Goal: Contribute content: Contribute content

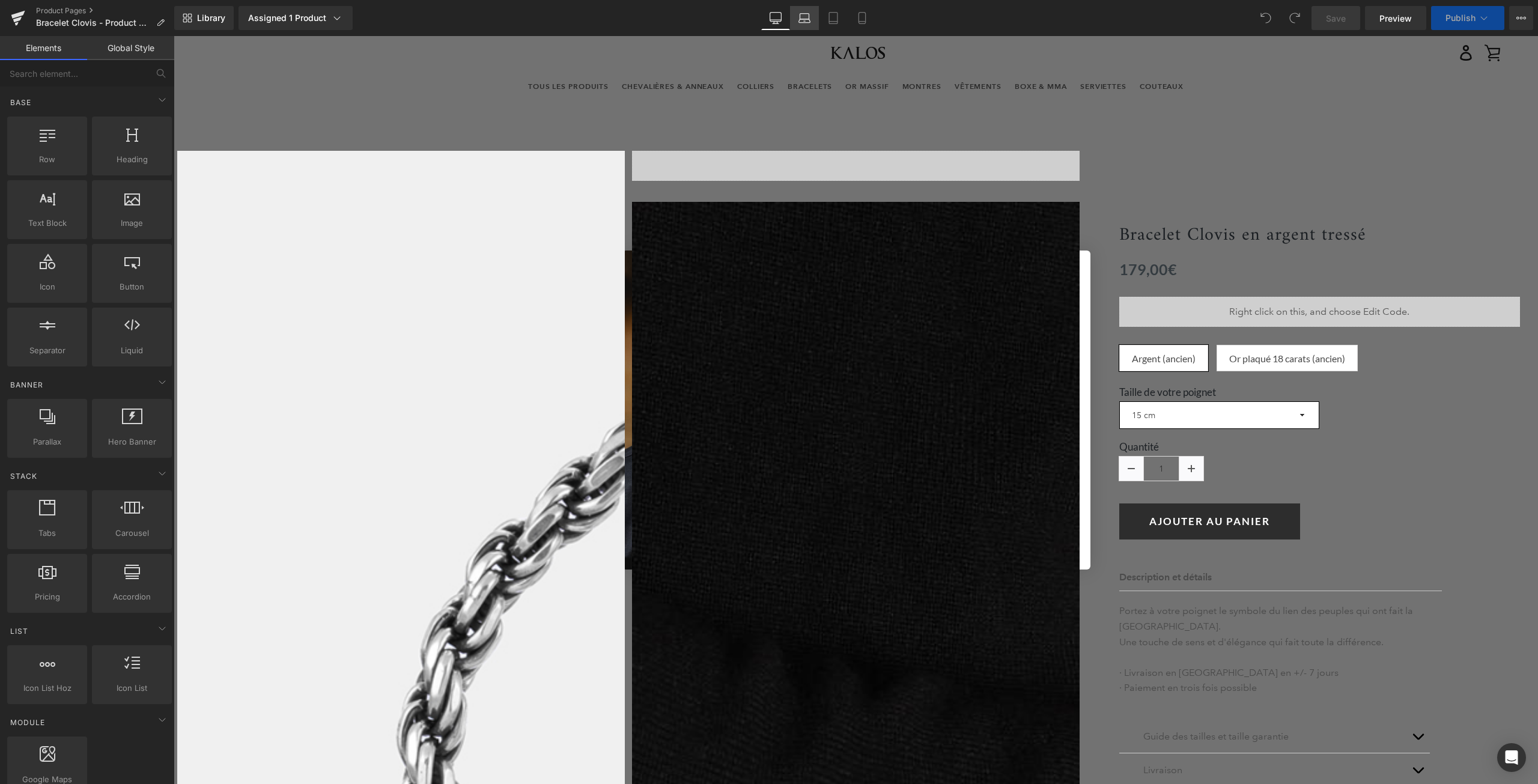
click at [809, 17] on icon at bounding box center [805, 16] width 9 height 5
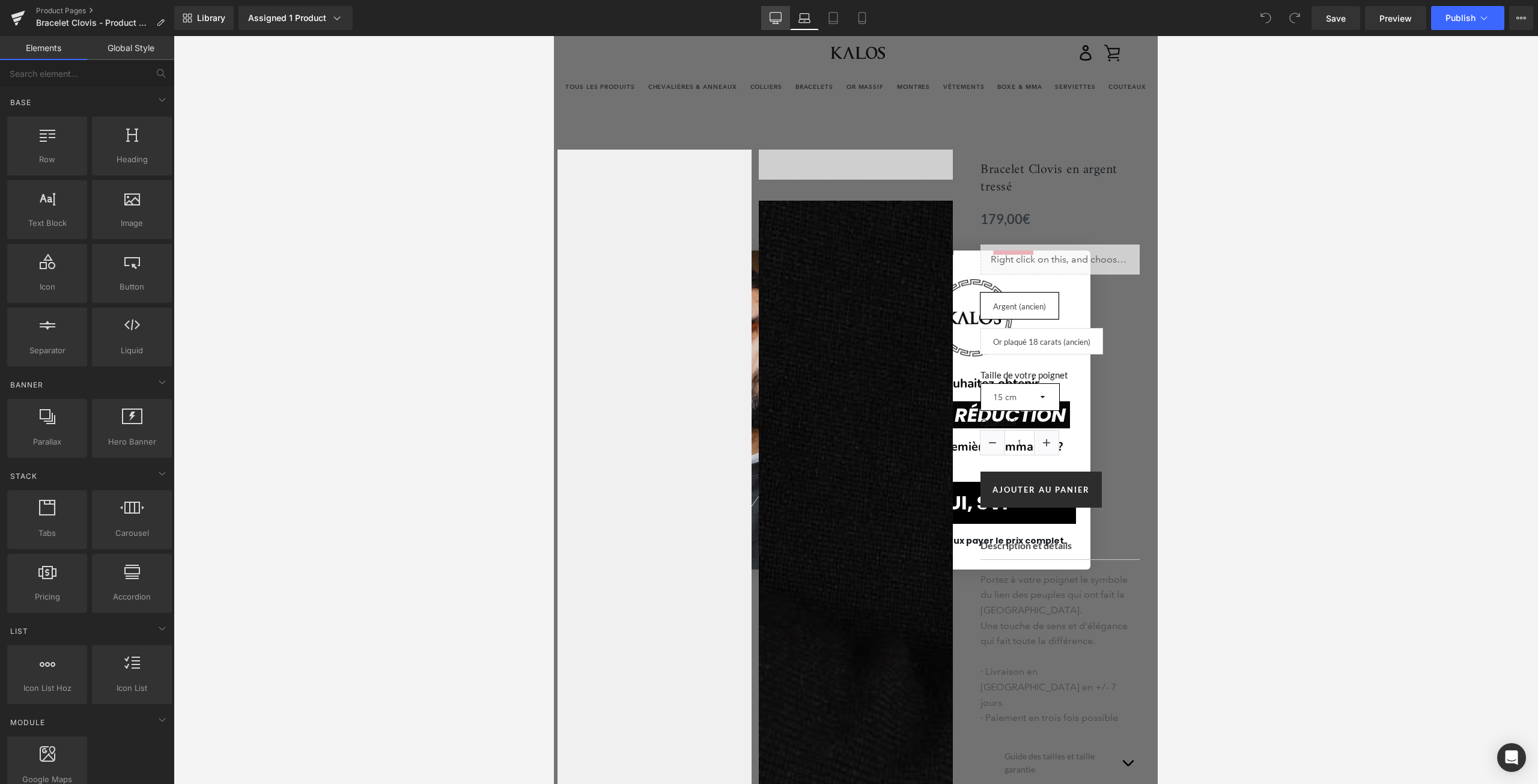
click at [782, 14] on link "Desktop" at bounding box center [775, 18] width 29 height 24
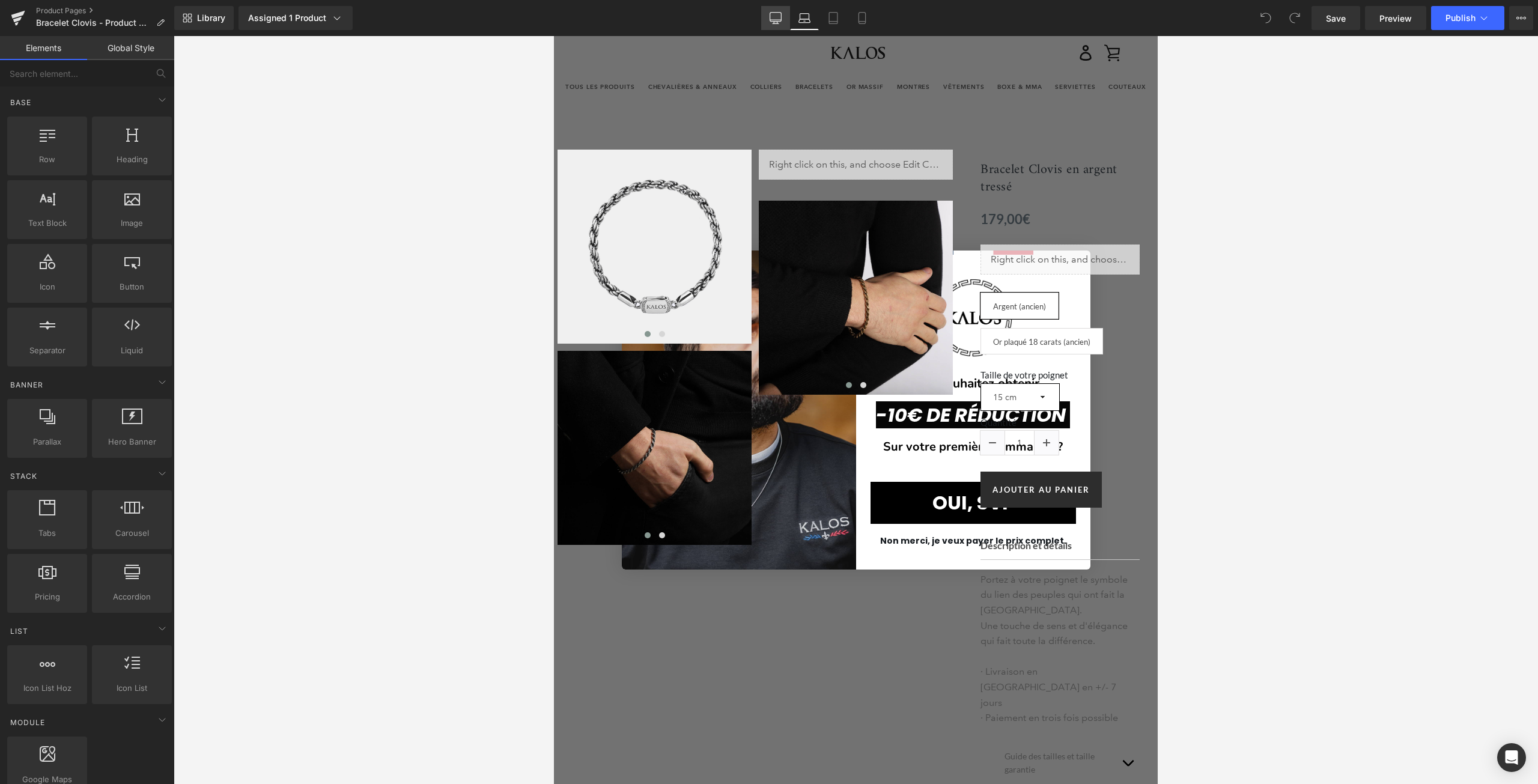
scroll to position [97, 0]
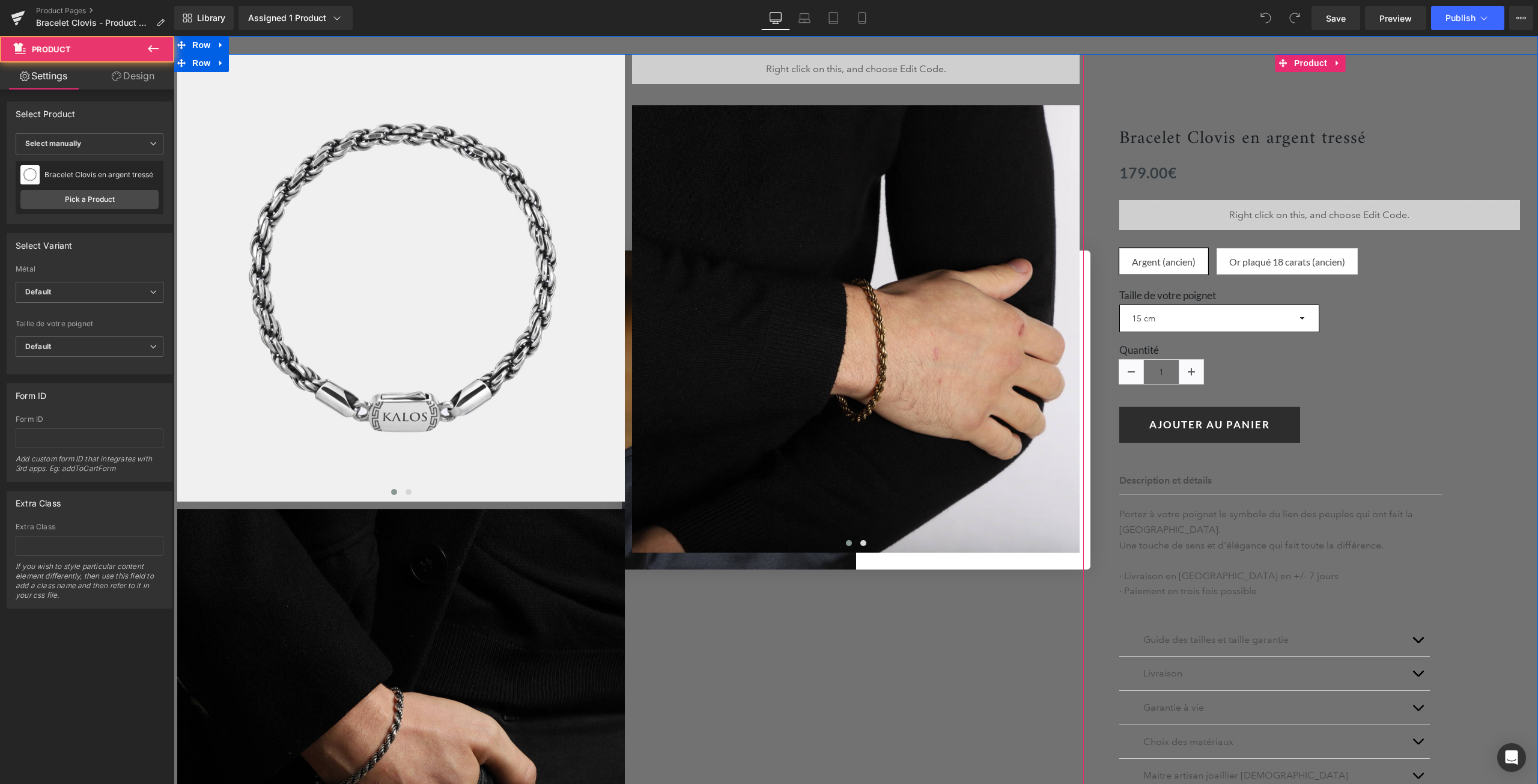
click at [1143, 64] on div "Bracelet Clovis en argent tressé (P) Title 0€" at bounding box center [1311, 482] width 455 height 858
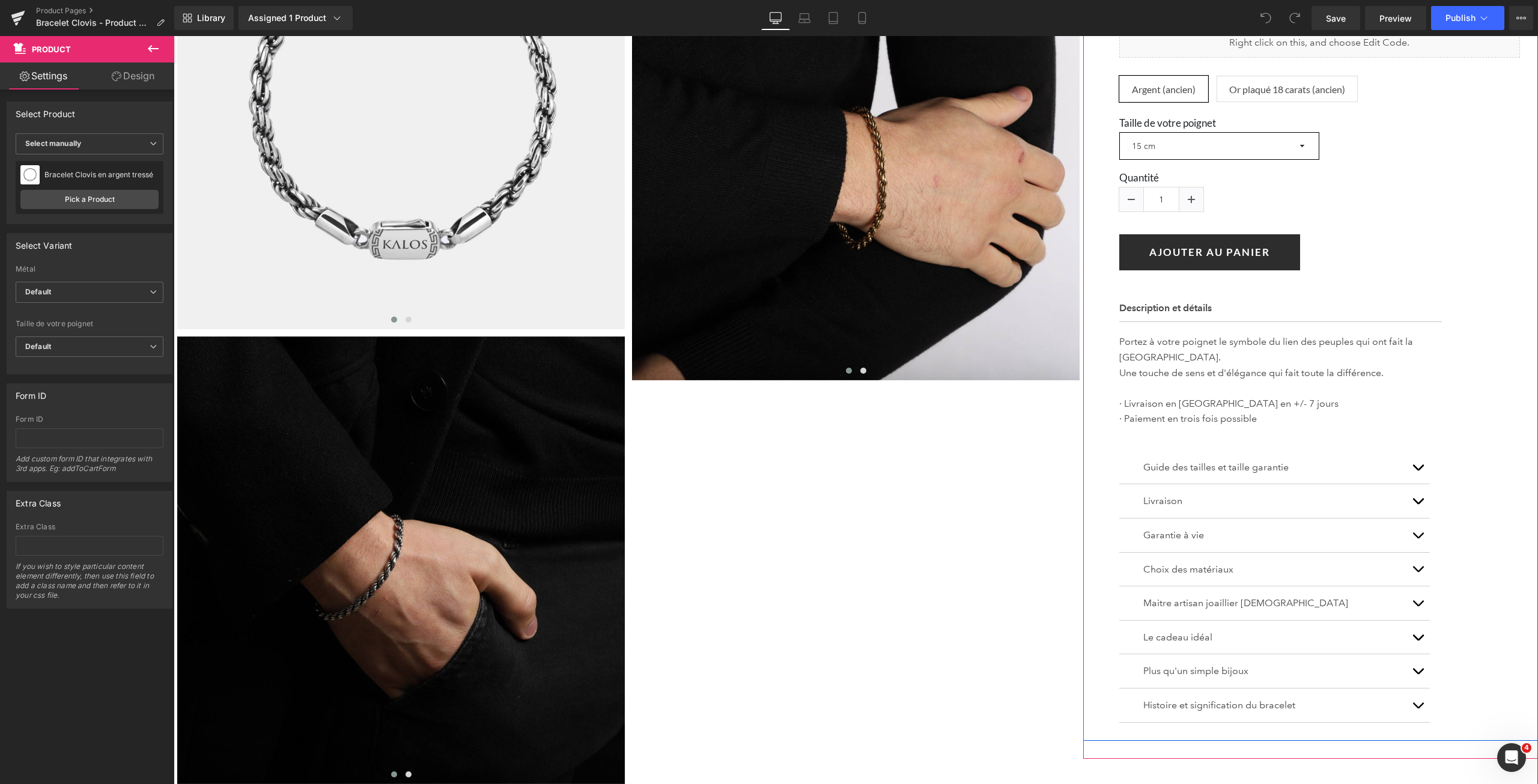
scroll to position [337, 0]
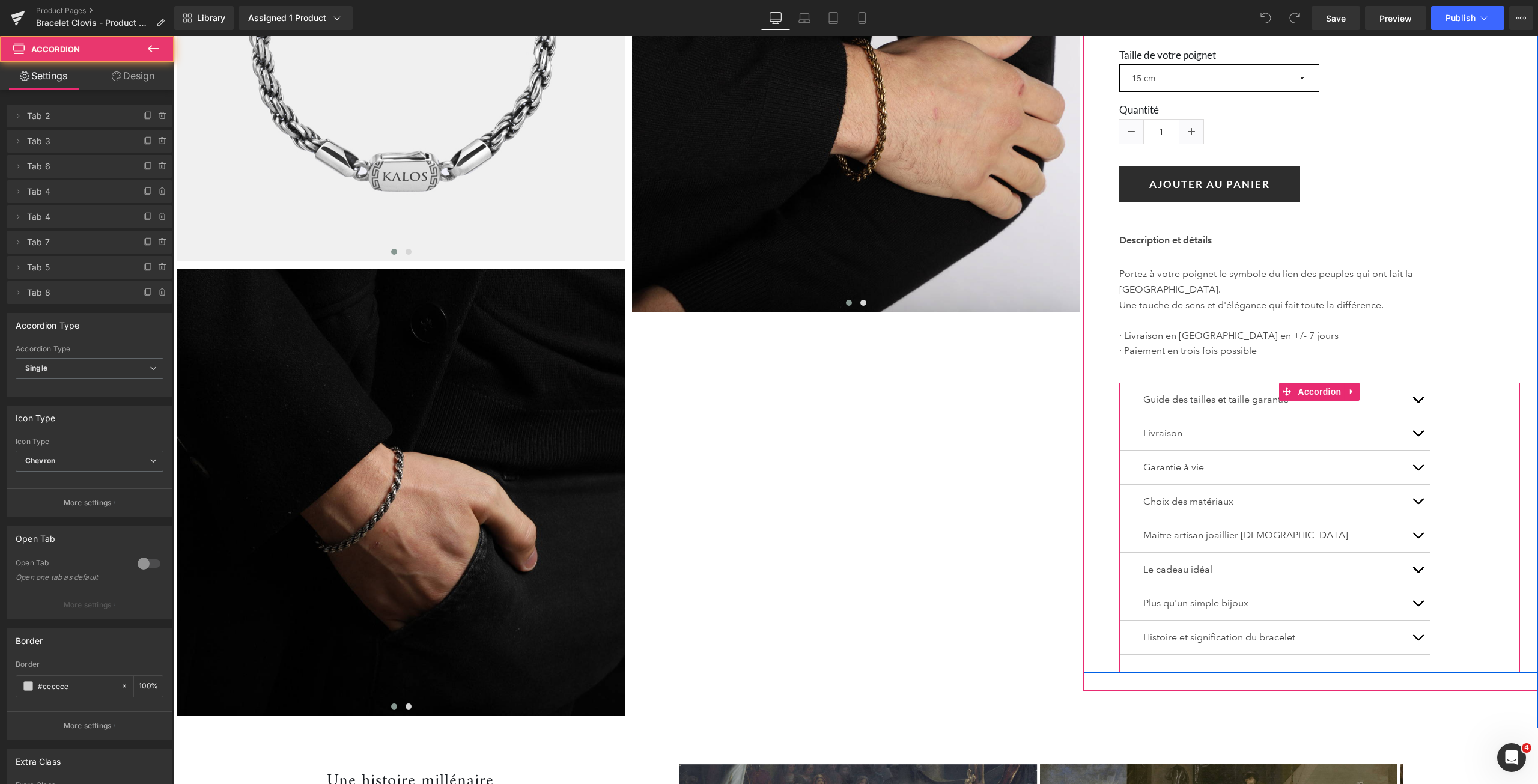
click at [1414, 484] on button "button" at bounding box center [1417, 501] width 24 height 34
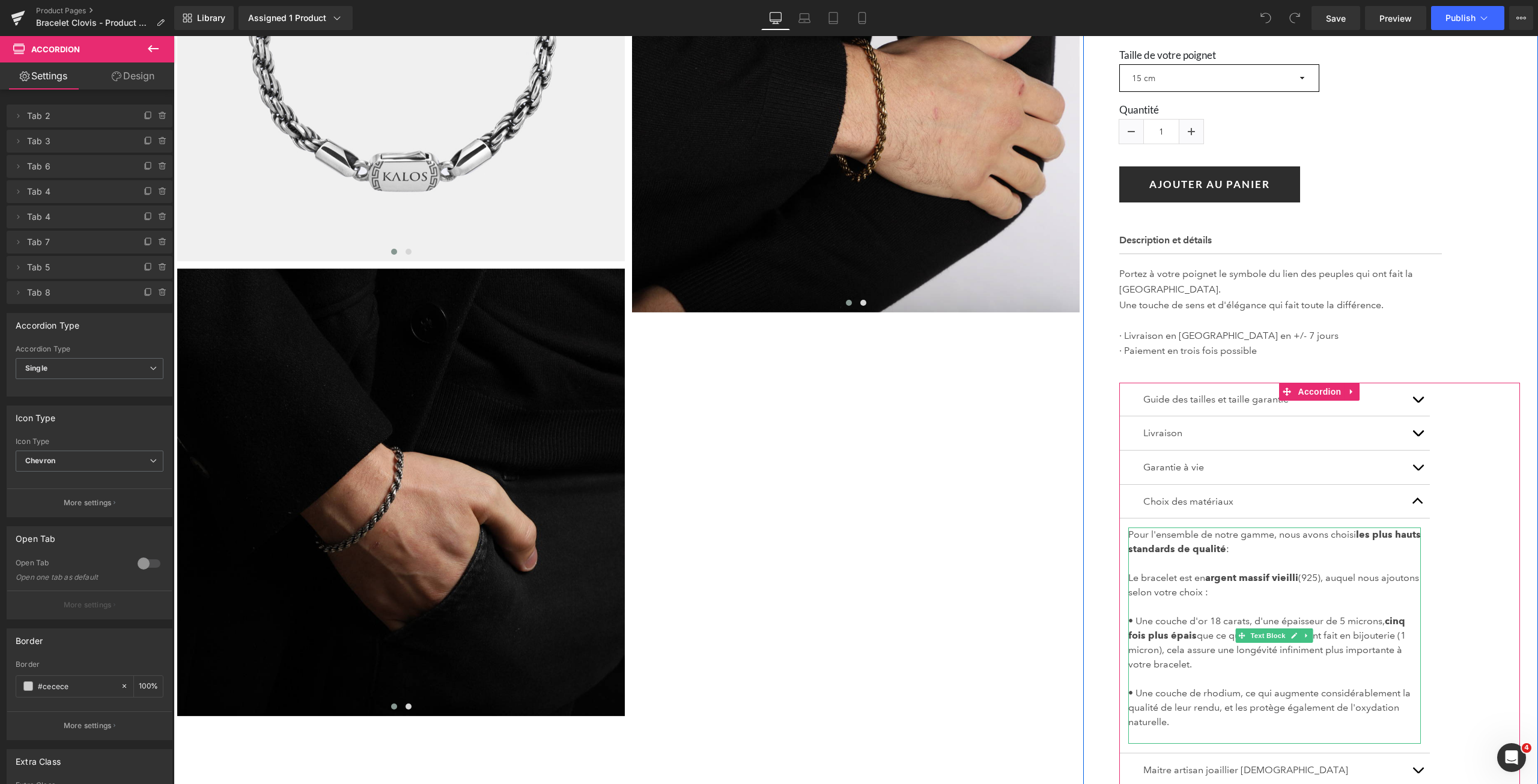
click at [1174, 709] on p "• Une couche de rhodium, ce qui augmente considérablement la qualité de leur re…" at bounding box center [1274, 707] width 293 height 43
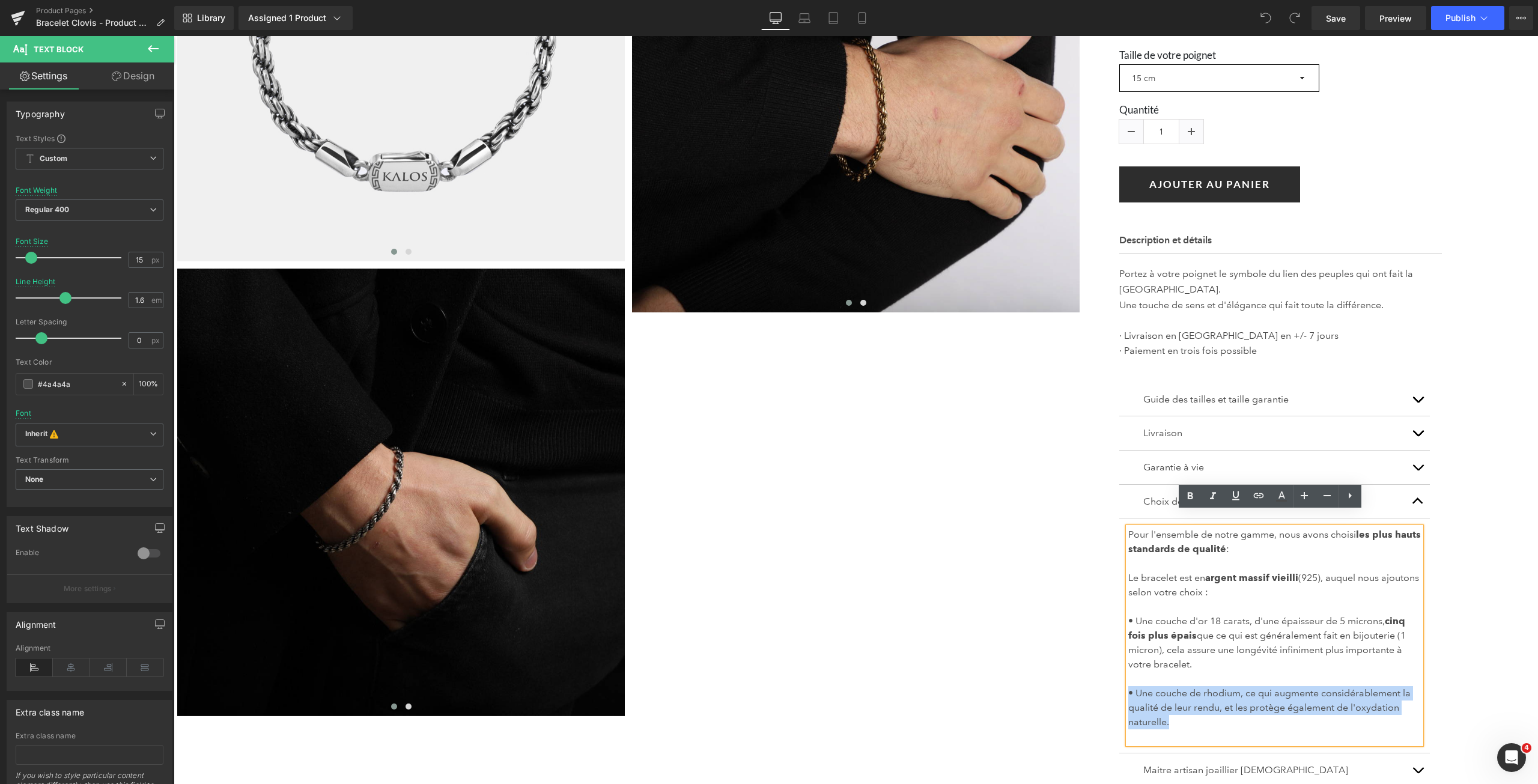
drag, startPoint x: 1174, startPoint y: 707, endPoint x: 1098, endPoint y: 676, distance: 82.1
click at [1101, 676] on div "Bracelet Clovis en argent tressé (P) Title 0€ 179.00€ (P) Price Liquid Argent (…" at bounding box center [1320, 385] width 437 height 1045
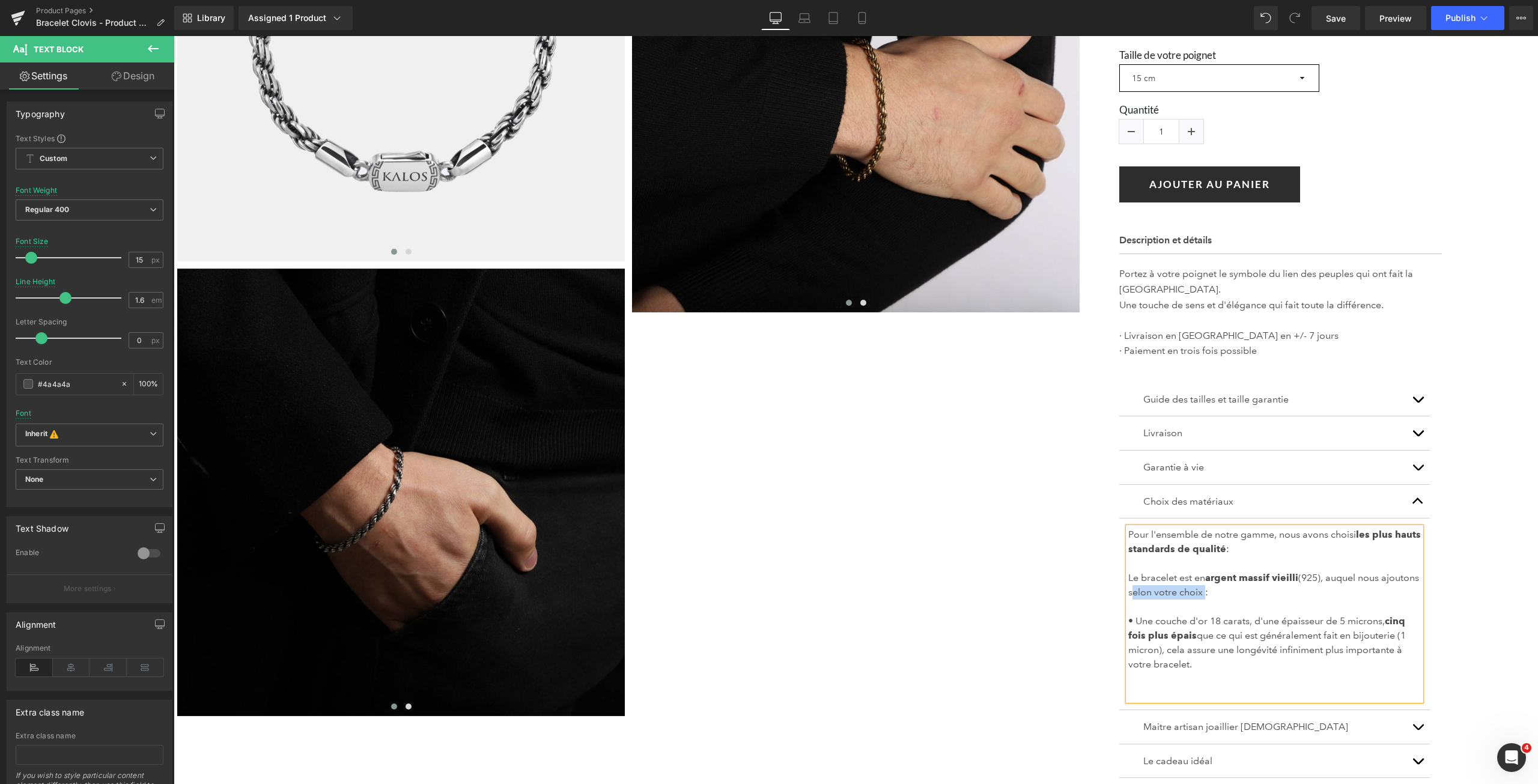
drag, startPoint x: 1166, startPoint y: 576, endPoint x: 1238, endPoint y: 577, distance: 72.0
click at [1238, 577] on span "Le bracelet est en argent massif vieilli (925), auquel nous ajoutons selon votr…" at bounding box center [1273, 584] width 291 height 26
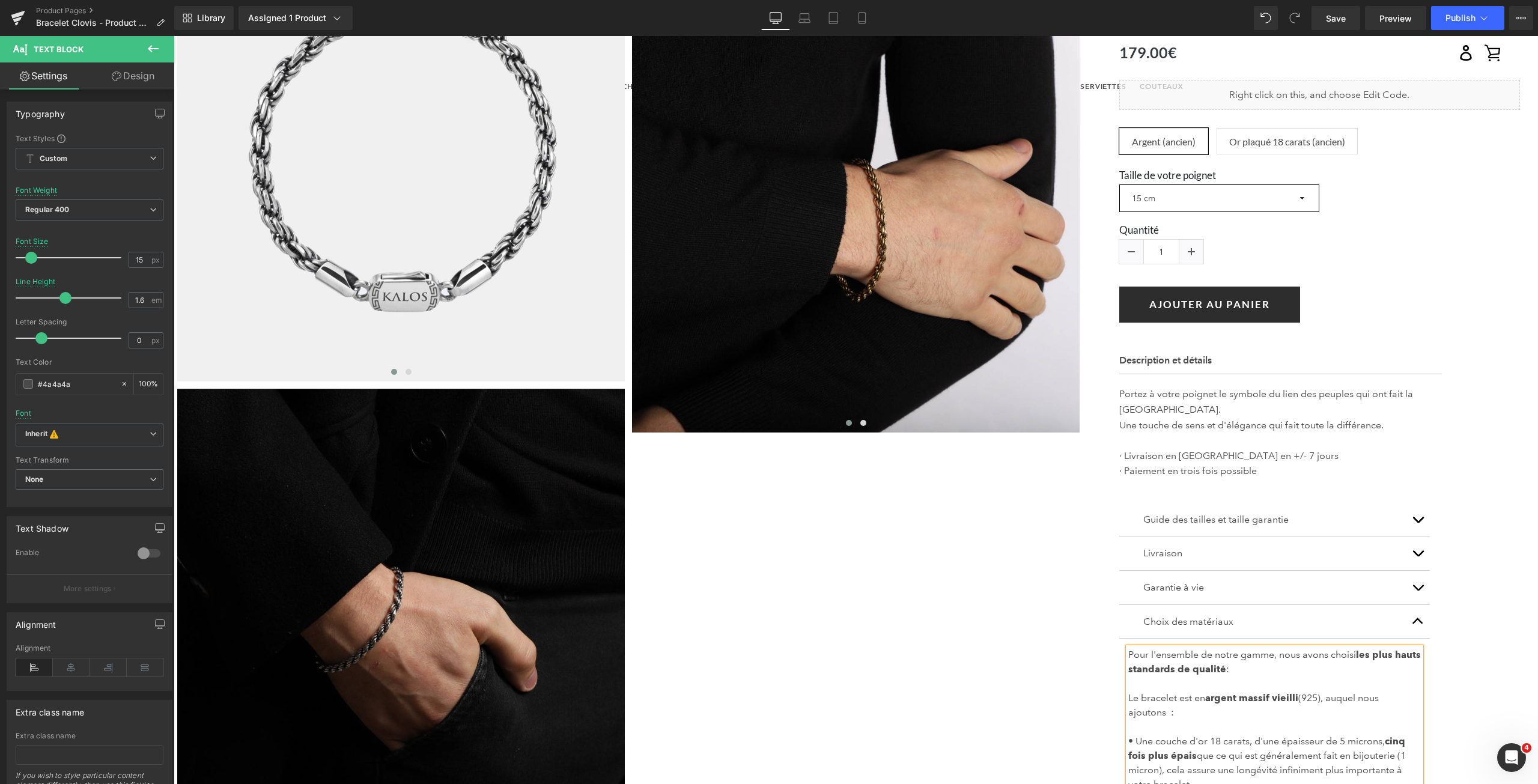
scroll to position [457, 0]
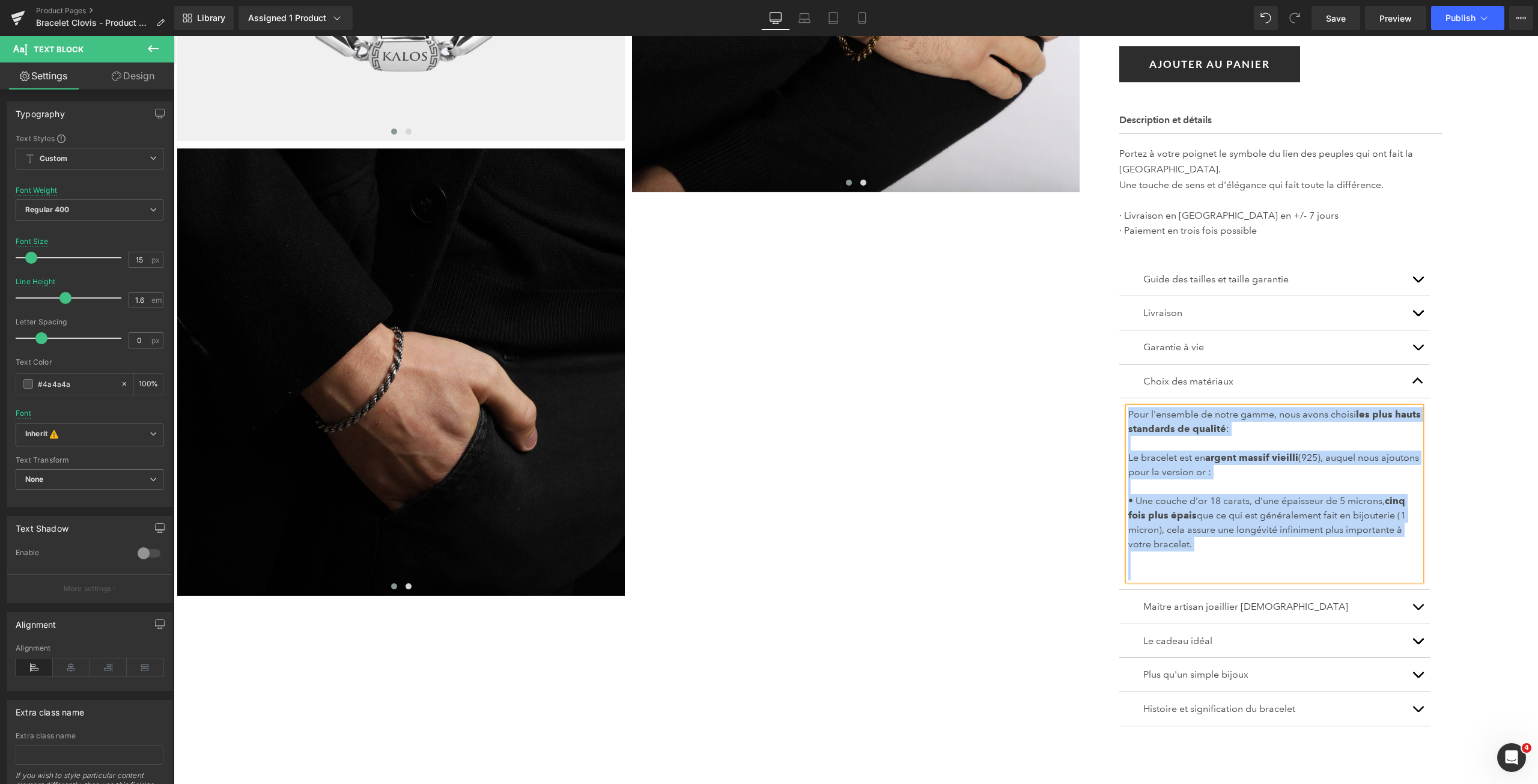
copy div "Pour l'ensemble de notre gamme, nous avons choisi les plus hauts standards de q…"
click at [1226, 493] on p "• Une couche d'or 18 carats, d'une épaisseur de 5 microns, cinq fois plus épais…" at bounding box center [1274, 522] width 293 height 57
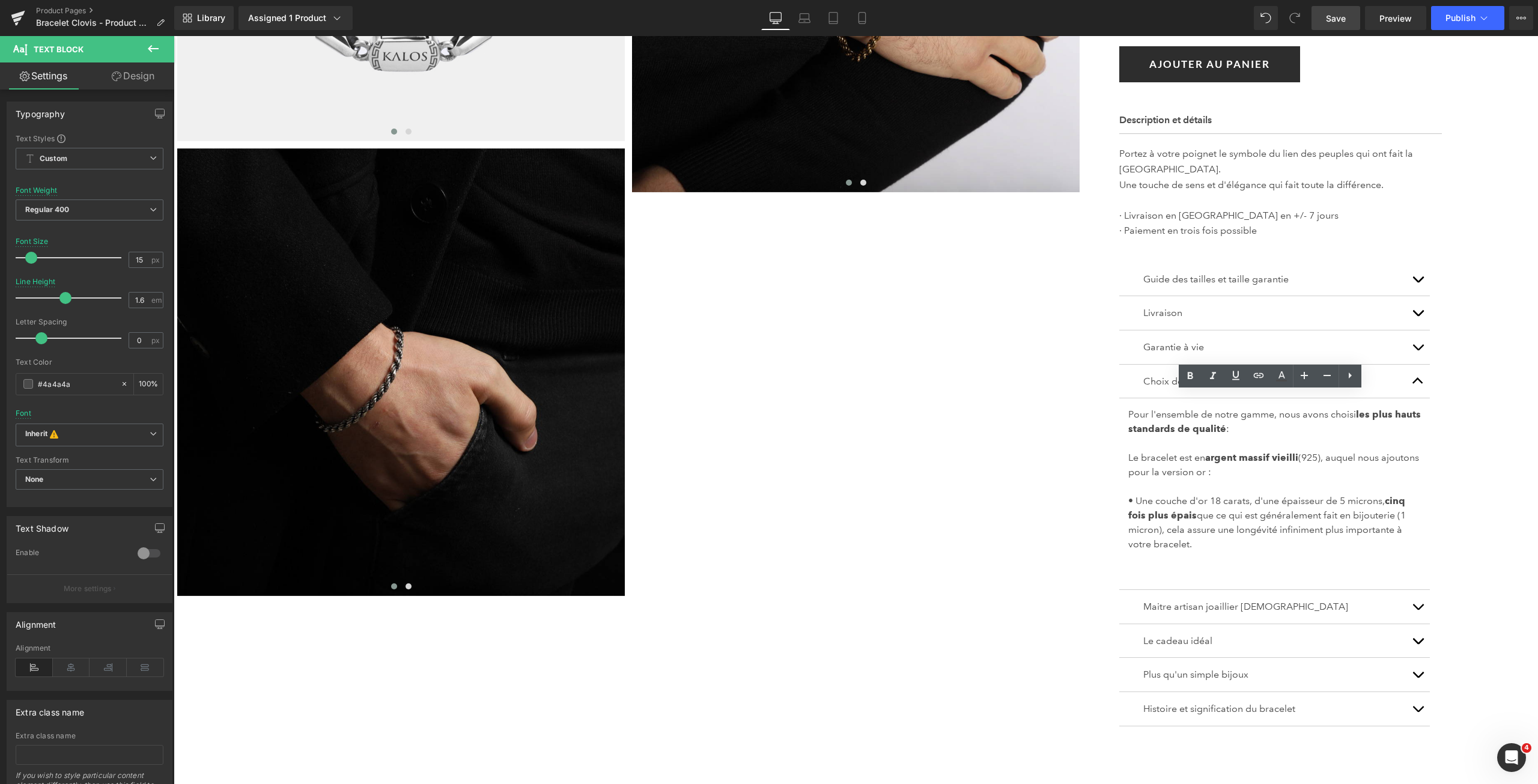
click at [1352, 14] on link "Save" at bounding box center [1336, 18] width 48 height 24
click at [869, 27] on link "Mobile" at bounding box center [862, 18] width 29 height 24
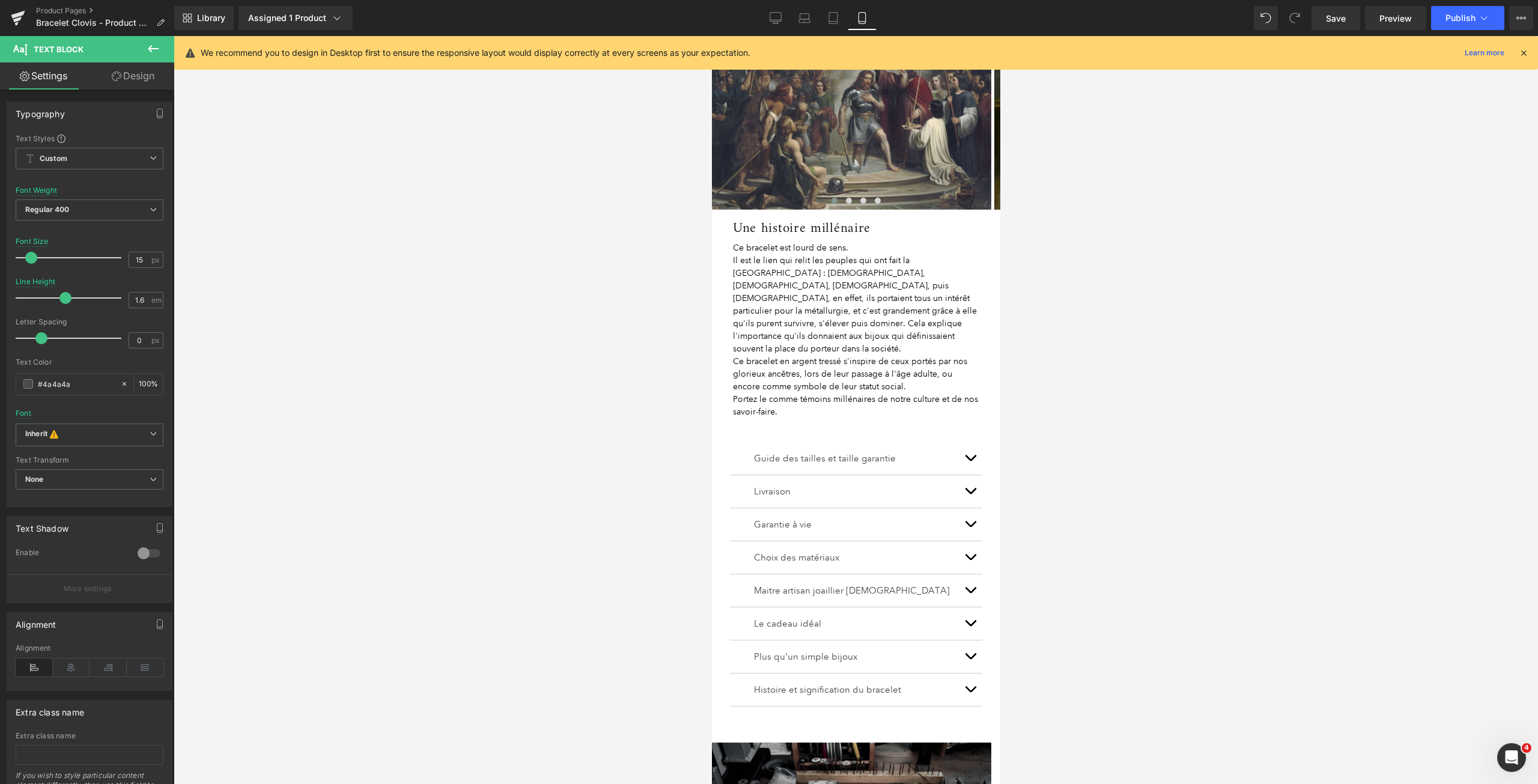
scroll to position [840, 0]
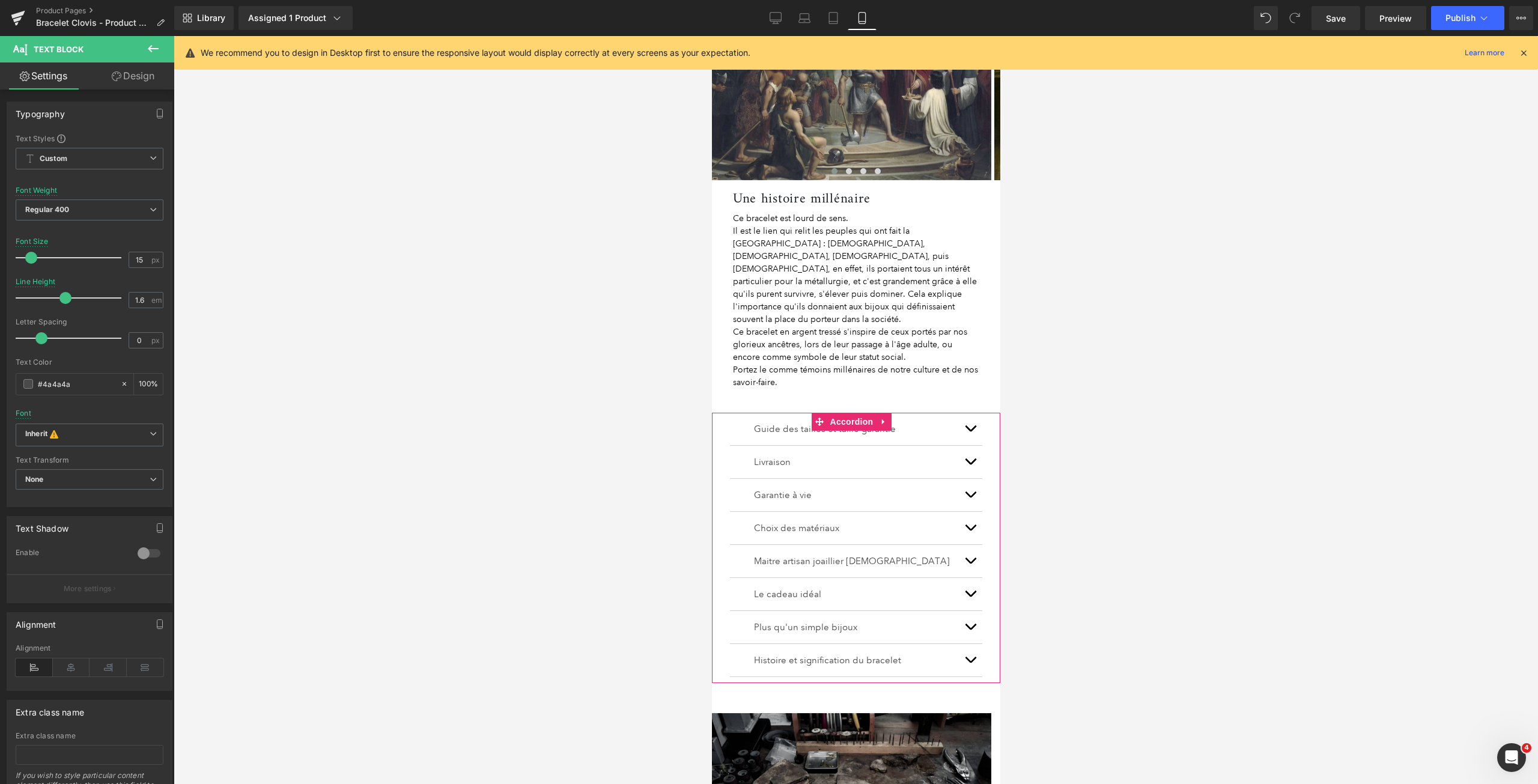
click at [963, 512] on button "button" at bounding box center [969, 528] width 24 height 32
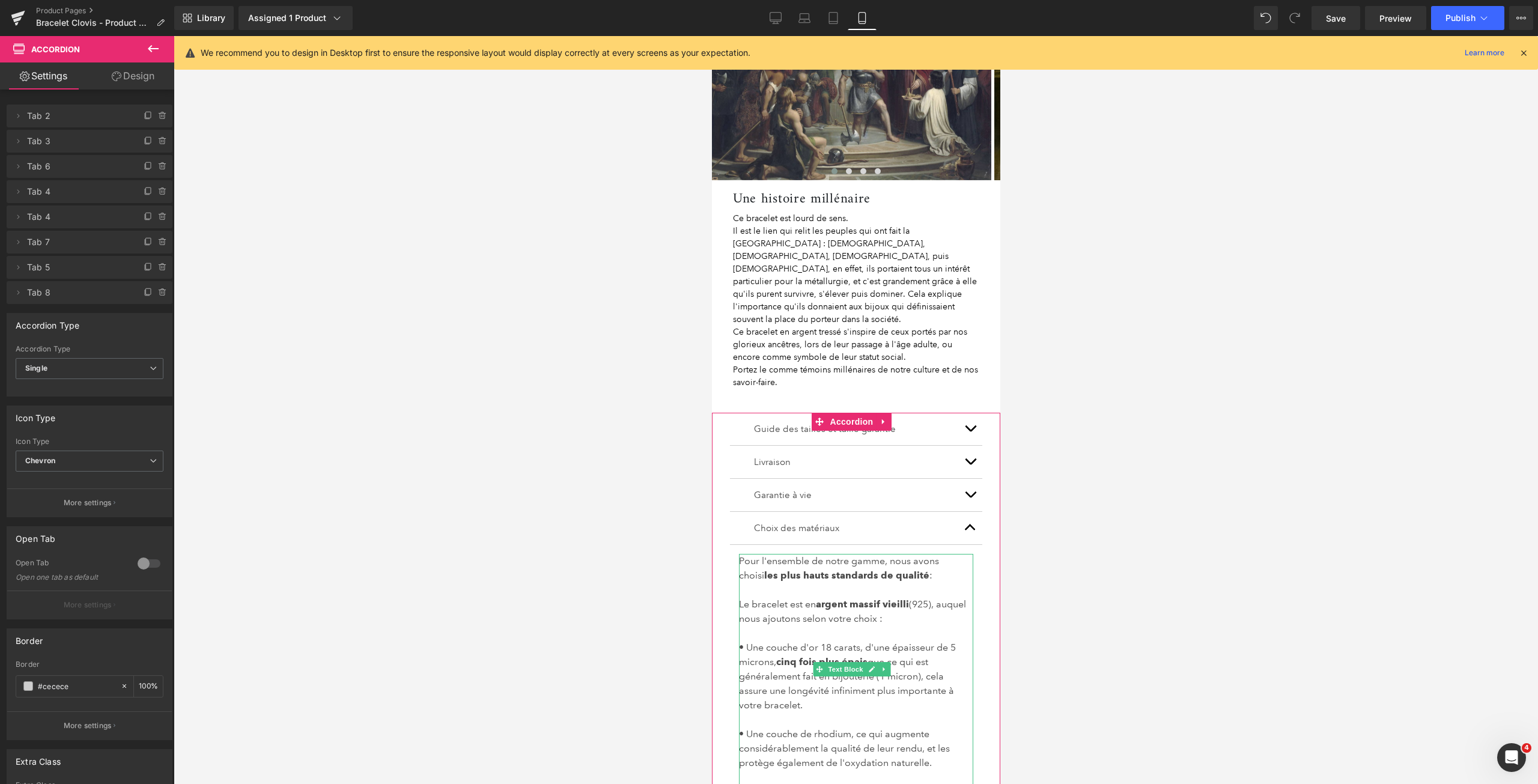
click at [874, 670] on p "• Une couche d'or 18 carats, d'une épaisseur de 5 microns, cinq fois plus épais…" at bounding box center [856, 676] width 235 height 72
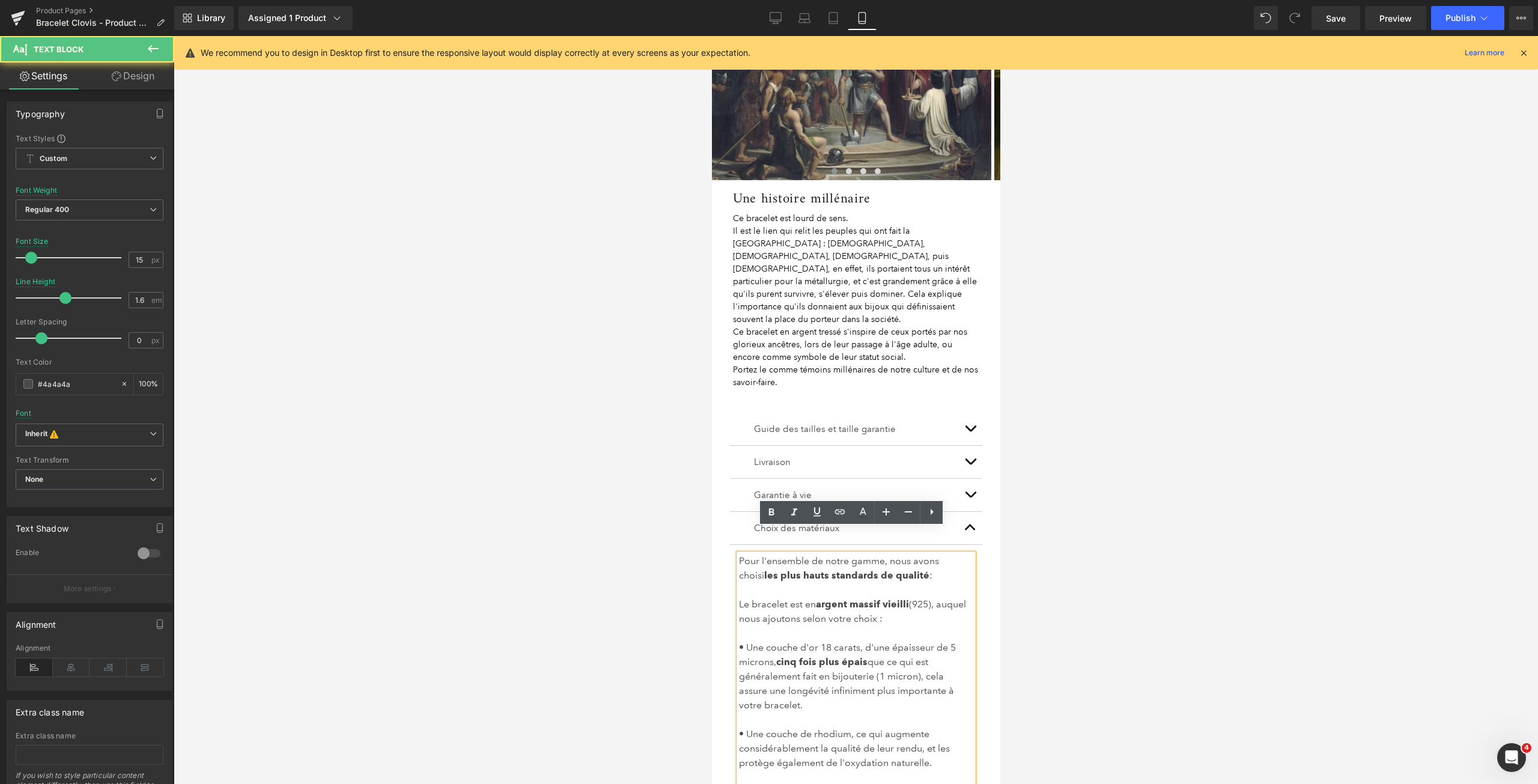
click at [858, 680] on p "• Une couche d'or 18 carats, d'une épaisseur de 5 microns, cinq fois plus épais…" at bounding box center [856, 676] width 235 height 72
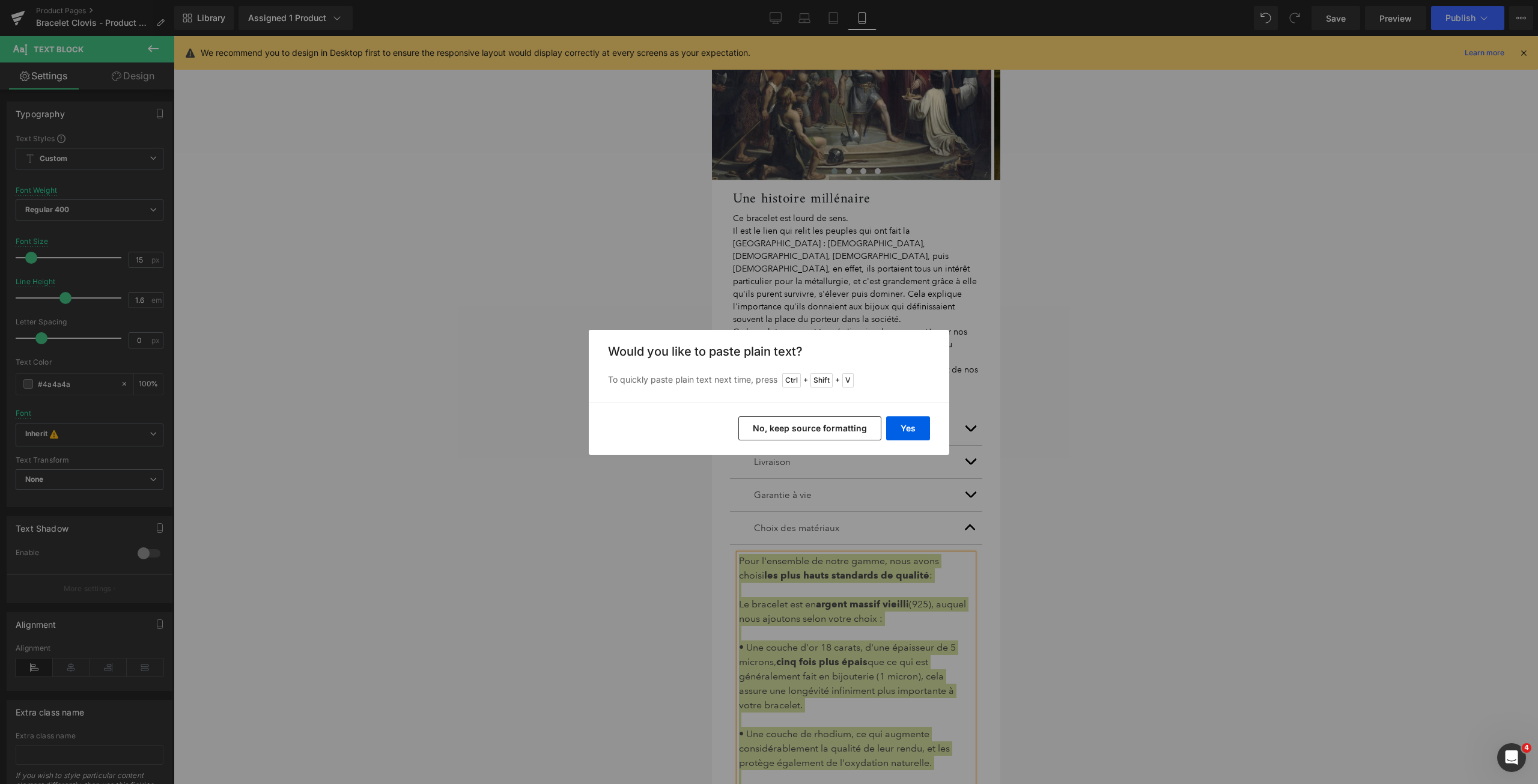
click at [821, 428] on button "No, keep source formatting" at bounding box center [810, 428] width 143 height 24
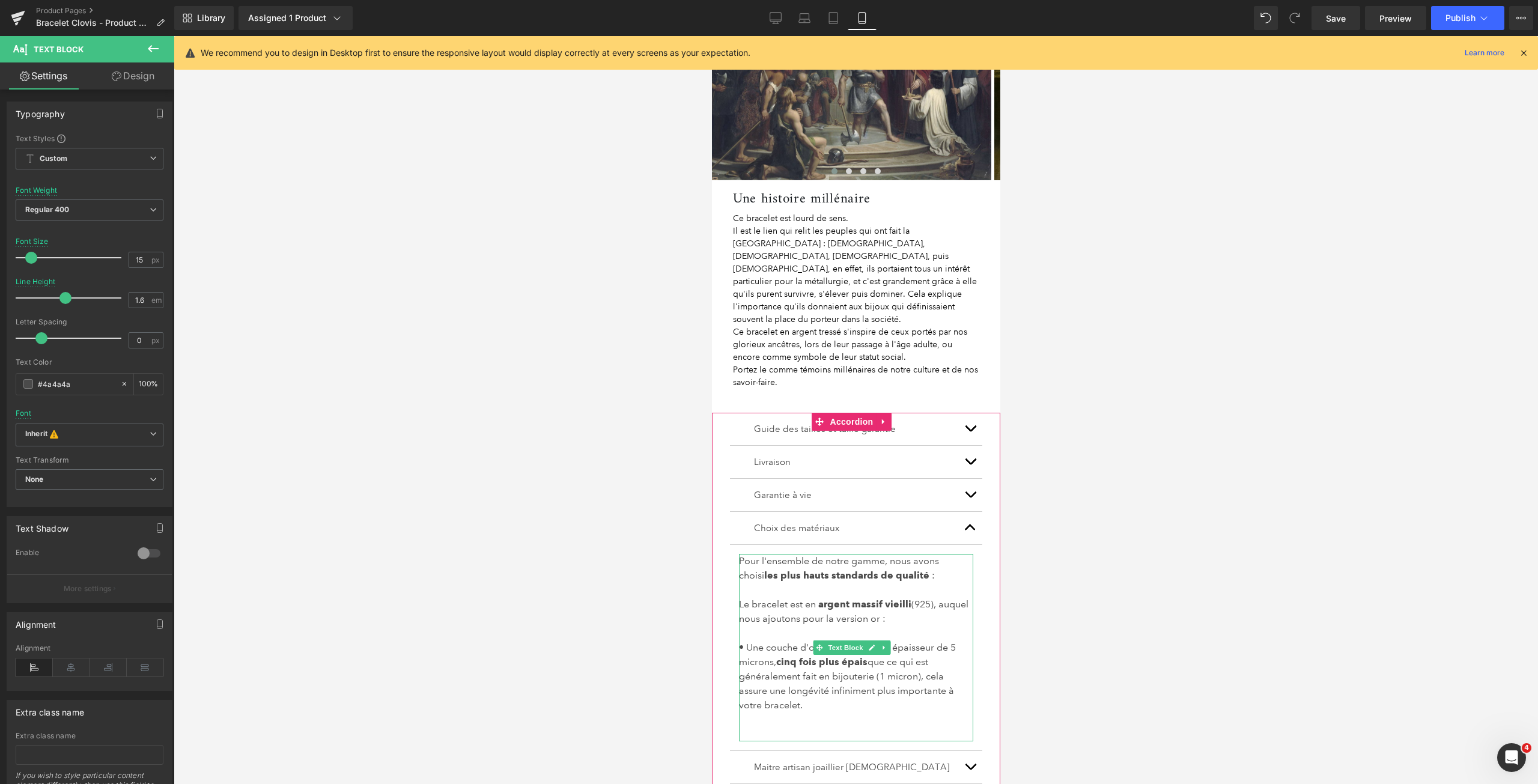
click at [871, 626] on p at bounding box center [856, 633] width 235 height 14
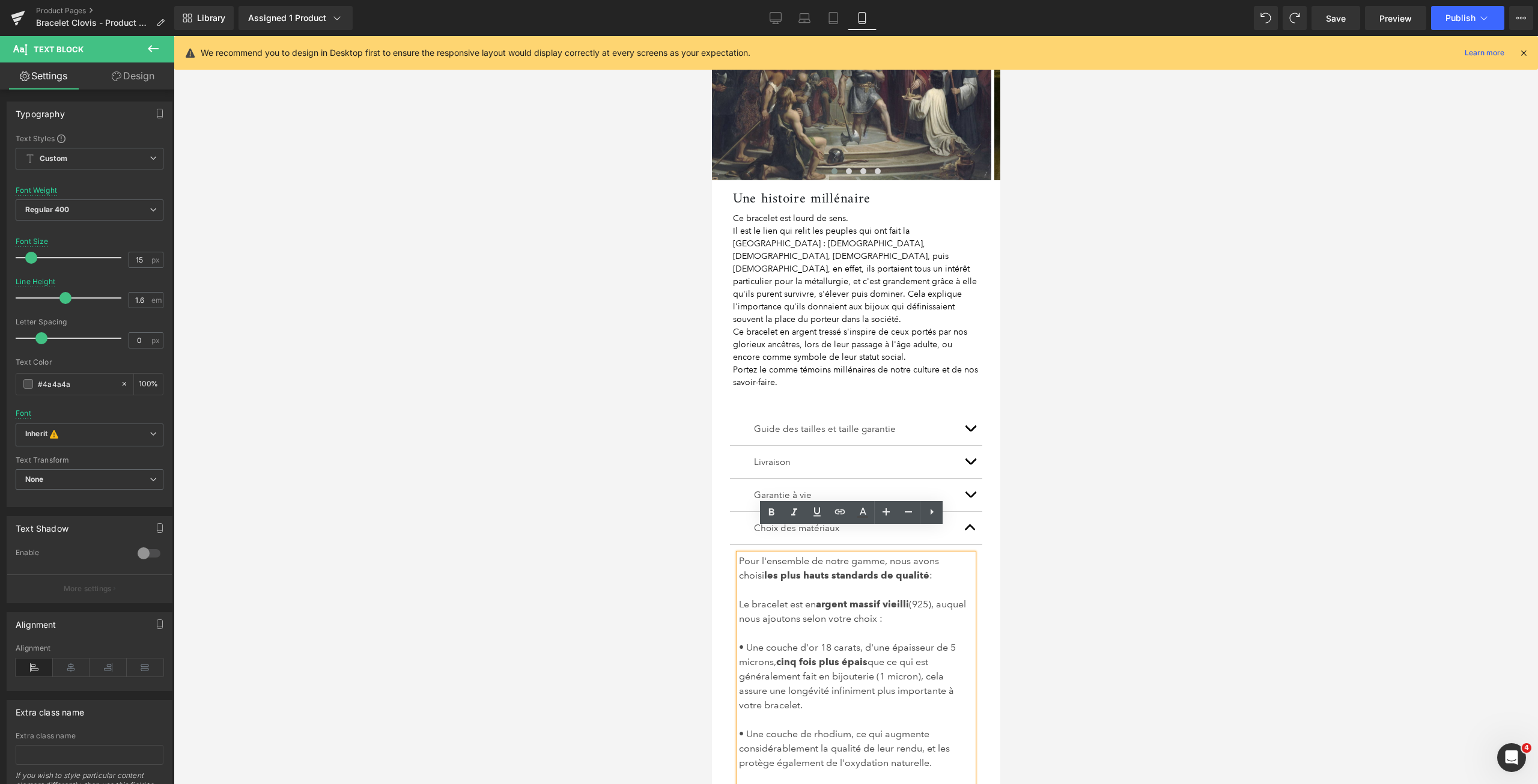
click at [884, 642] on span "• Une couche d'or 18 carats, d'une épaisseur de 5 microns," at bounding box center [847, 654] width 217 height 26
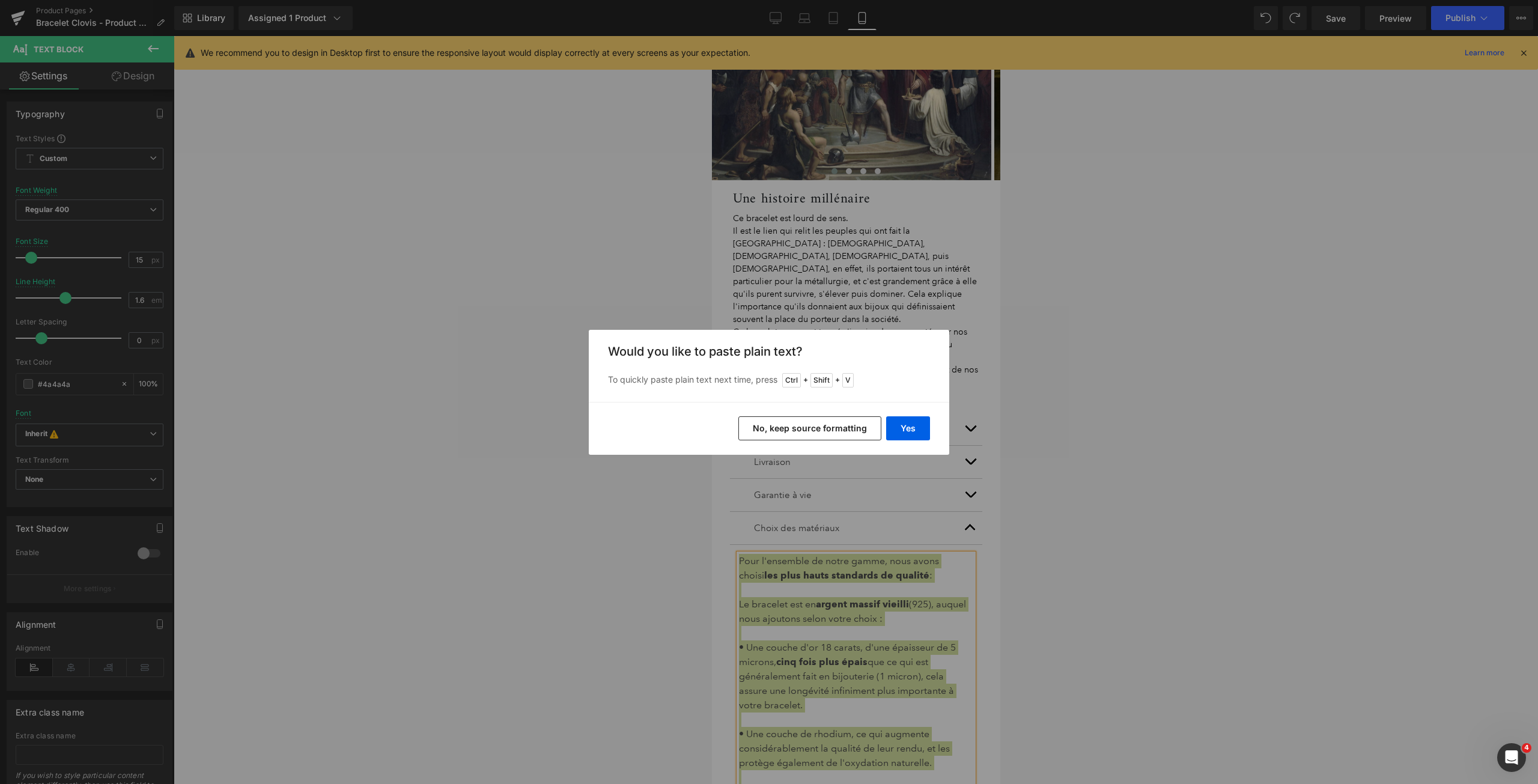
click at [905, 414] on div "Yes No, keep source formatting" at bounding box center [769, 428] width 361 height 53
click at [902, 432] on button "Yes" at bounding box center [908, 428] width 44 height 24
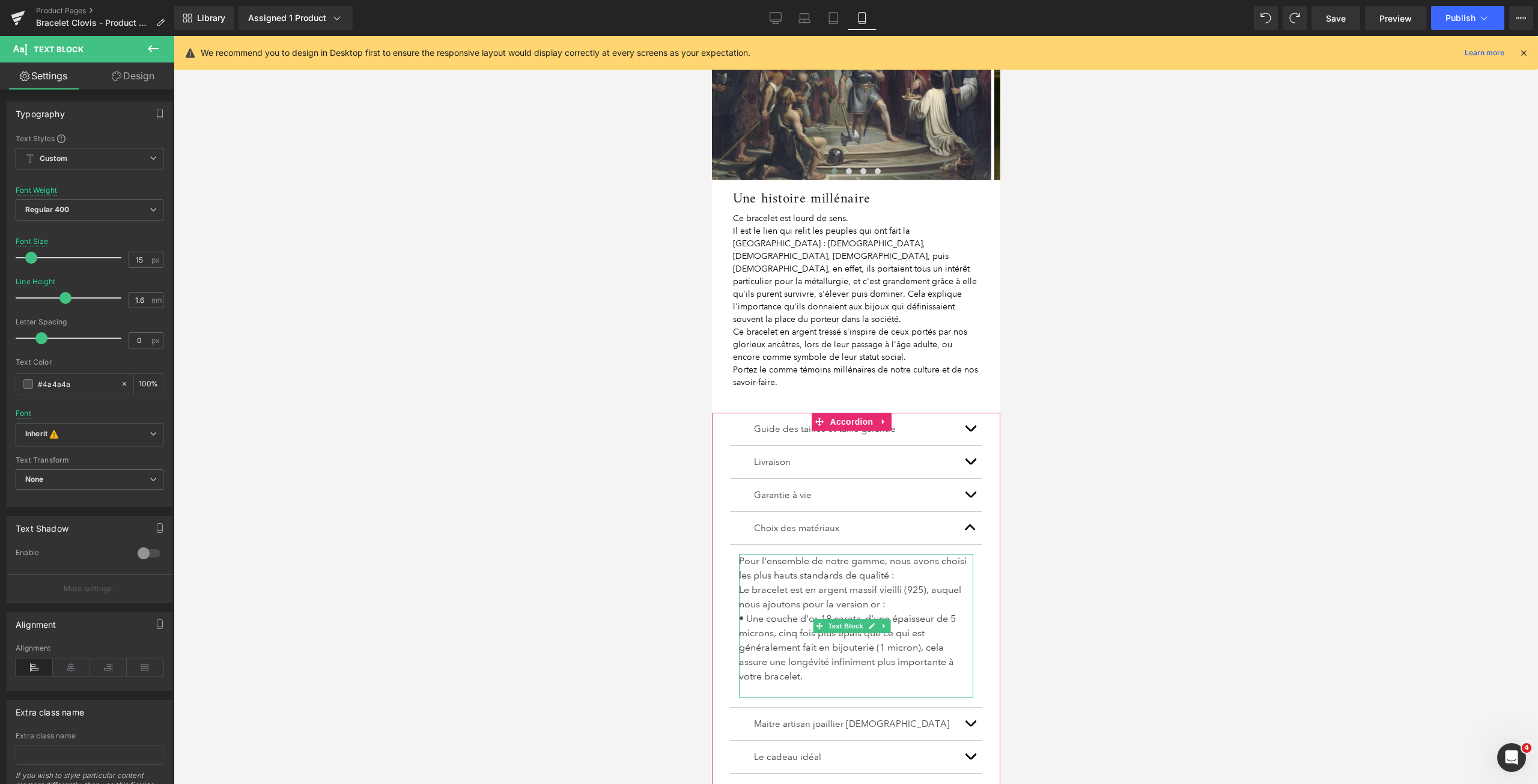
drag, startPoint x: 840, startPoint y: 589, endPoint x: 848, endPoint y: 589, distance: 8.0
click at [840, 612] on span "• Une couche d'or 18 carats, d'une épaisseur de 5 microns, cinq fois plus épais…" at bounding box center [847, 646] width 217 height 69
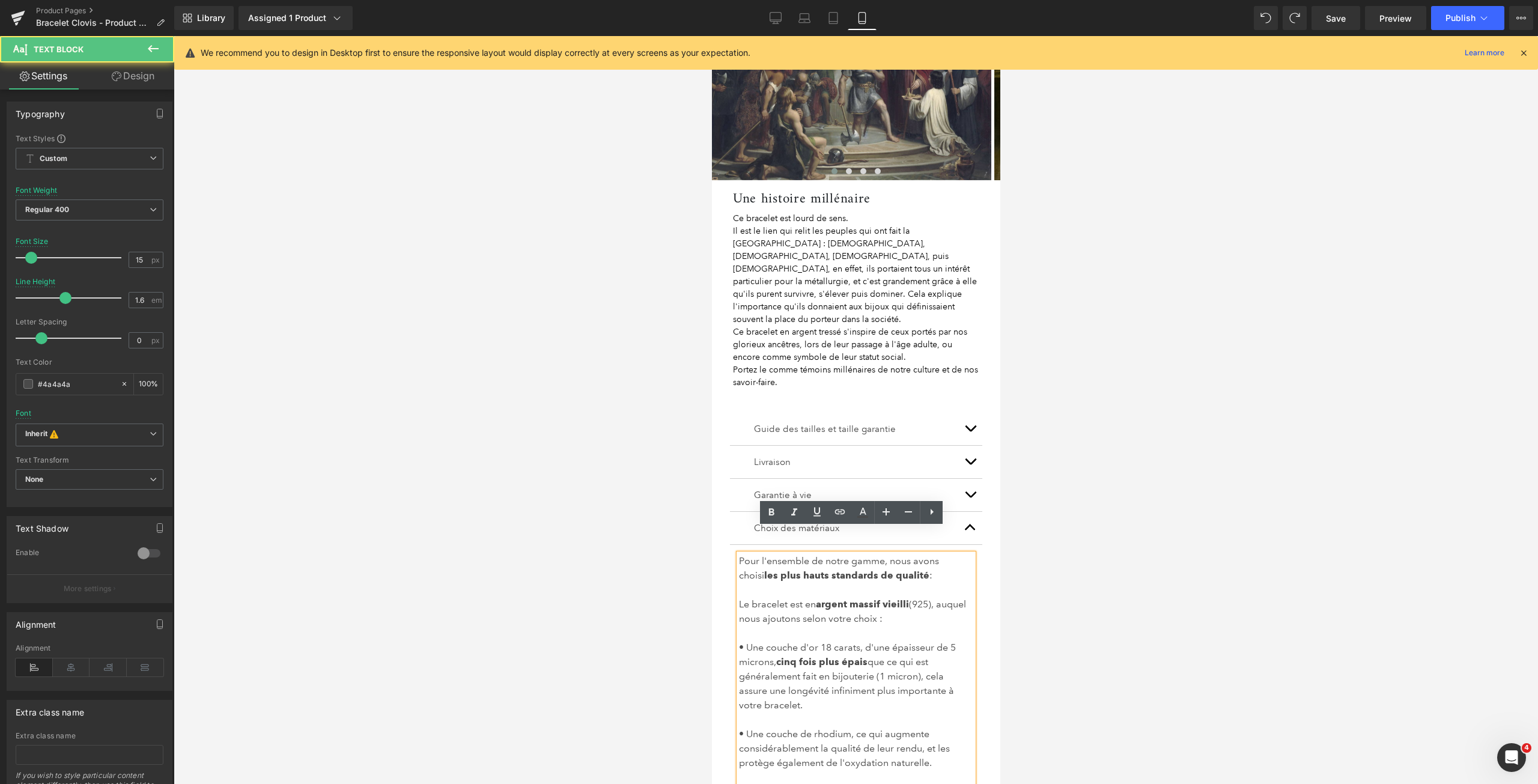
click at [873, 598] on span "(925), auquel nous ajoutons selon votre choix :" at bounding box center [852, 610] width 227 height 26
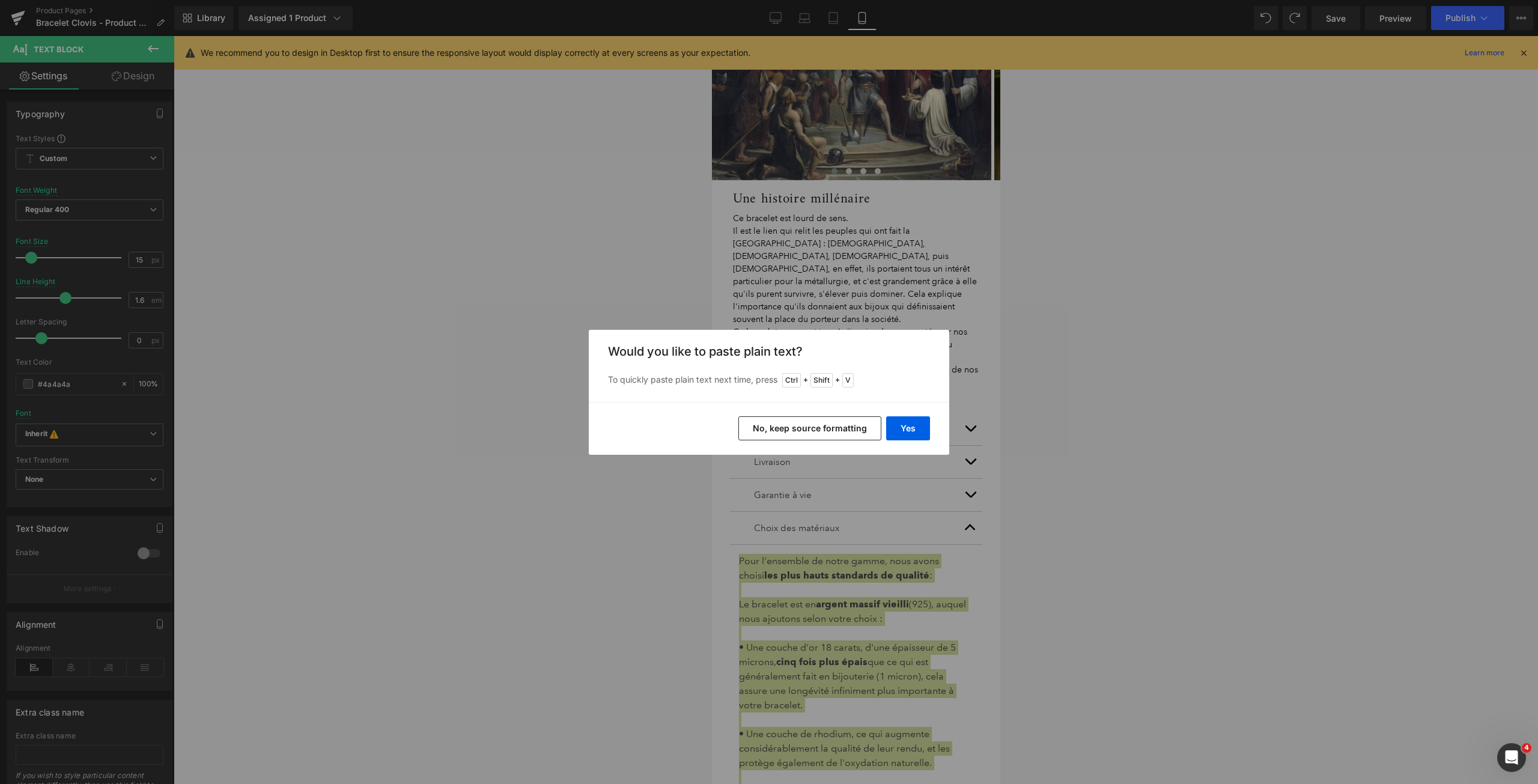
click at [831, 431] on button "No, keep source formatting" at bounding box center [810, 428] width 143 height 24
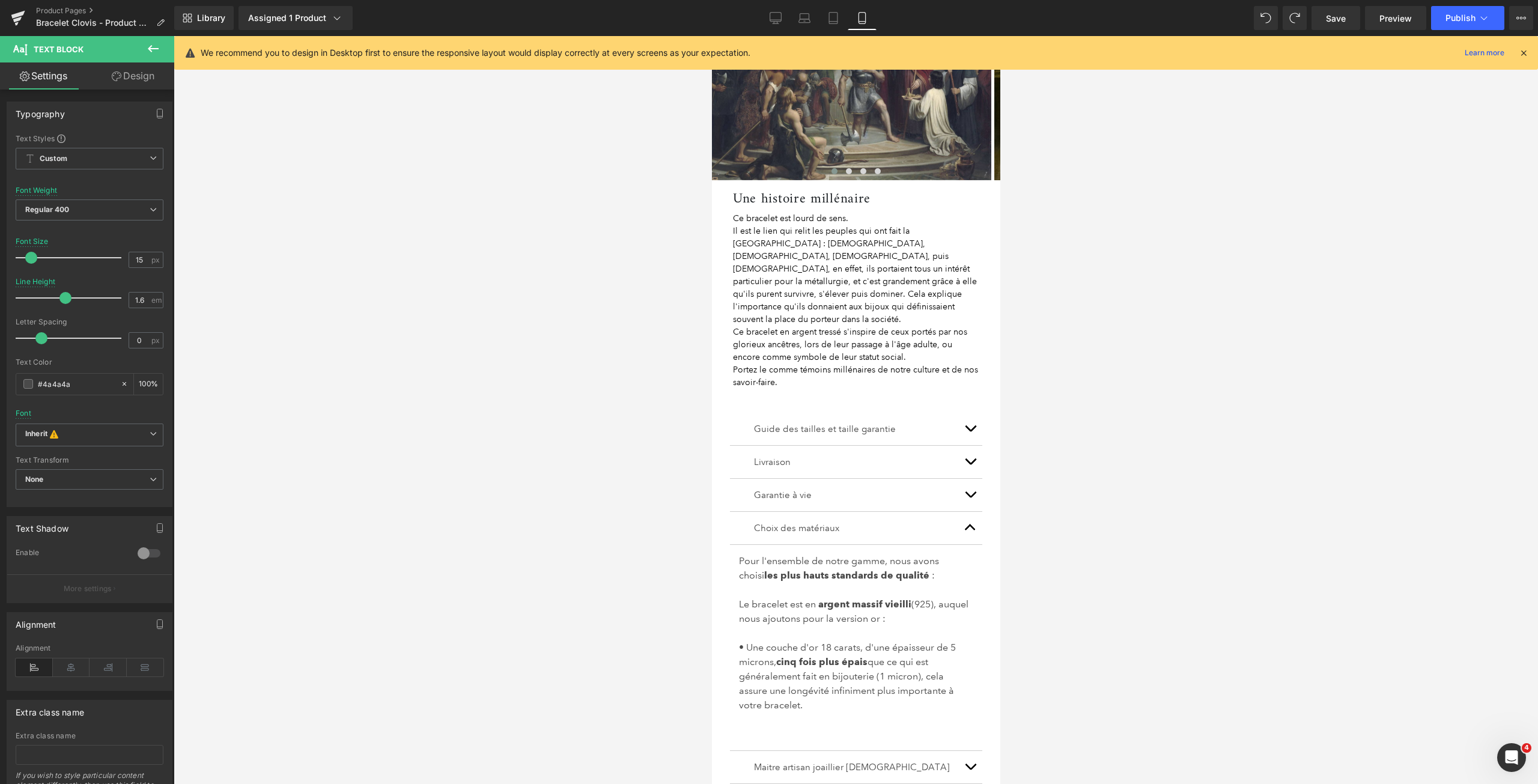
click at [1197, 407] on div at bounding box center [856, 409] width 1364 height 747
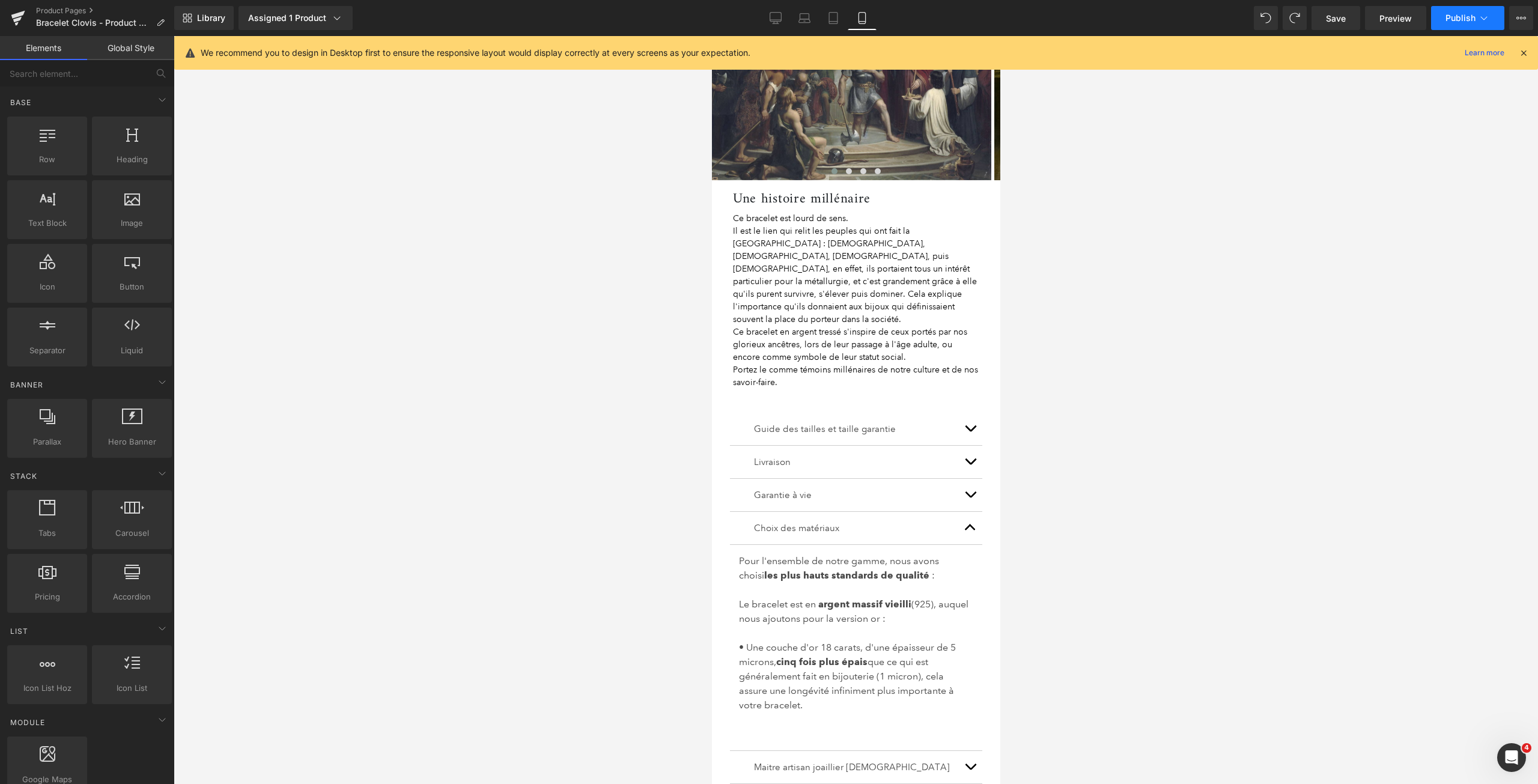
click at [1457, 17] on span "Publish" at bounding box center [1460, 18] width 30 height 10
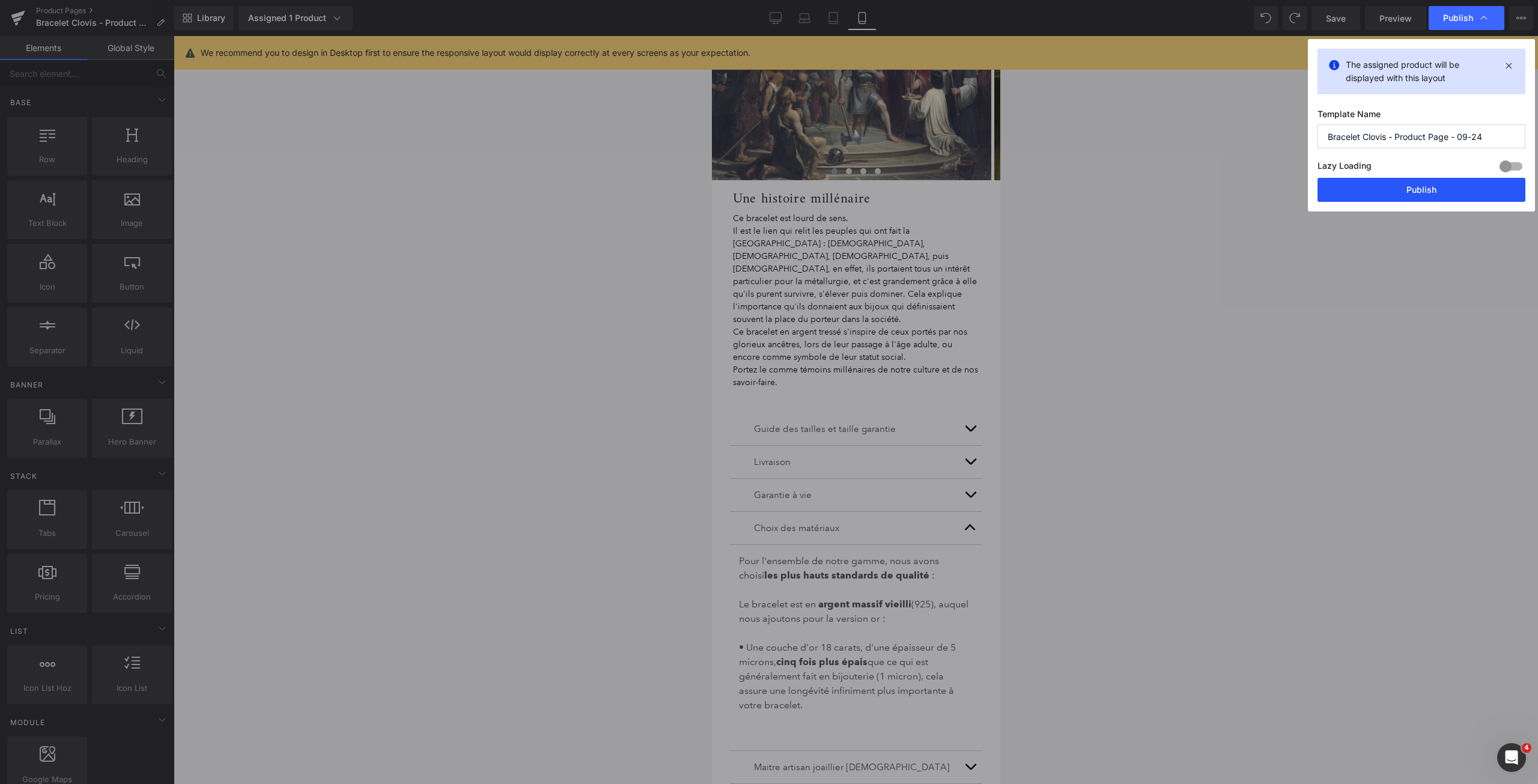
click at [1406, 189] on button "Publish" at bounding box center [1421, 190] width 208 height 24
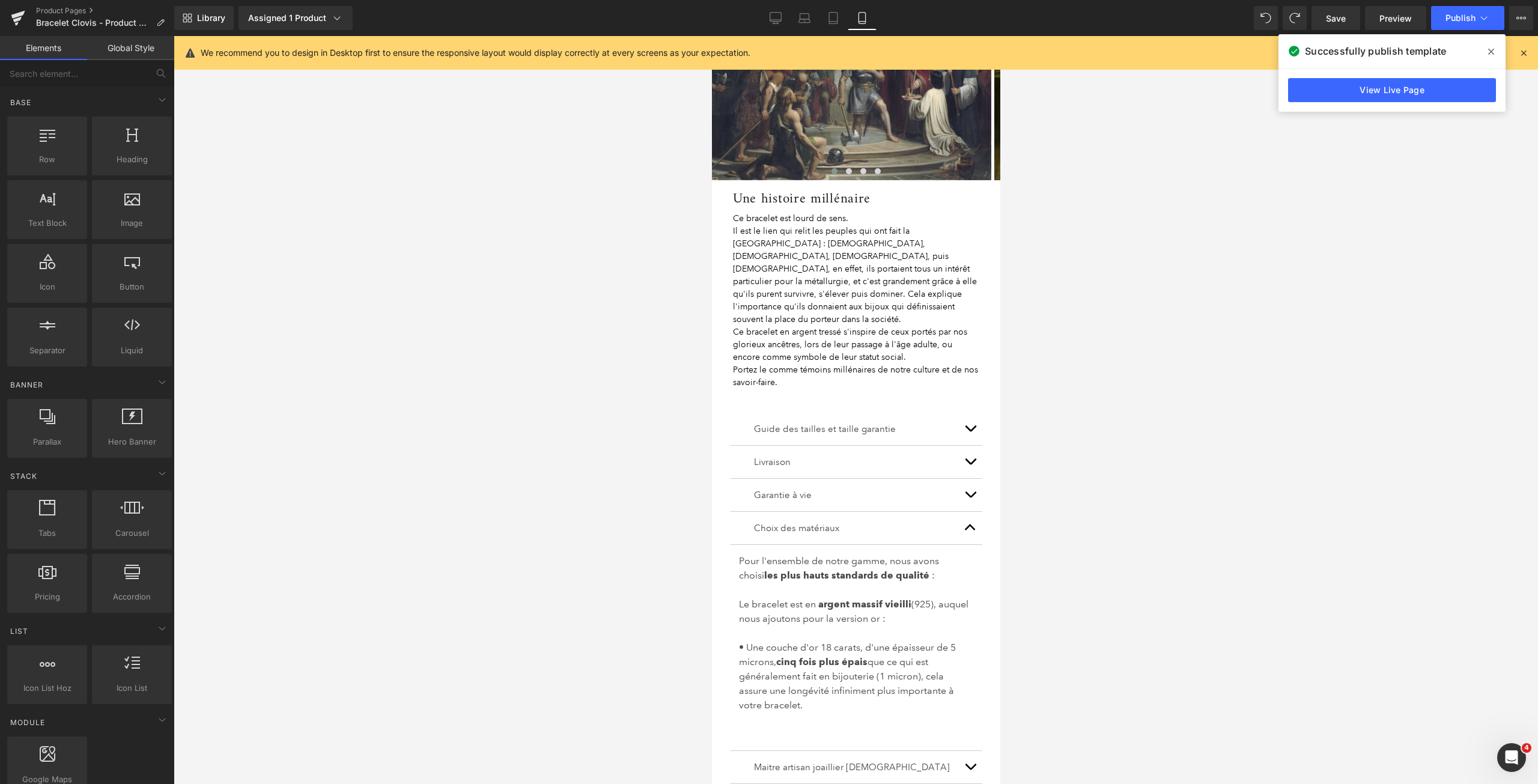
click at [1491, 53] on icon at bounding box center [1491, 51] width 6 height 6
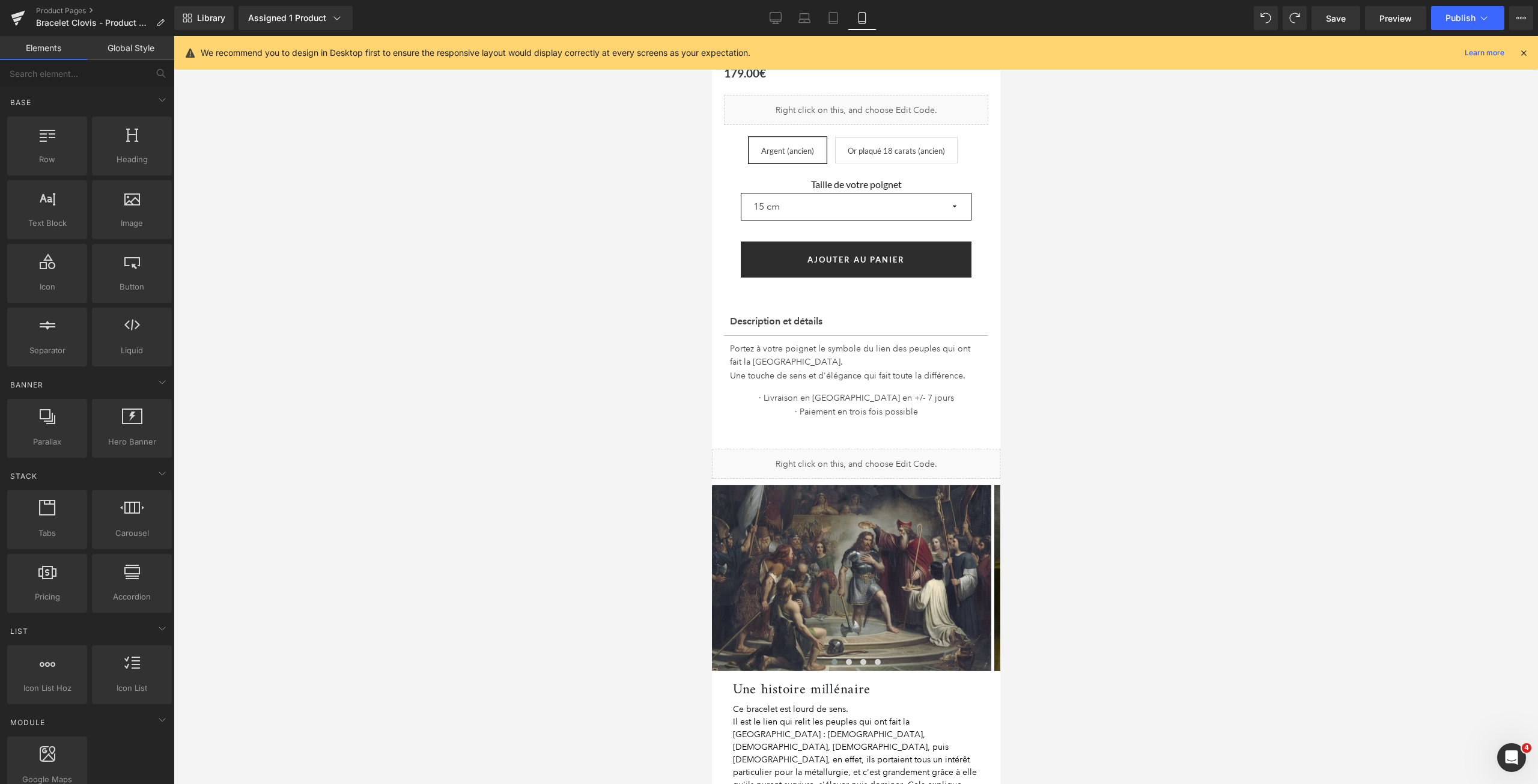
scroll to position [0, 0]
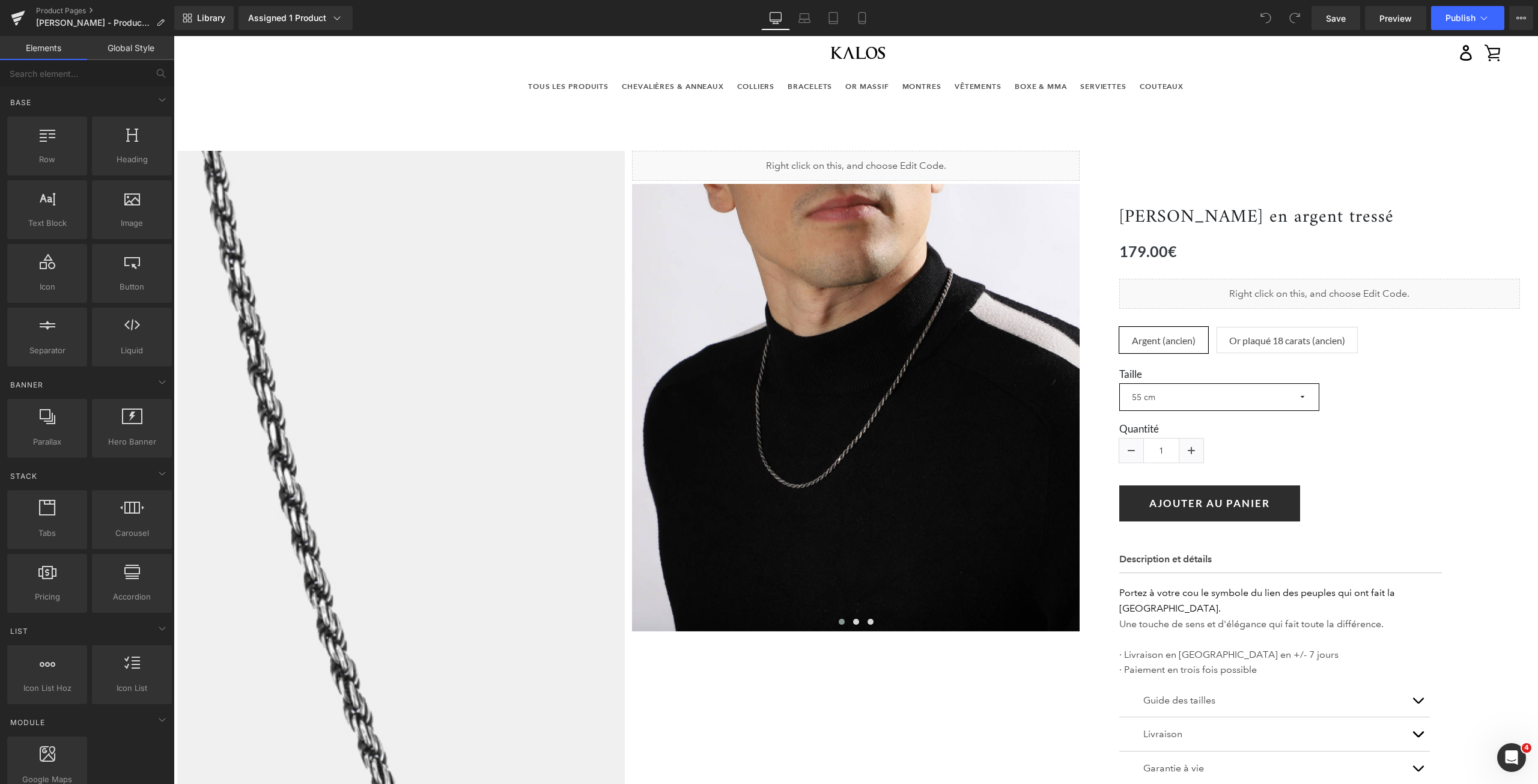
drag, startPoint x: 1184, startPoint y: 127, endPoint x: 1172, endPoint y: 138, distance: 16.3
click at [1184, 127] on div "Close dialog Vous souhaitez obtenir -10€ DE RÉDUCTION Sur votre première comman…" at bounding box center [856, 409] width 1364 height 747
click at [804, 19] on icon at bounding box center [804, 17] width 12 height 12
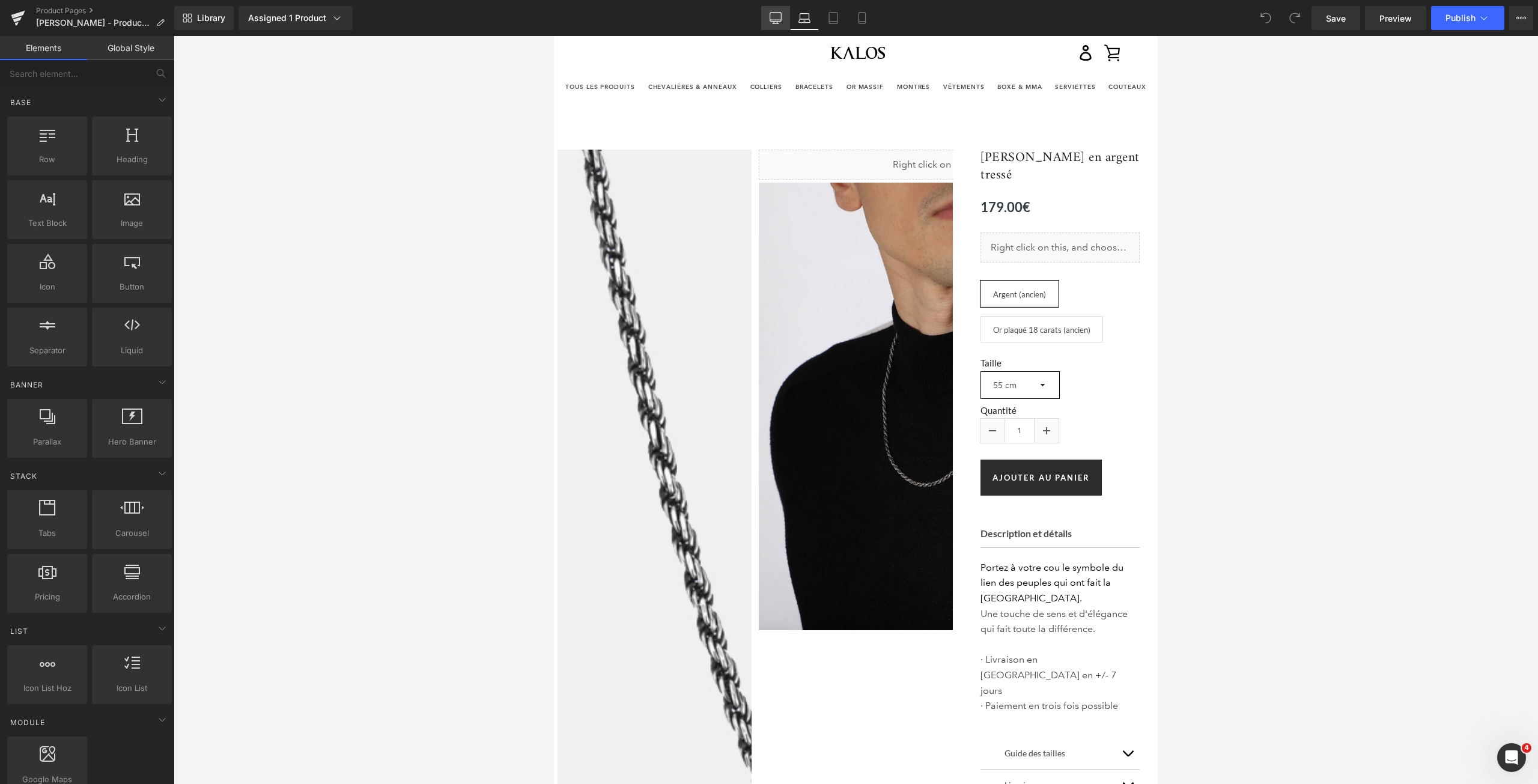
click at [774, 19] on icon at bounding box center [774, 17] width 12 height 12
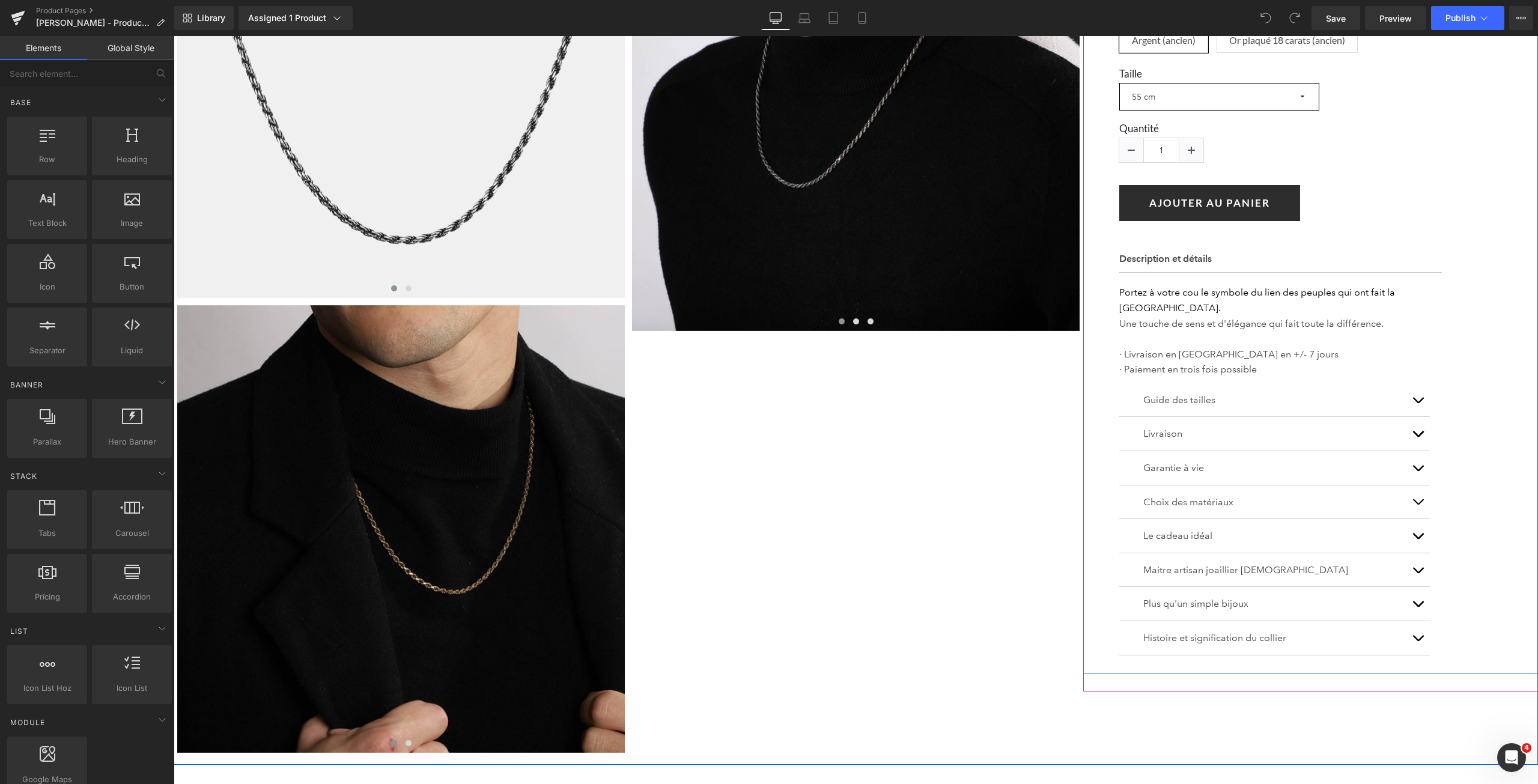
scroll to position [457, 0]
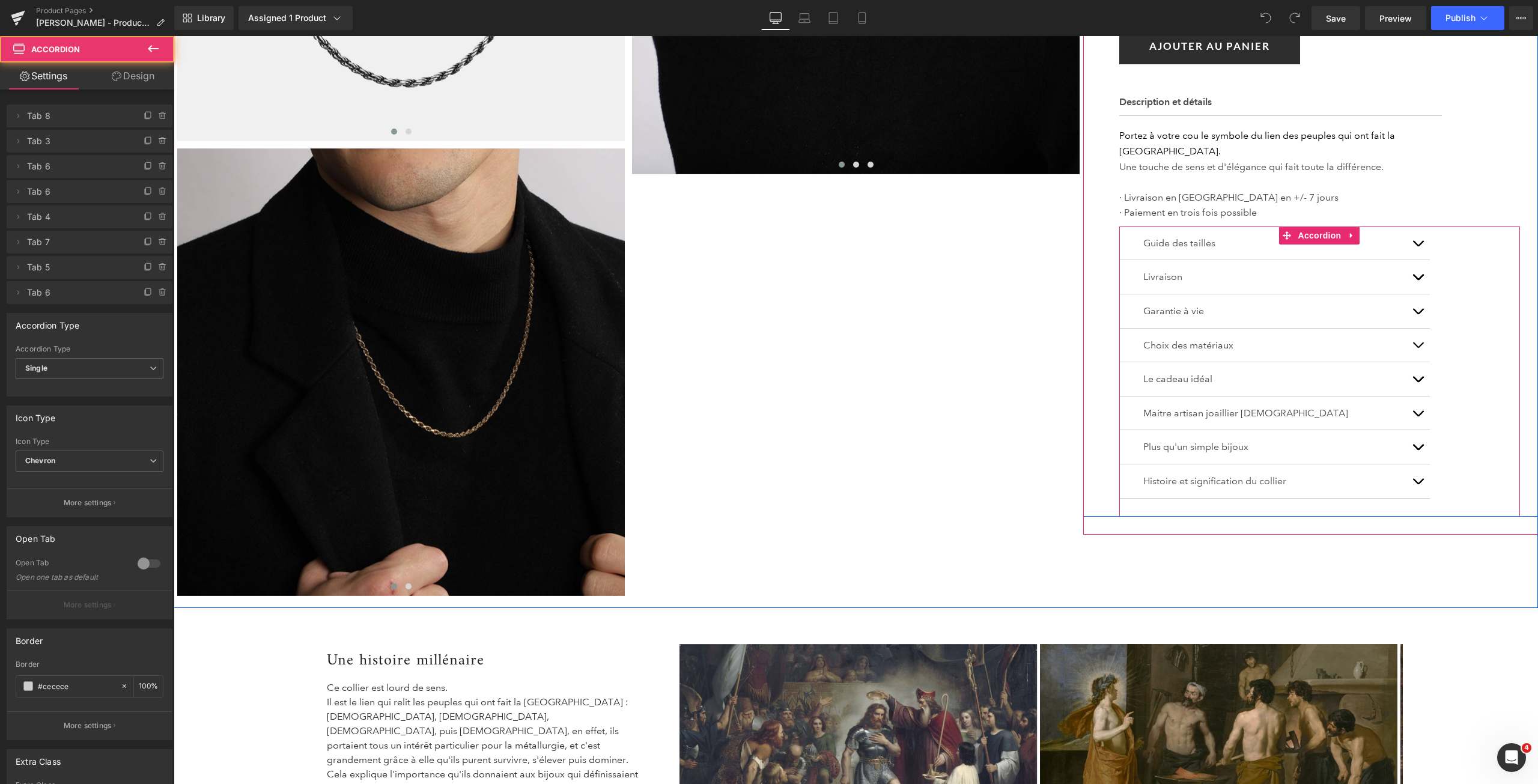
click at [1409, 262] on button "button" at bounding box center [1417, 277] width 24 height 34
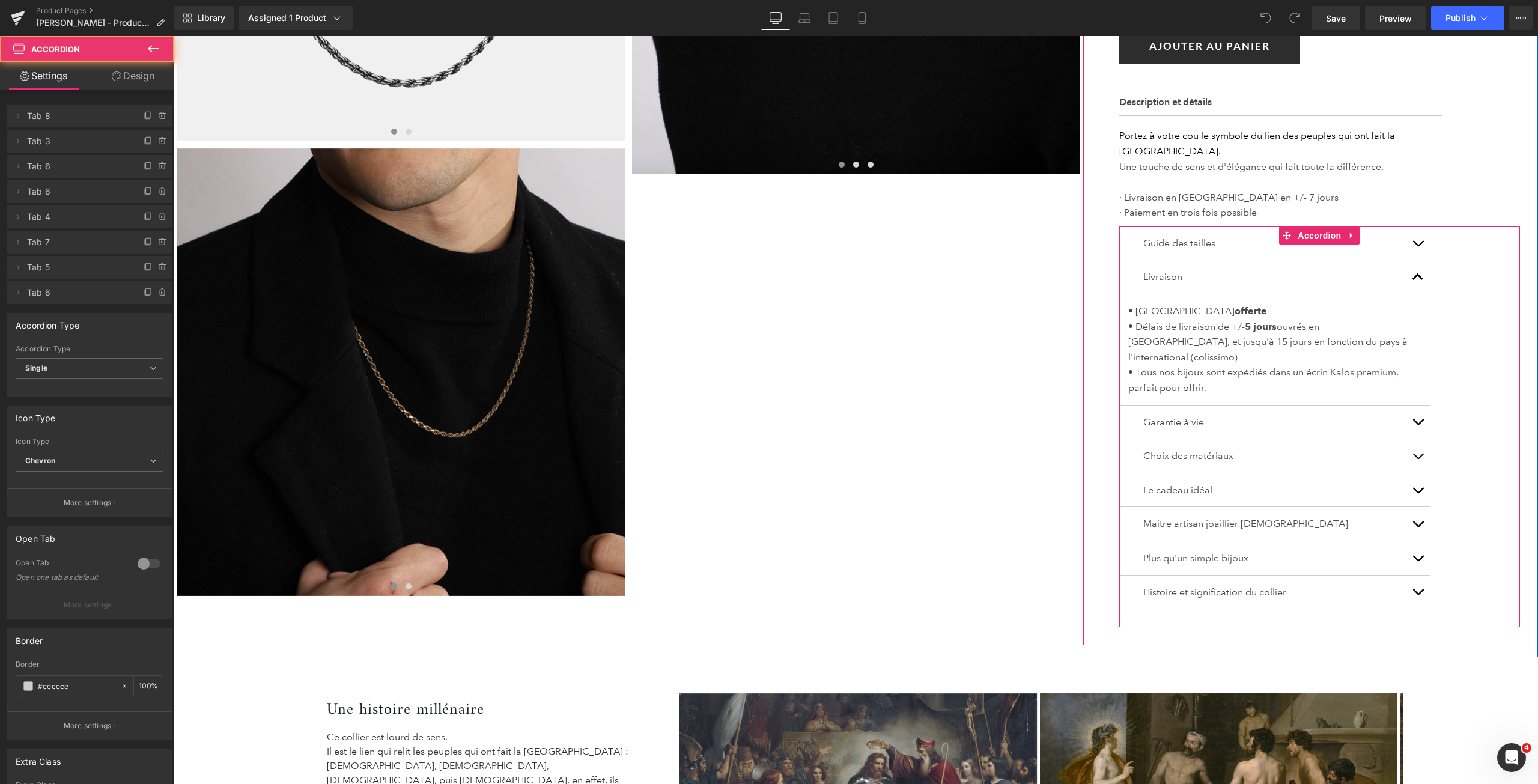
click at [1417, 280] on span "button" at bounding box center [1417, 280] width 0 height 0
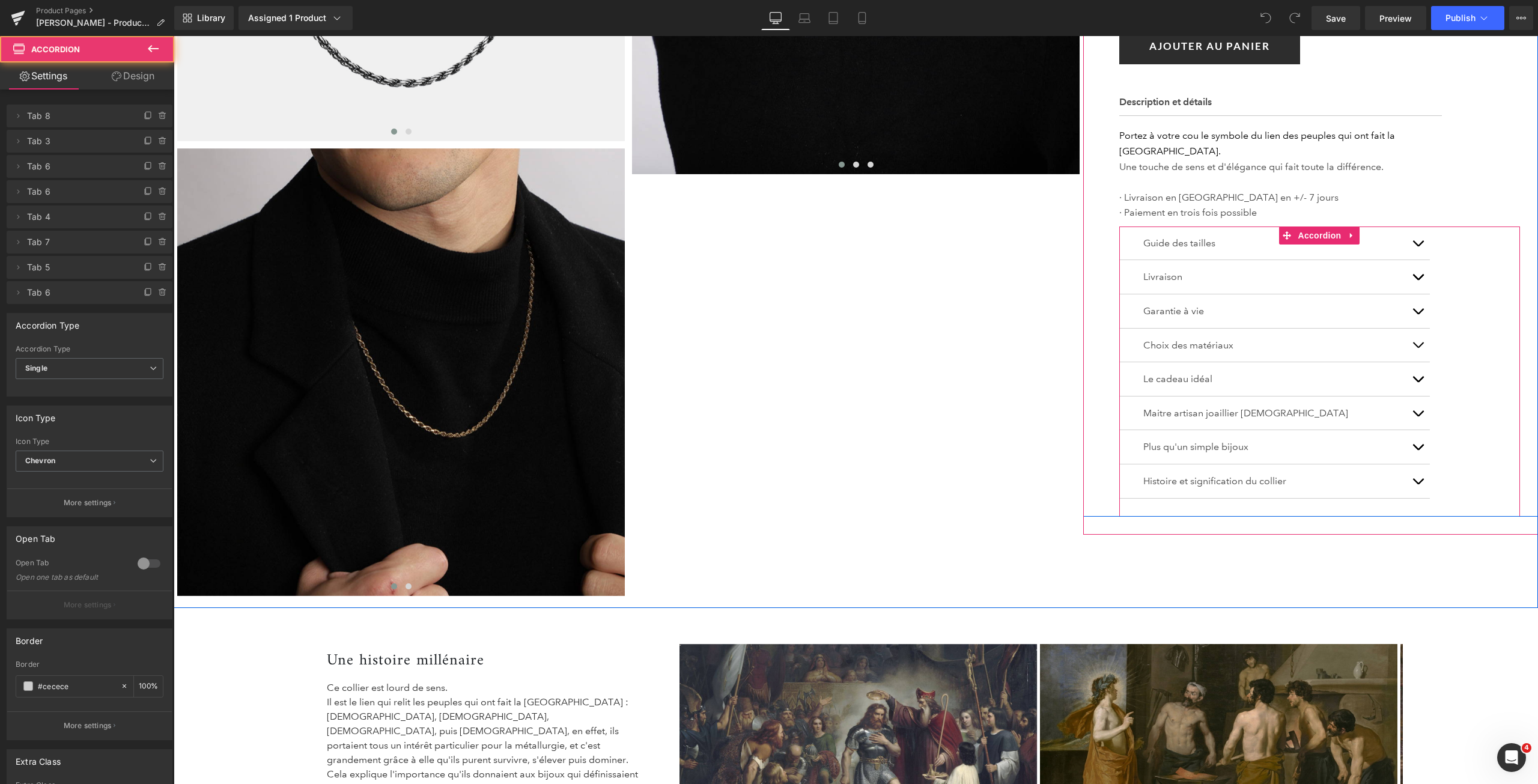
click at [1417, 314] on span "button" at bounding box center [1417, 314] width 0 height 0
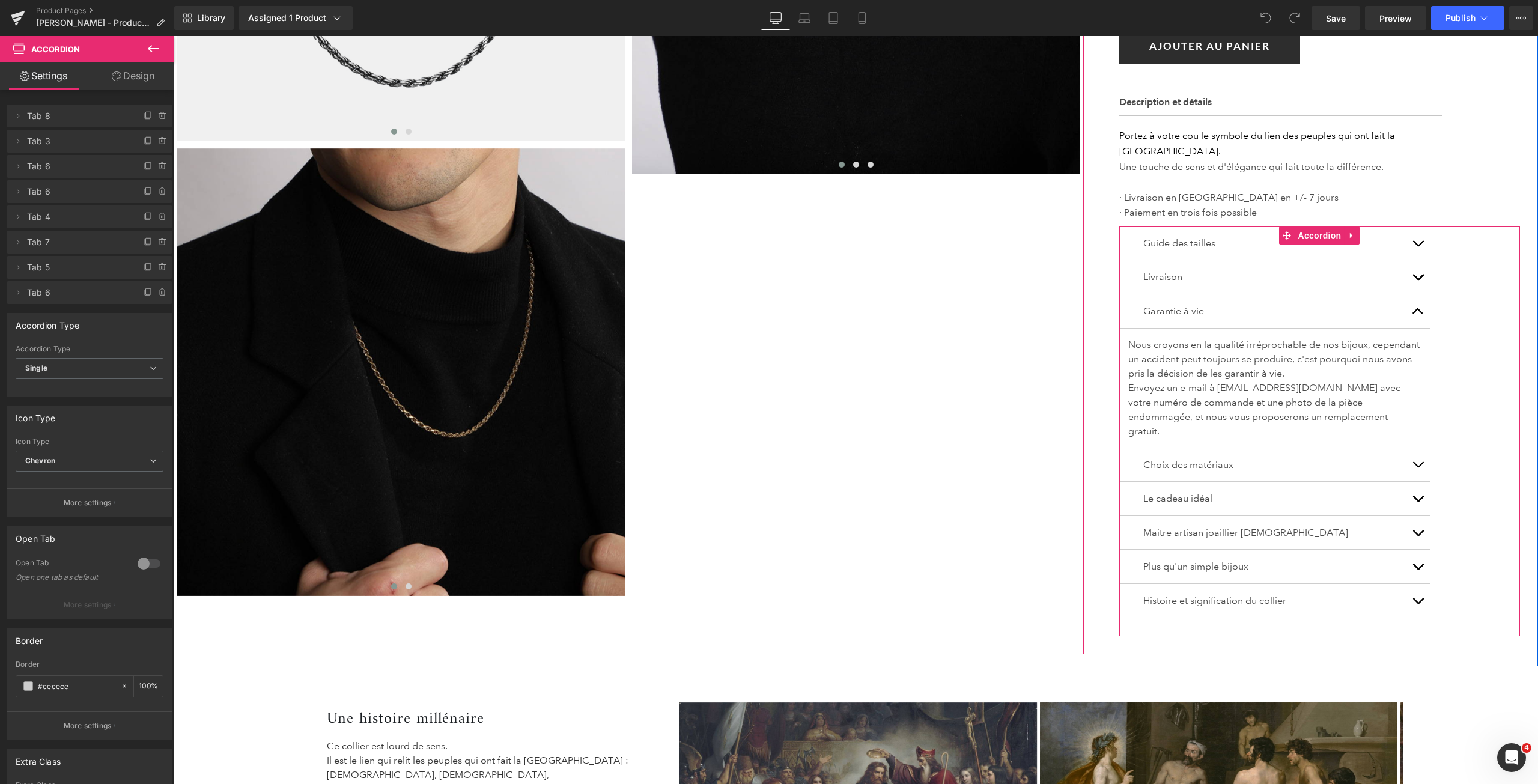
click at [1417, 314] on span "button" at bounding box center [1417, 314] width 0 height 0
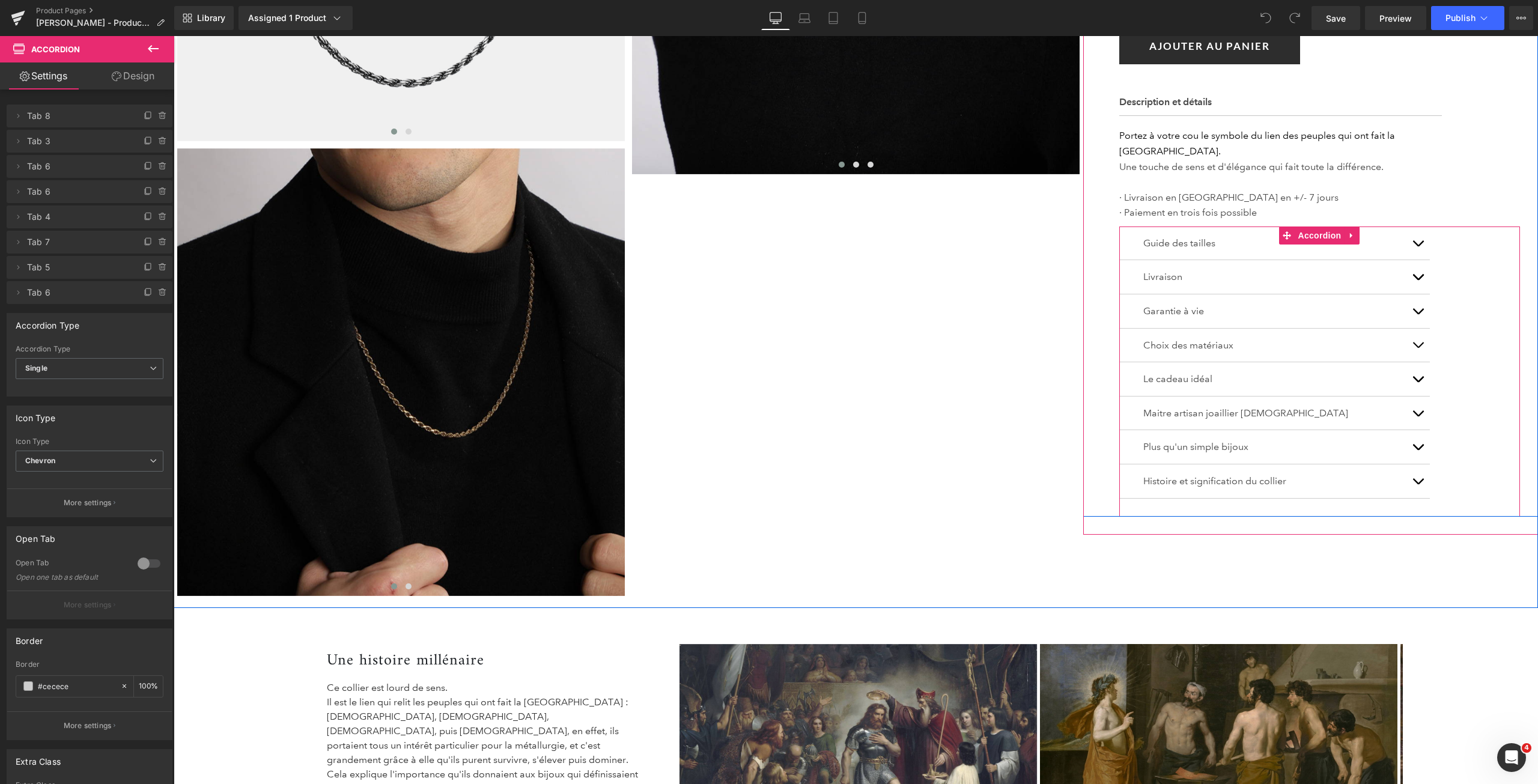
click at [1414, 333] on button "button" at bounding box center [1417, 345] width 24 height 34
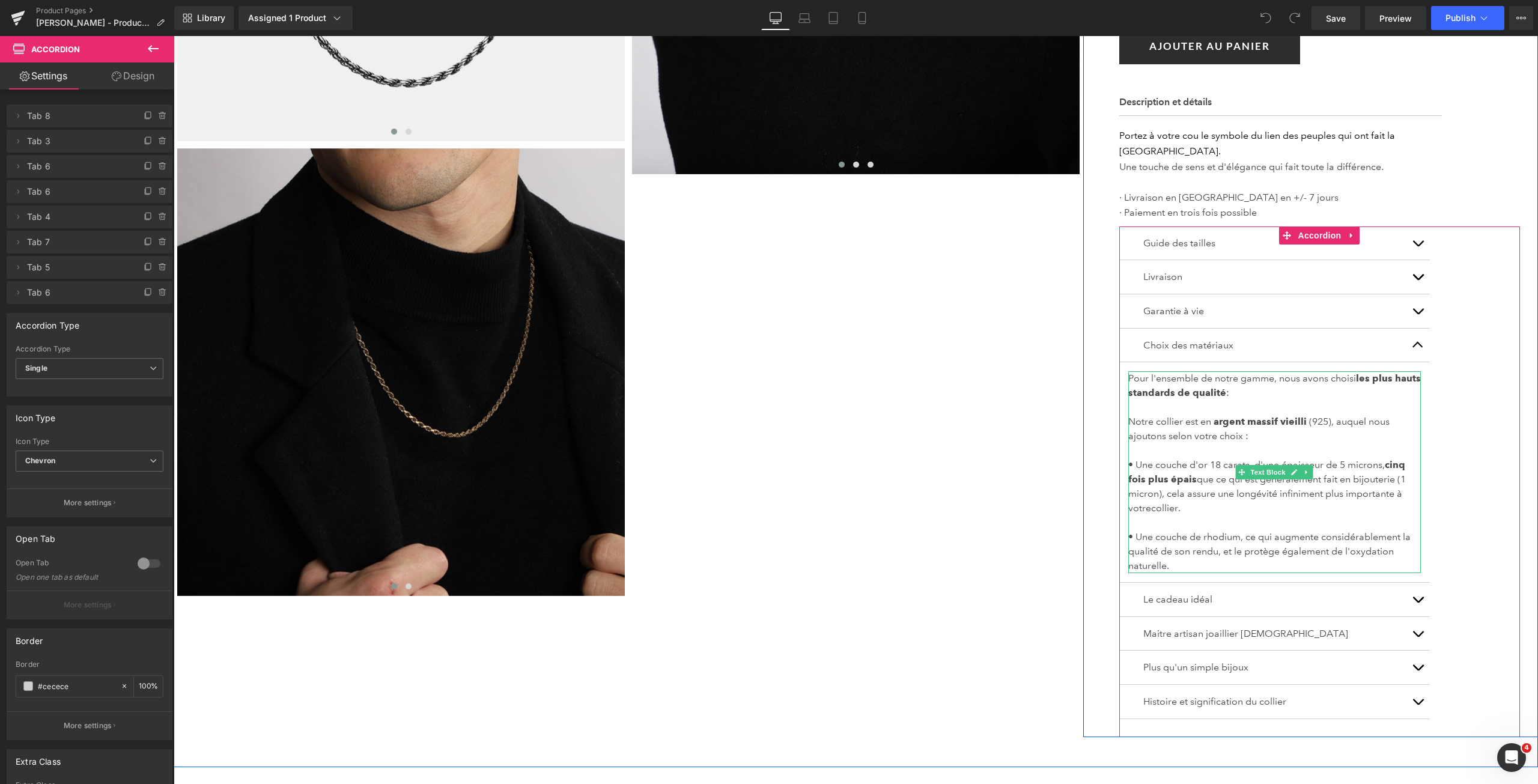
click at [1273, 427] on p "Notre collier est en argent massif vieilli (925), auquel nous ajoutons selon vo…" at bounding box center [1274, 429] width 293 height 29
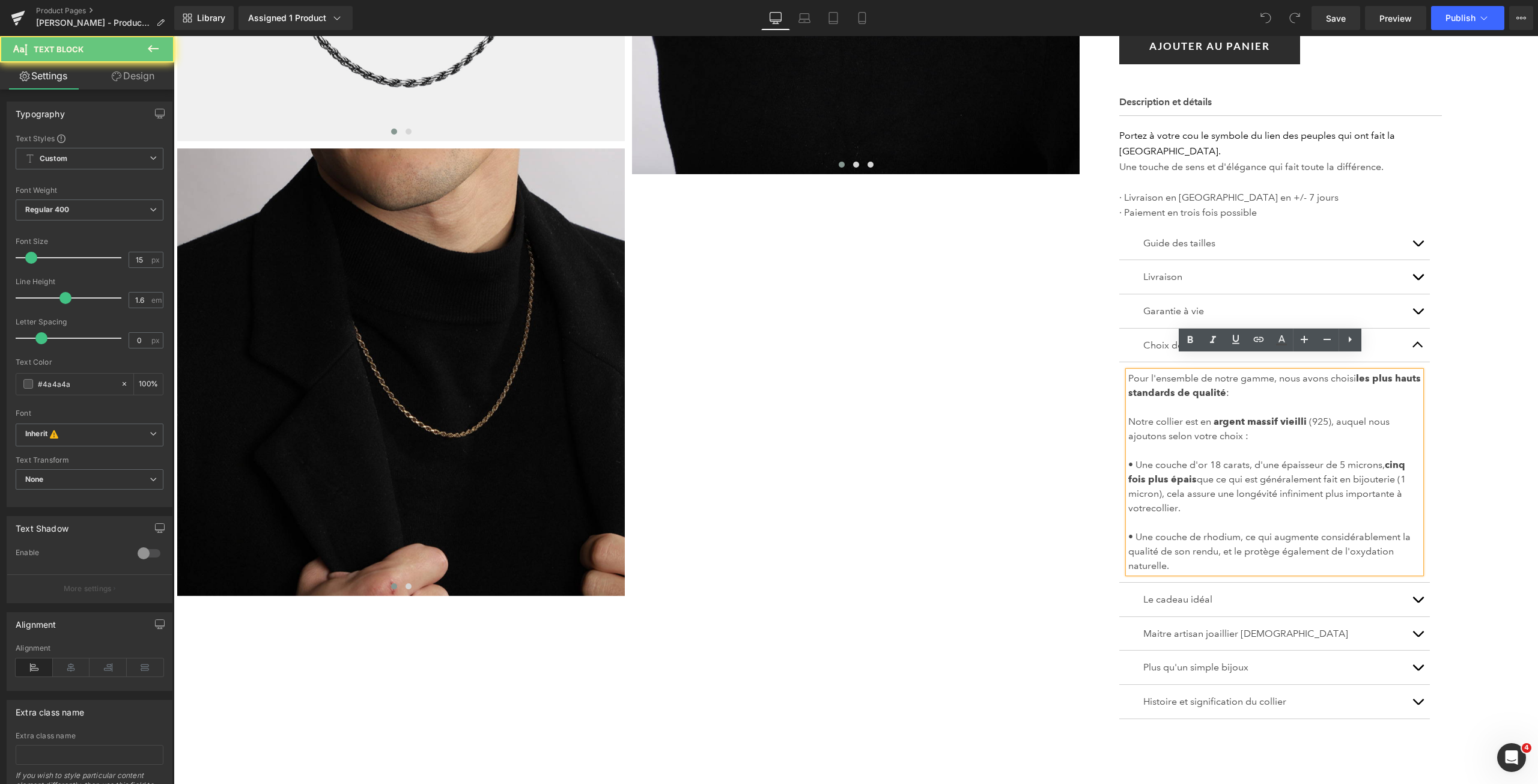
click at [1242, 443] on p at bounding box center [1274, 450] width 293 height 14
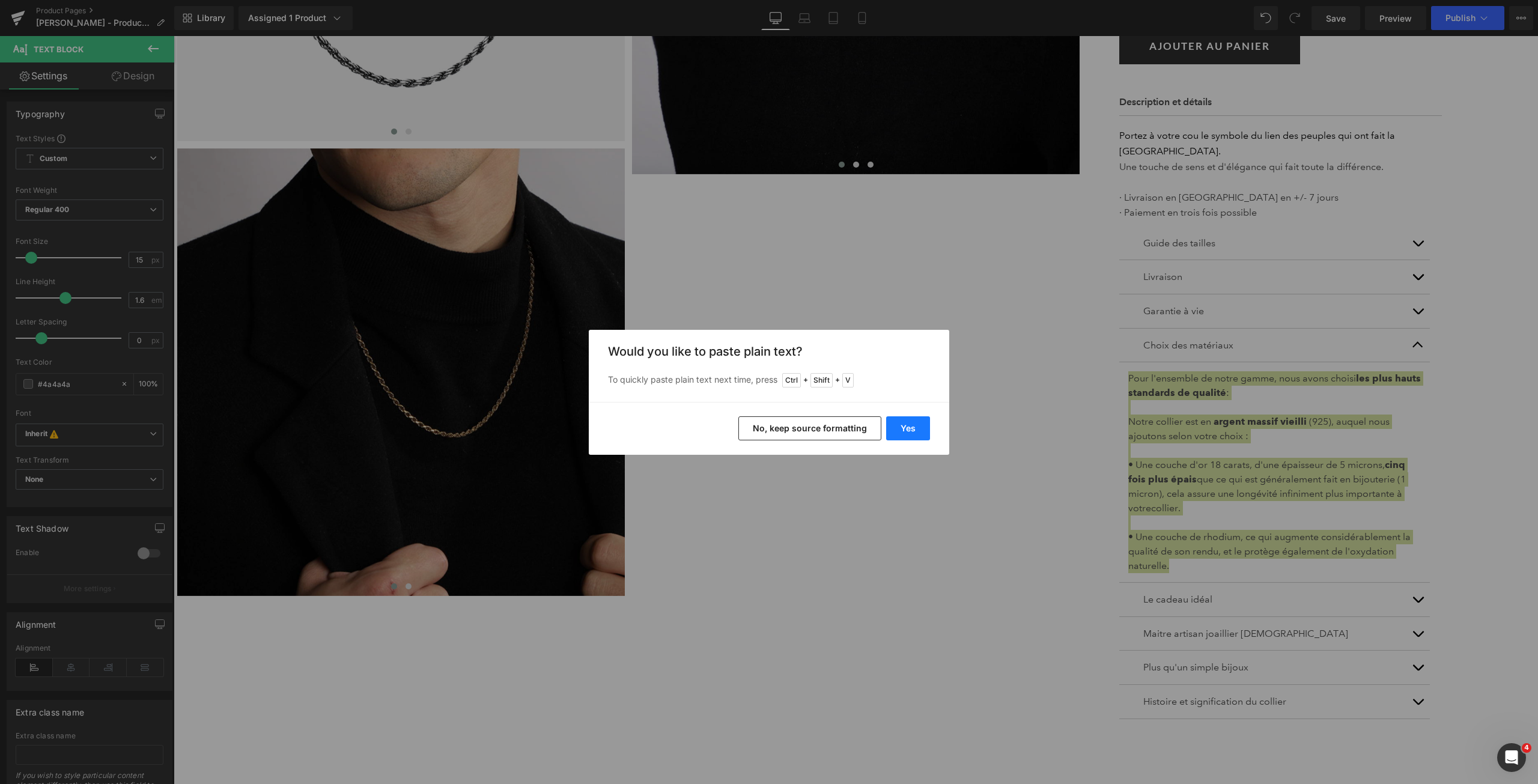
click at [908, 430] on button "Yes" at bounding box center [908, 428] width 44 height 24
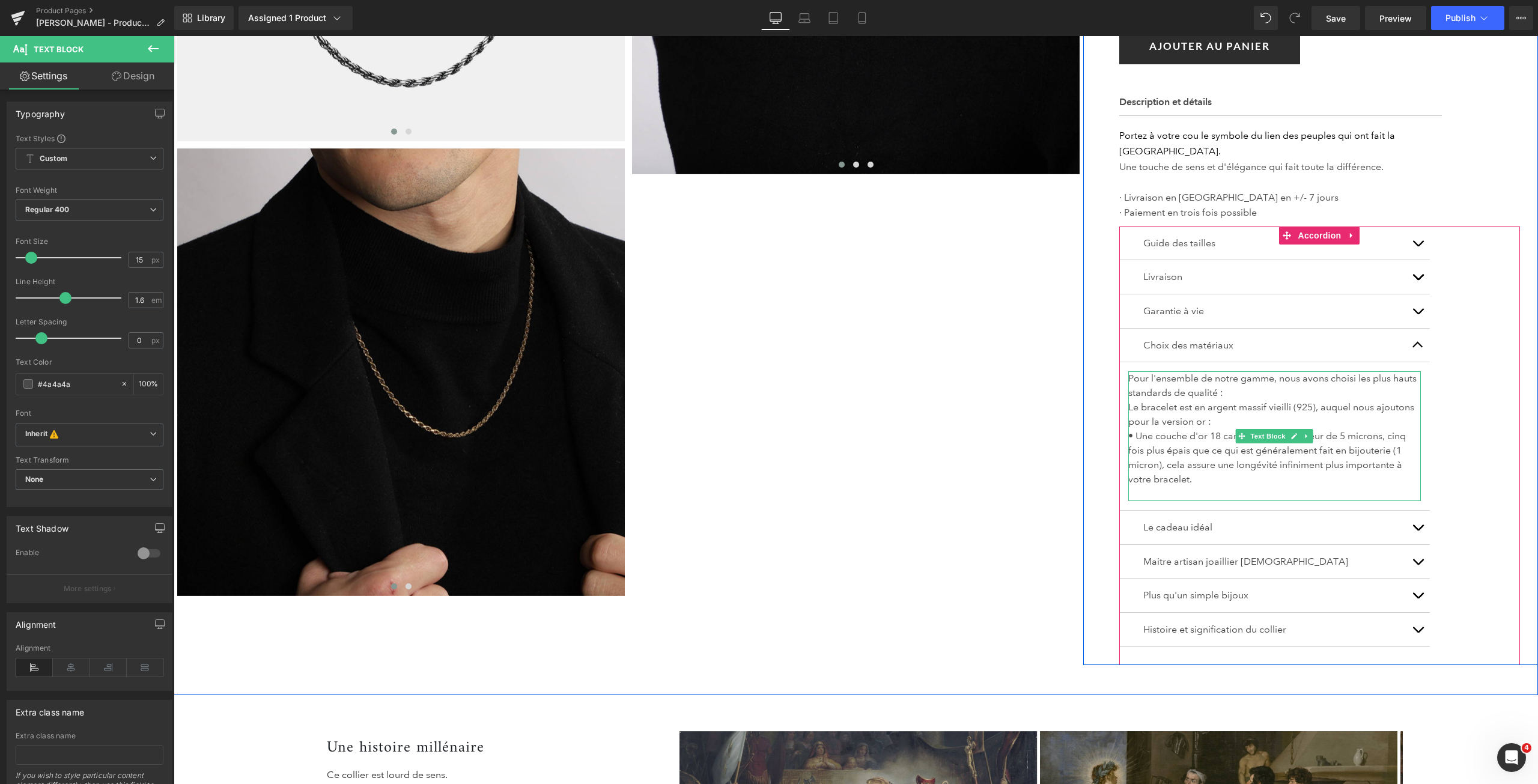
click at [1227, 403] on p "Le bracelet est en argent massif vieilli (925), auquel nous ajoutons pour la ve…" at bounding box center [1274, 414] width 293 height 29
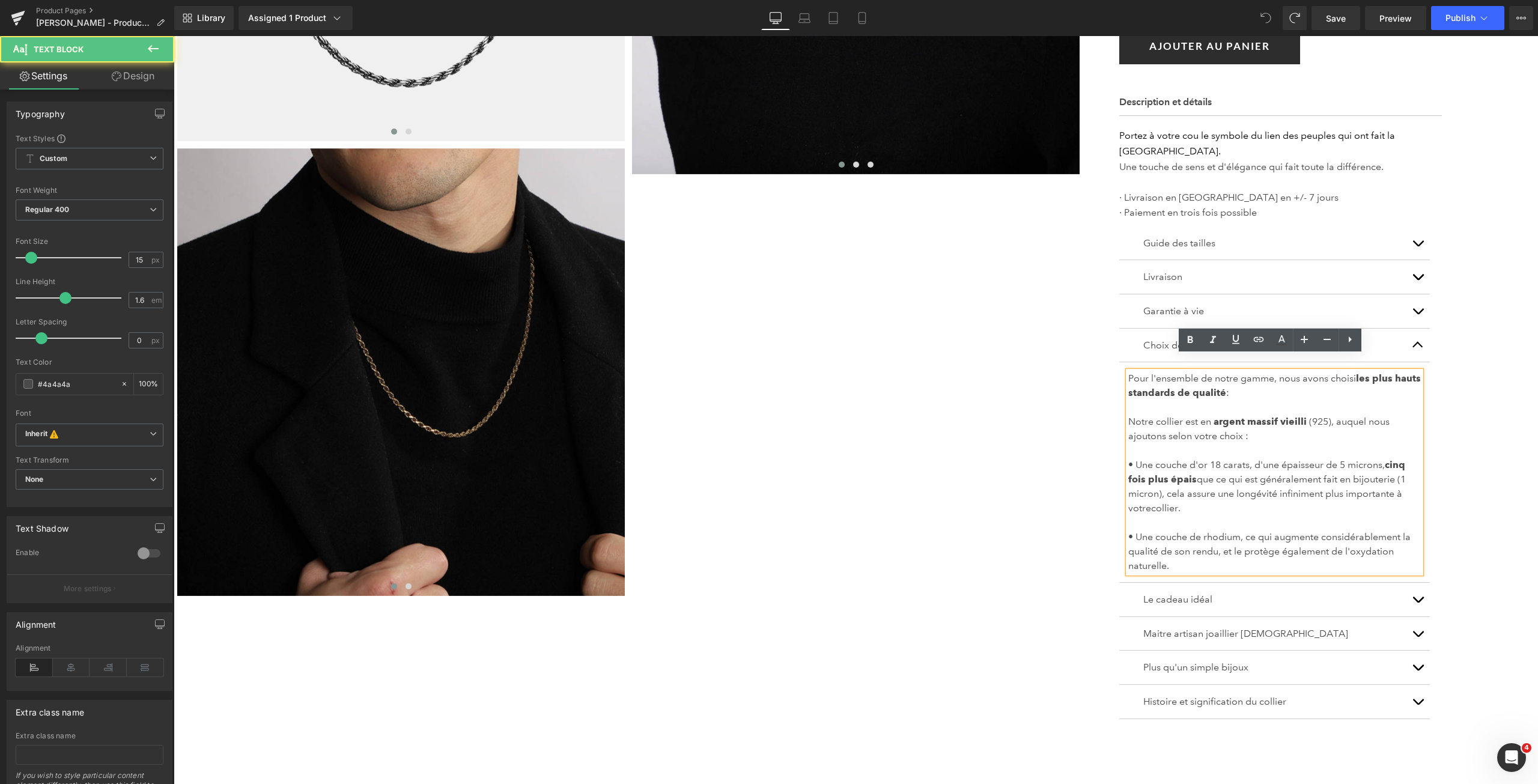
click at [1259, 443] on p at bounding box center [1274, 450] width 293 height 14
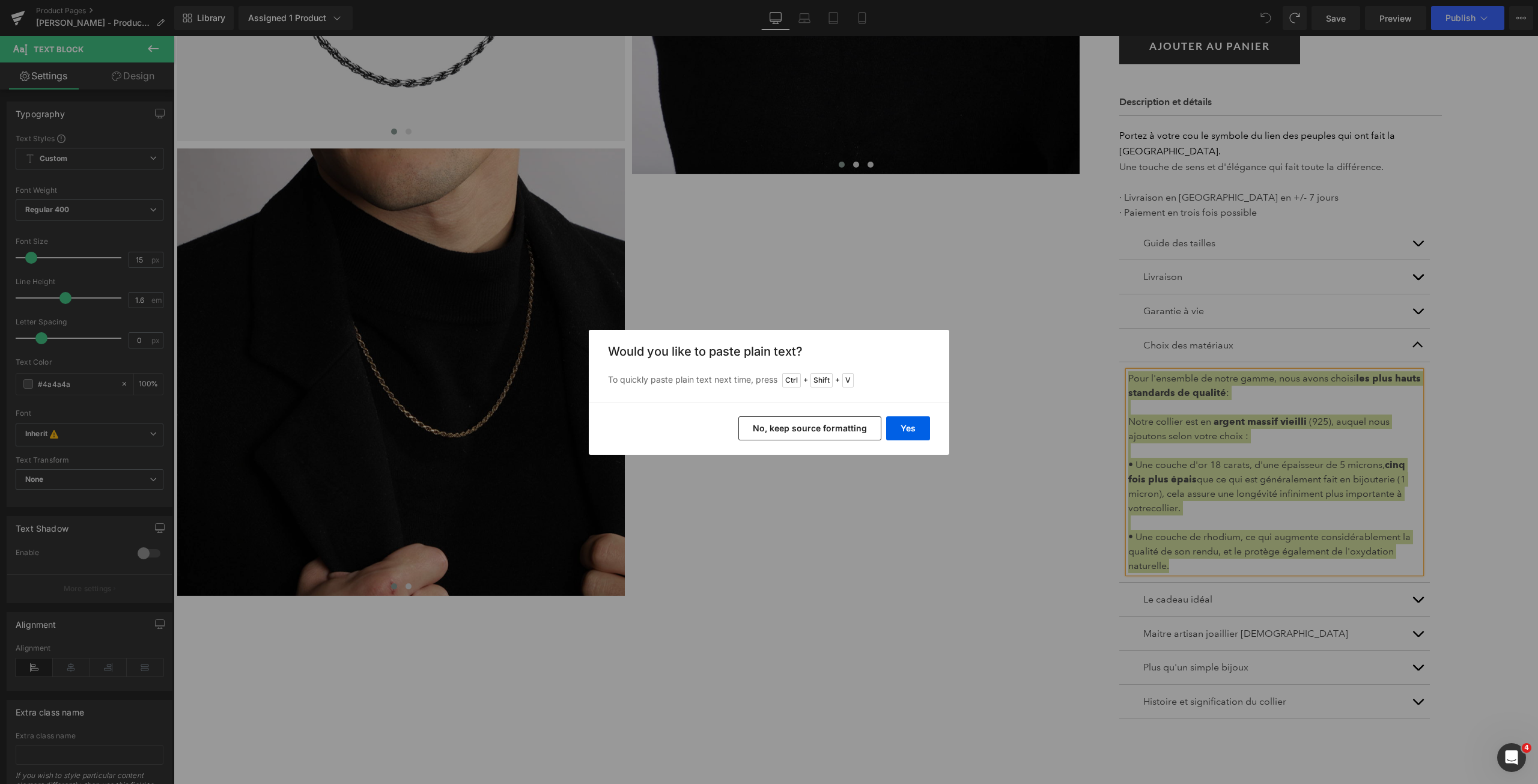
click at [786, 427] on button "No, keep source formatting" at bounding box center [810, 428] width 143 height 24
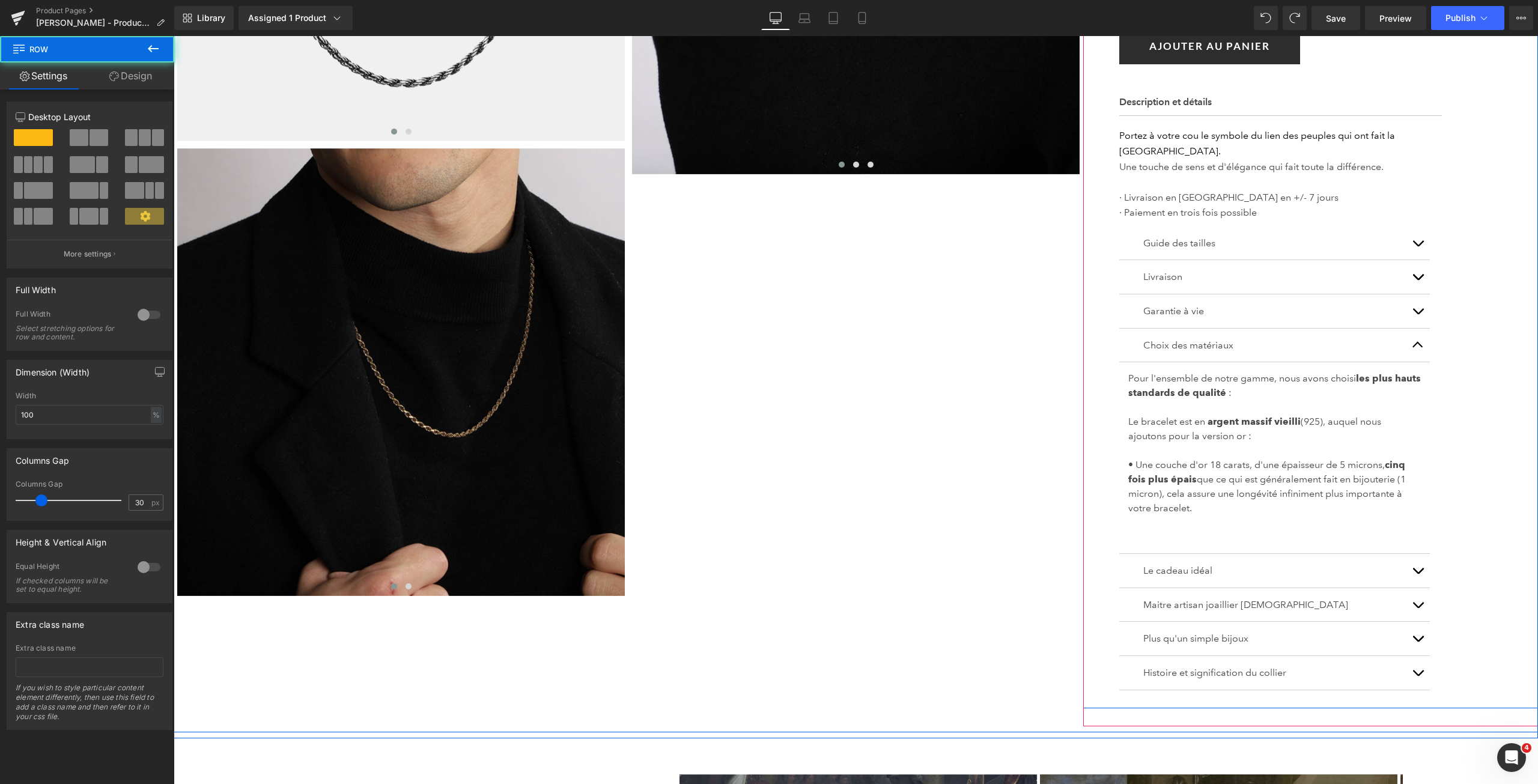
click at [1498, 158] on div "Collier Clovis en argent tressé (P) Title 0€ 179.00€ (P) Price Liquid Argent (a…" at bounding box center [1320, 216] width 437 height 984
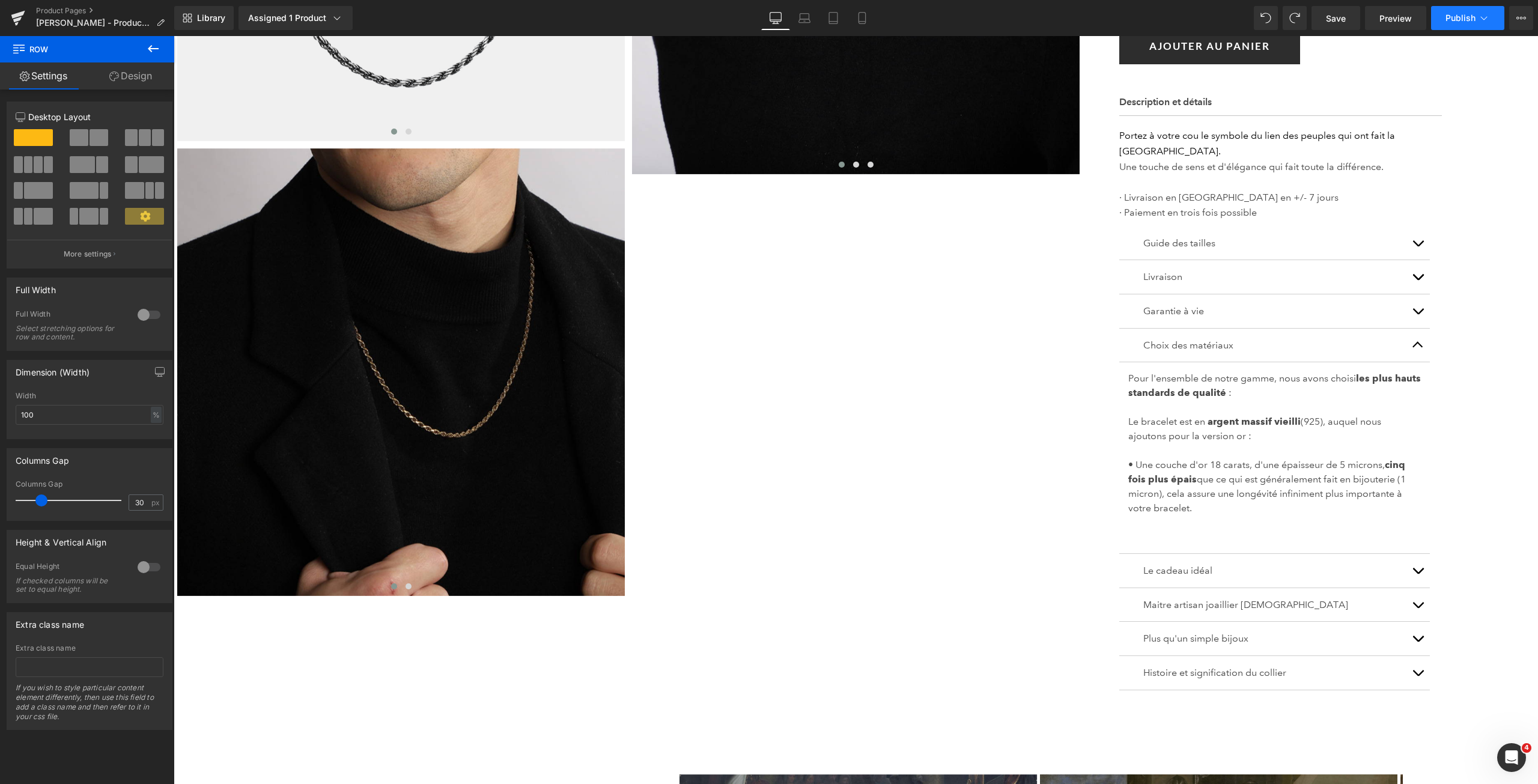
click at [1465, 12] on button "Publish" at bounding box center [1467, 18] width 73 height 24
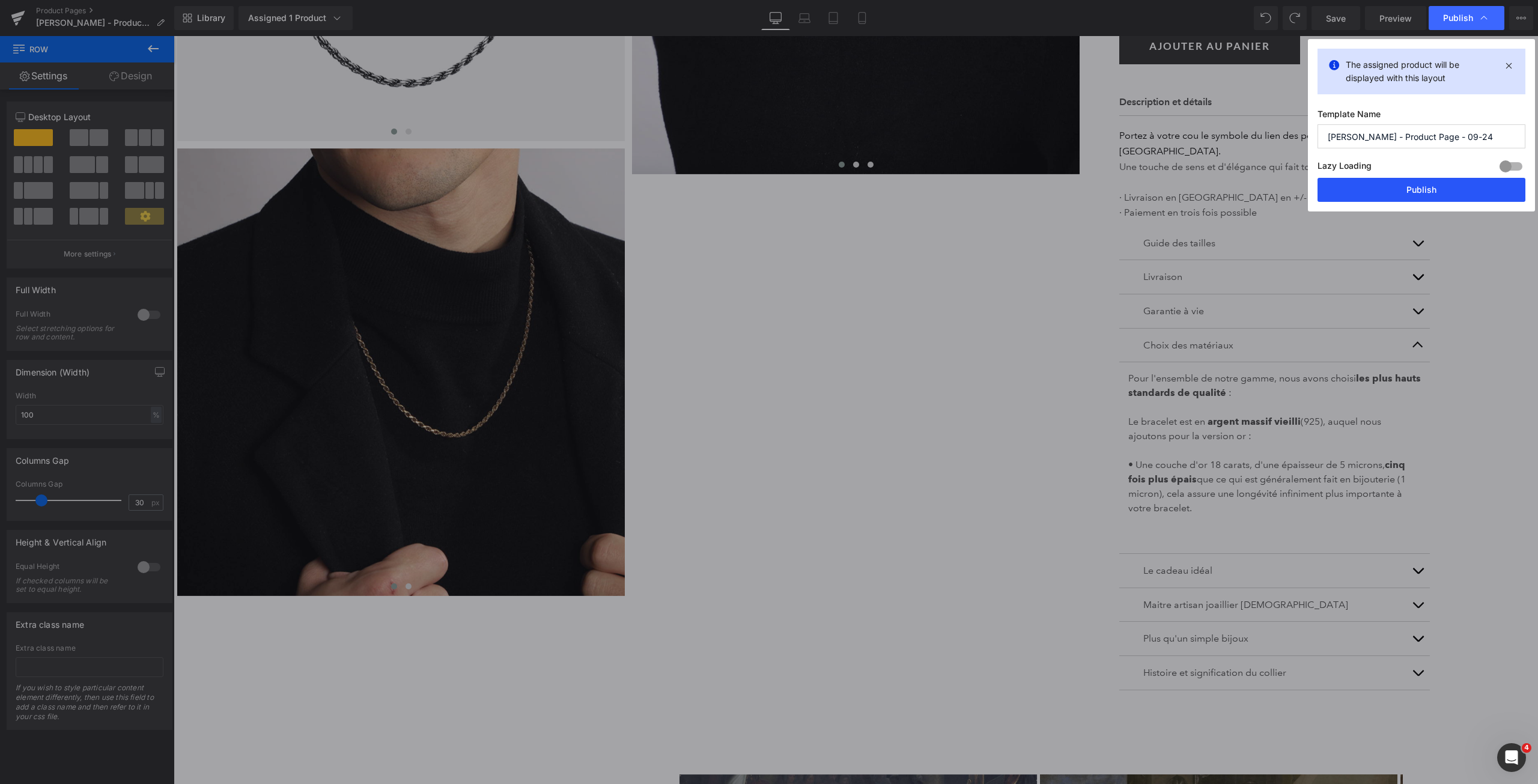
click at [1420, 191] on button "Publish" at bounding box center [1421, 190] width 208 height 24
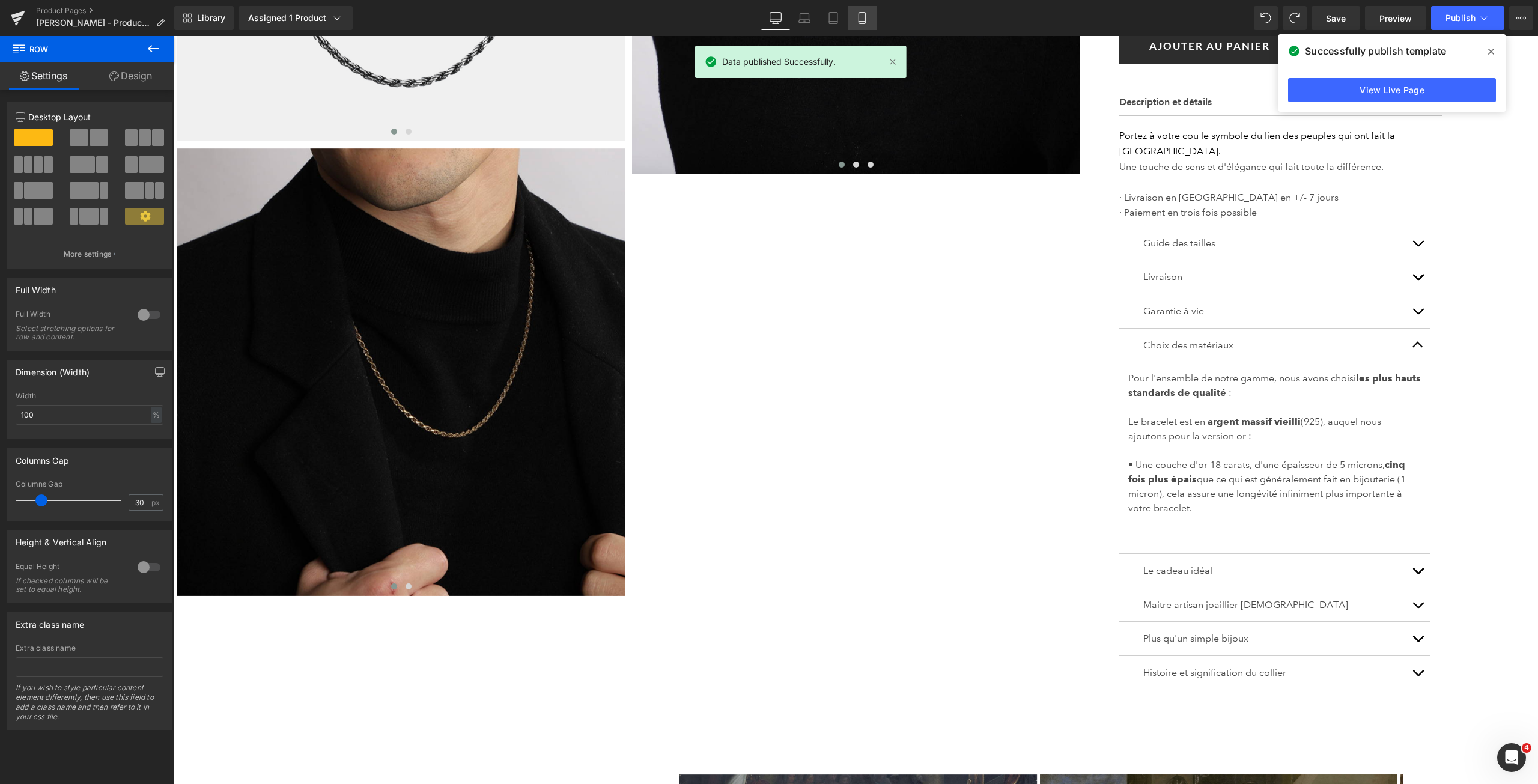
click at [857, 13] on icon at bounding box center [861, 17] width 12 height 12
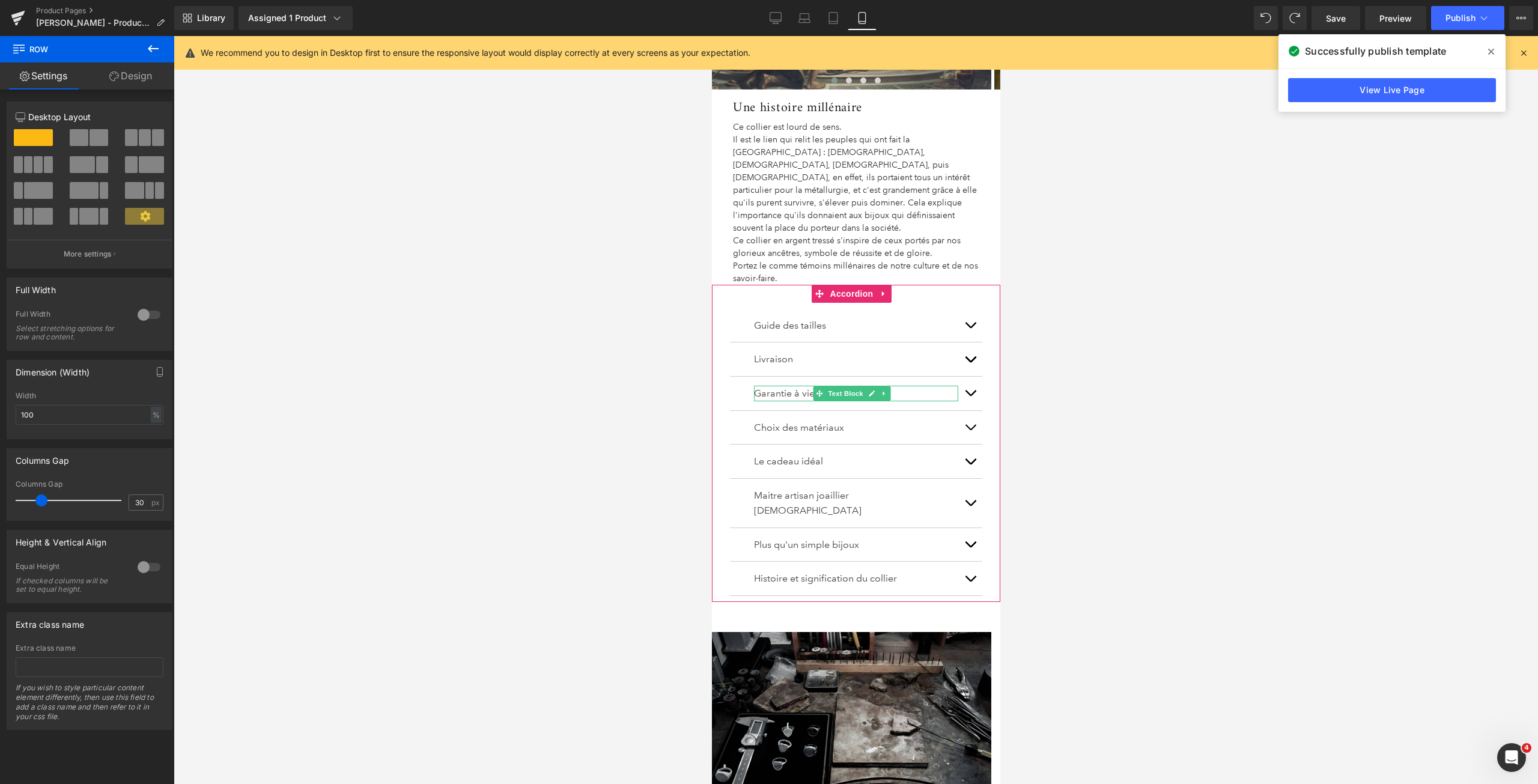
scroll to position [960, 0]
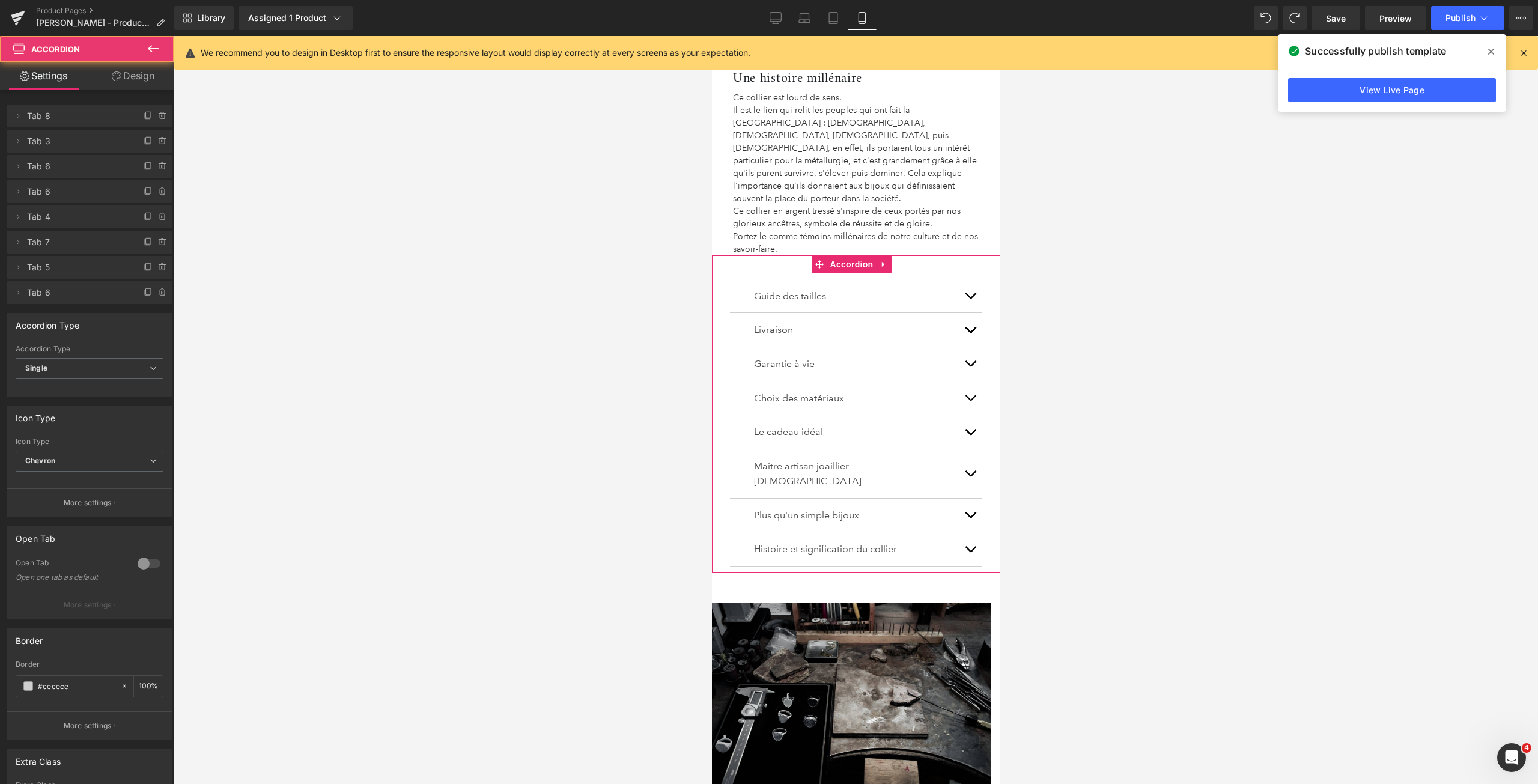
click at [965, 449] on button "button" at bounding box center [969, 473] width 24 height 48
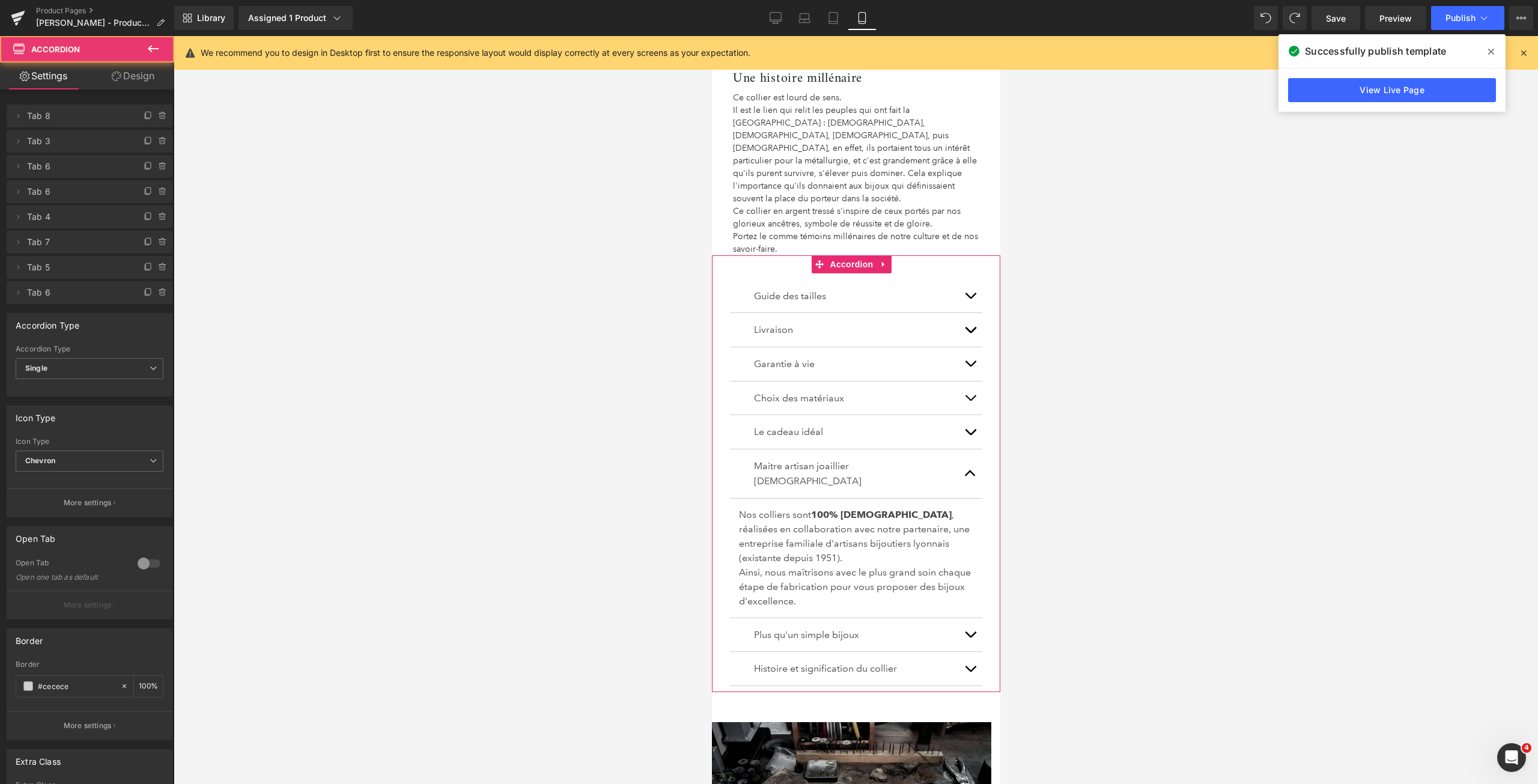
click at [965, 449] on button "button" at bounding box center [969, 473] width 24 height 48
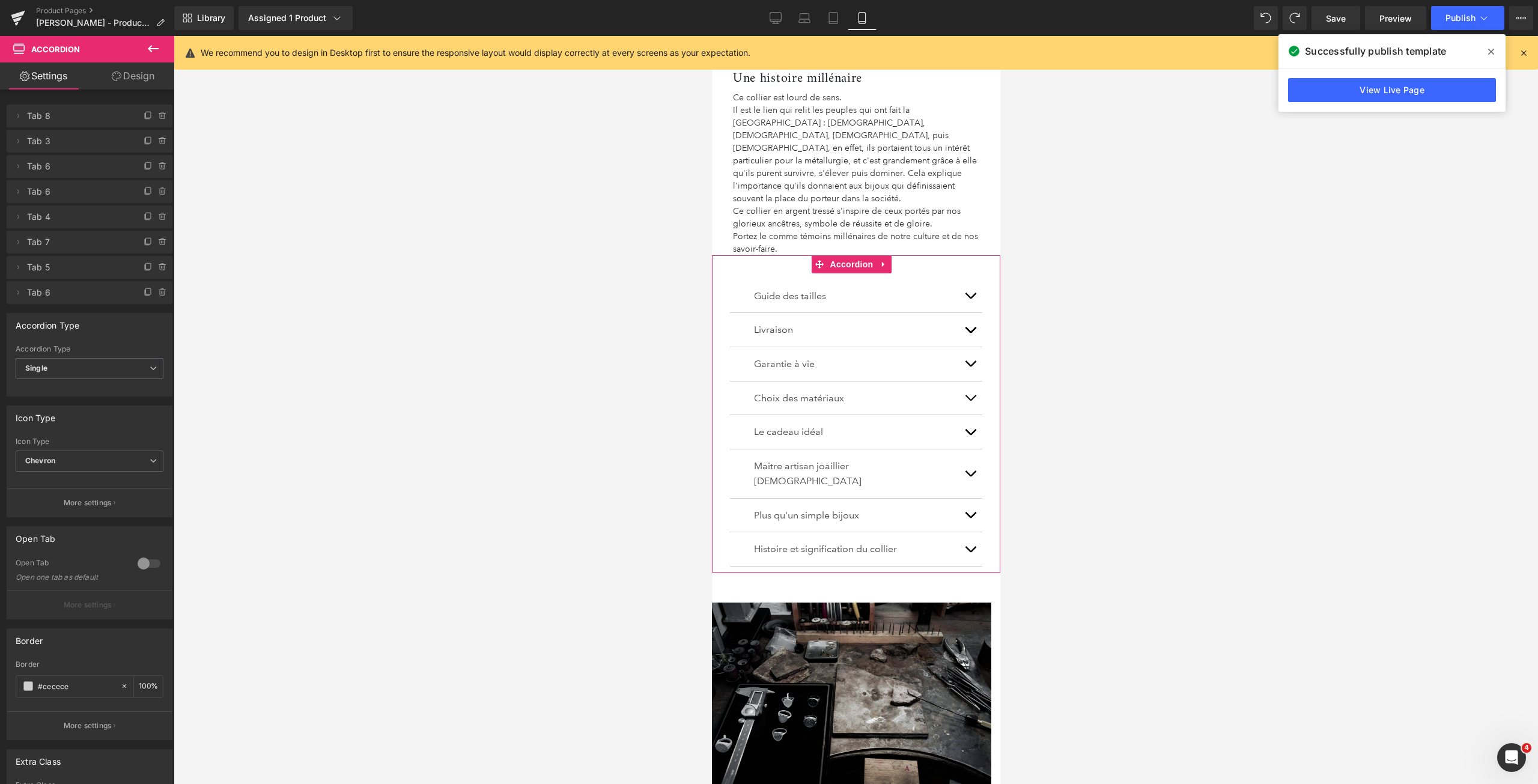
click at [970, 435] on span "button" at bounding box center [970, 435] width 0 height 0
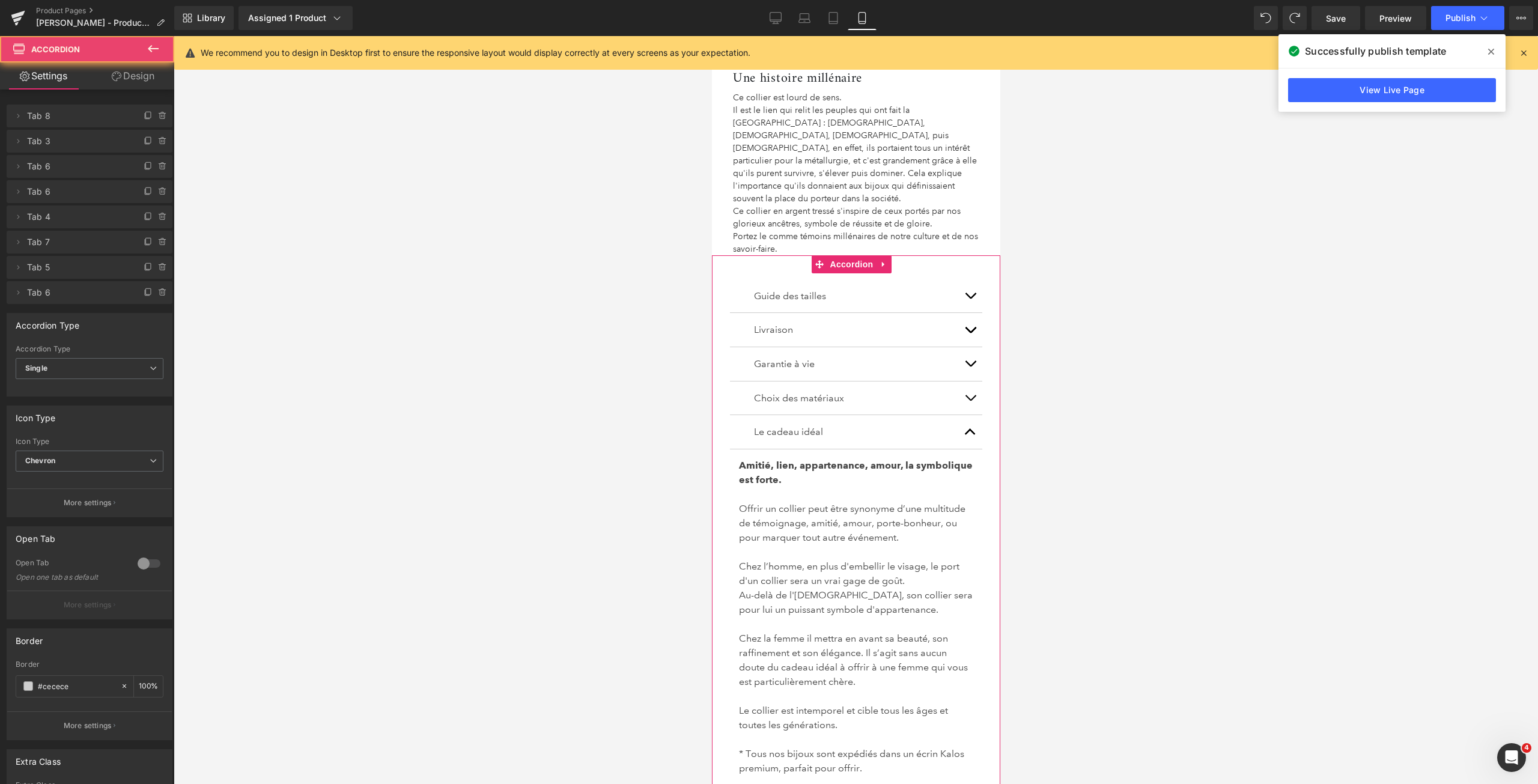
click at [961, 415] on button "button" at bounding box center [969, 432] width 24 height 34
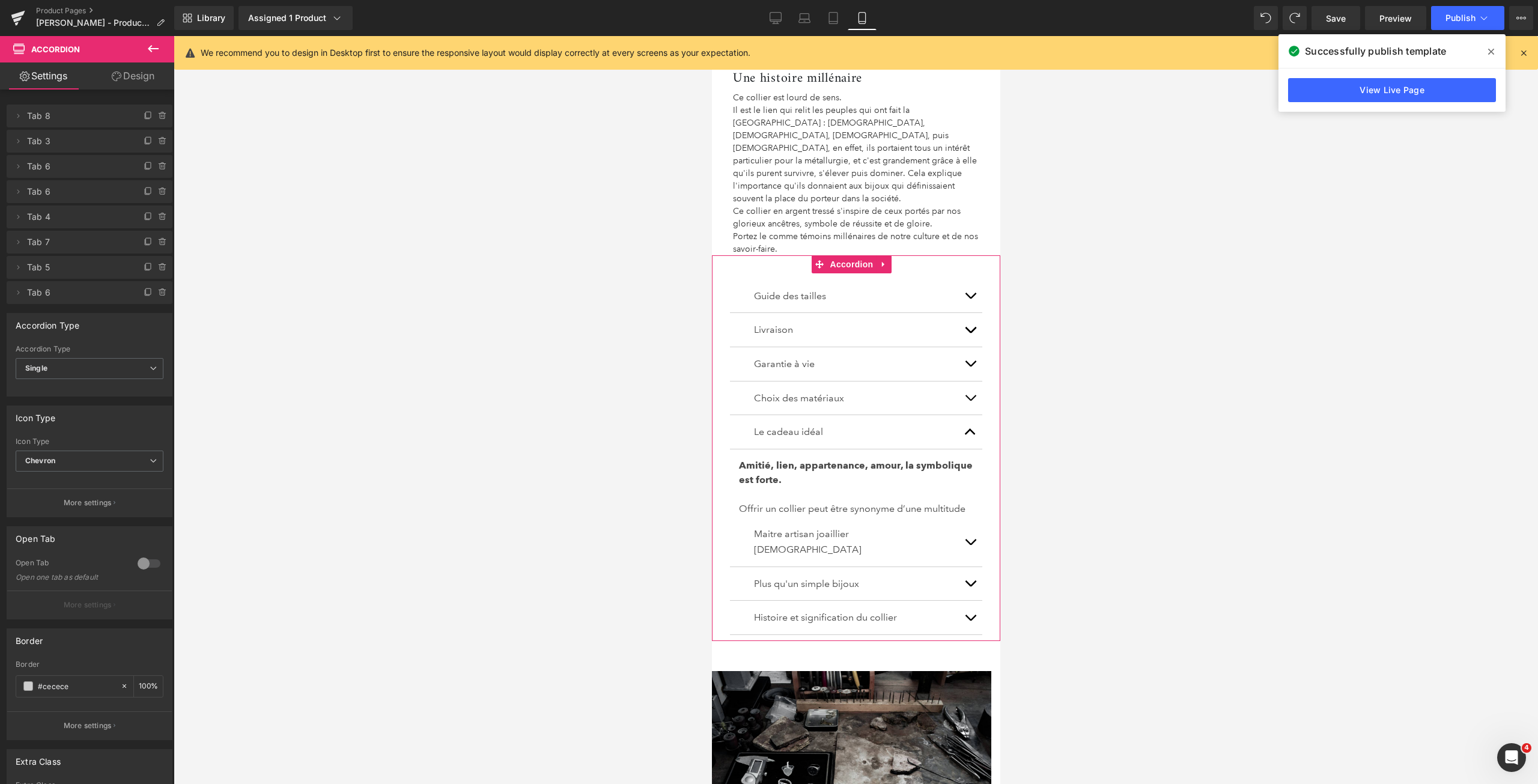
click at [970, 401] on span "button" at bounding box center [970, 401] width 0 height 0
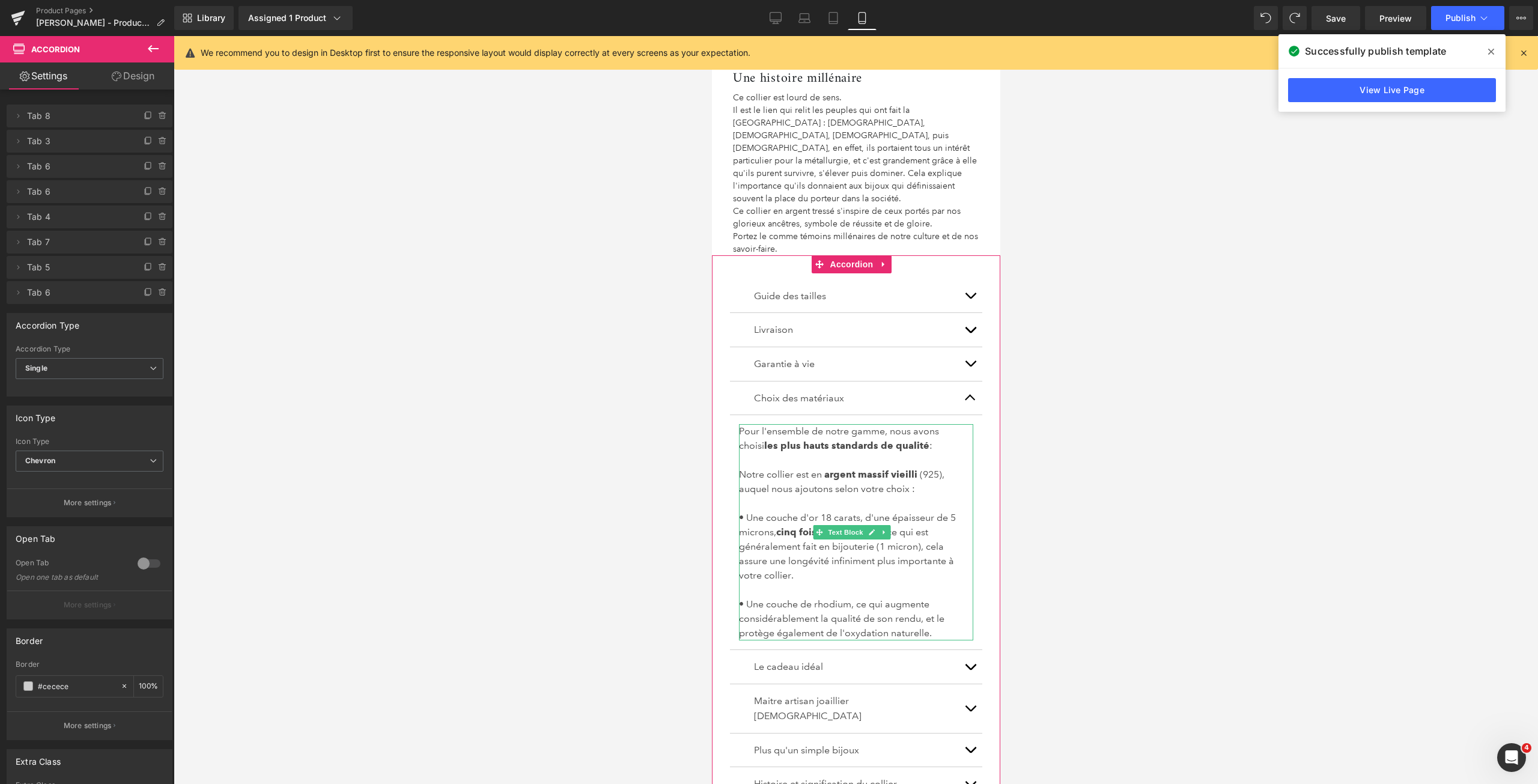
click at [859, 510] on p "• Une couche d'or 18 carats, d'une épaisseur de 5 microns, cinq fois plus épais…" at bounding box center [856, 546] width 235 height 72
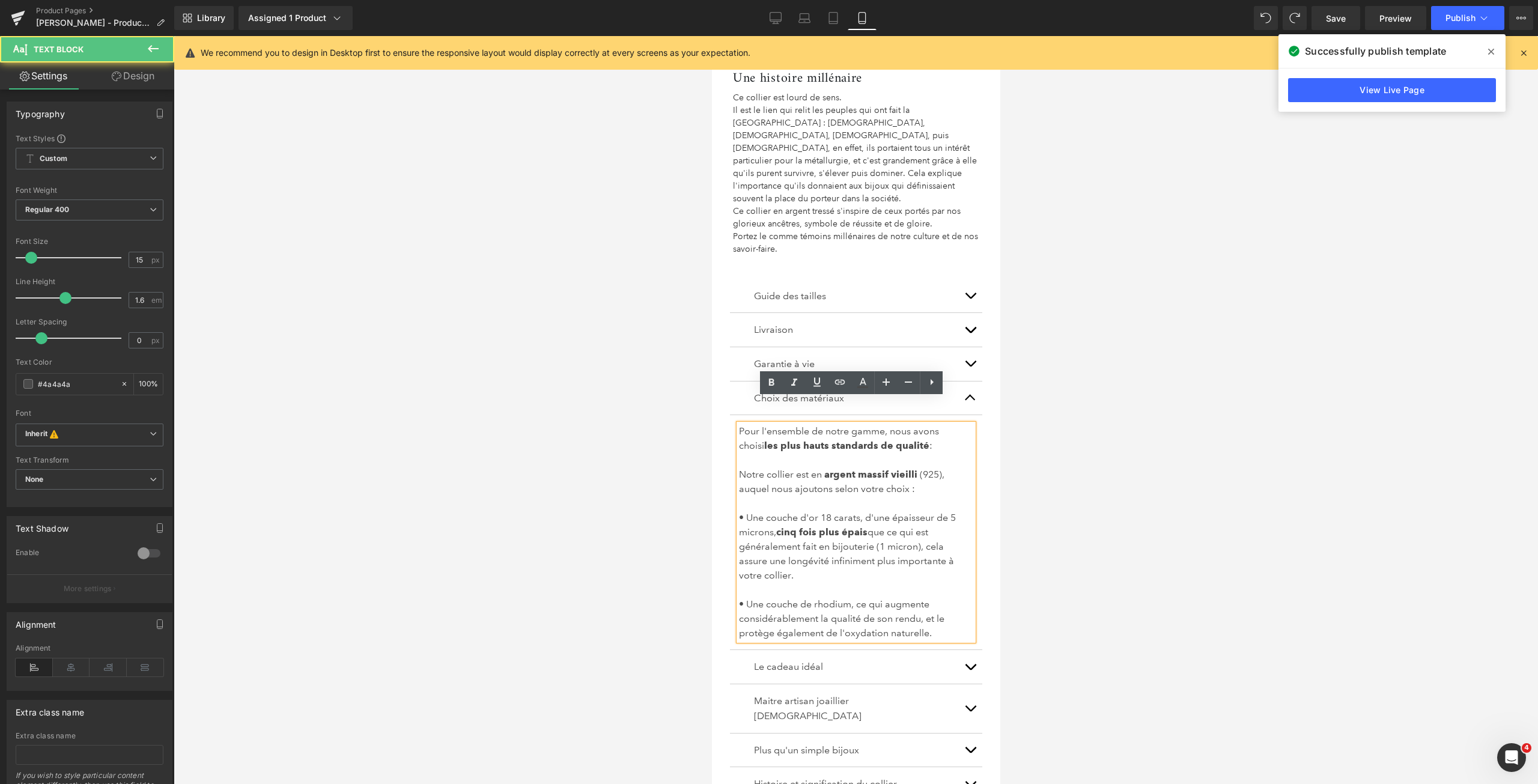
click at [859, 496] on p at bounding box center [856, 503] width 235 height 14
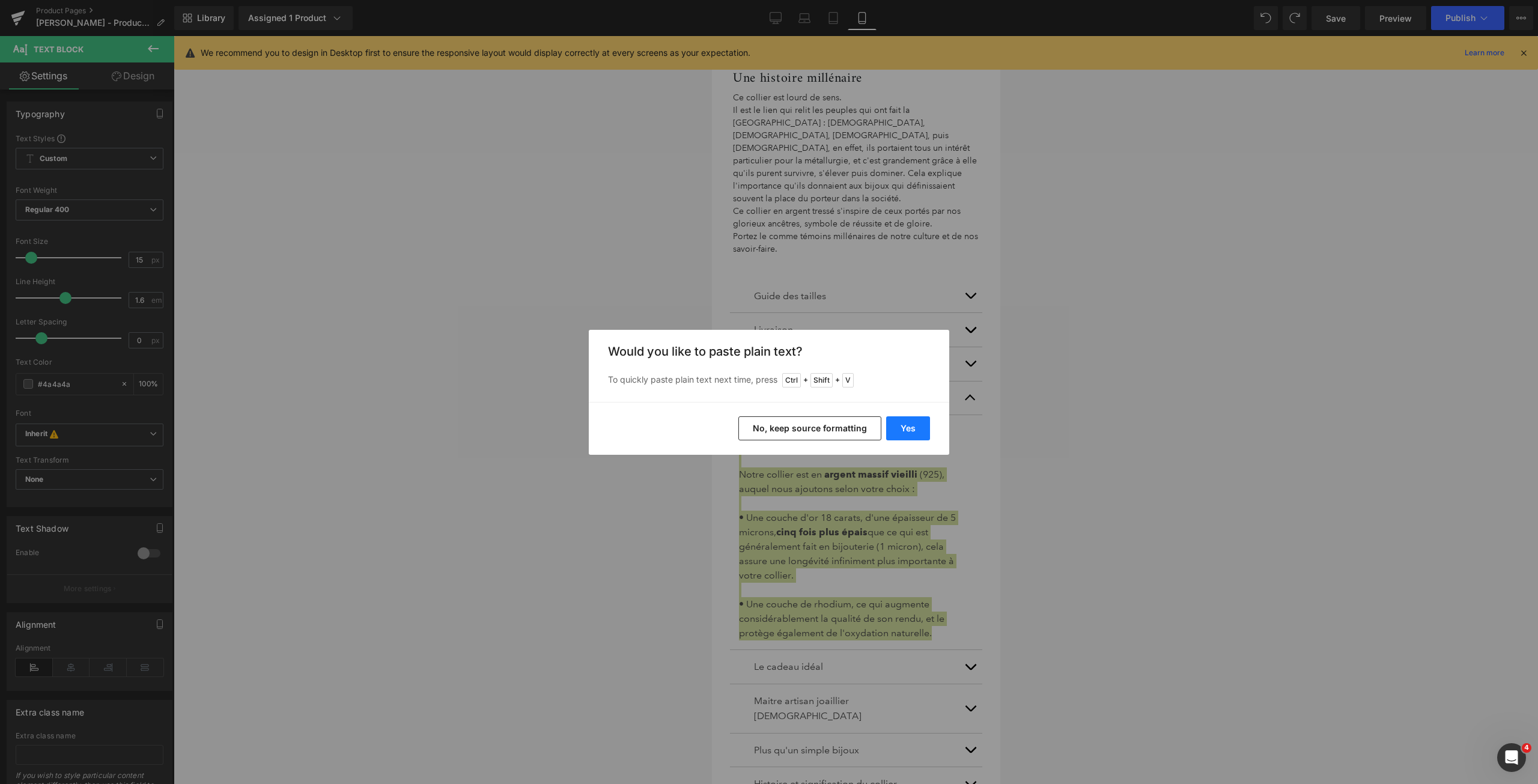
click at [901, 435] on button "Yes" at bounding box center [908, 428] width 44 height 24
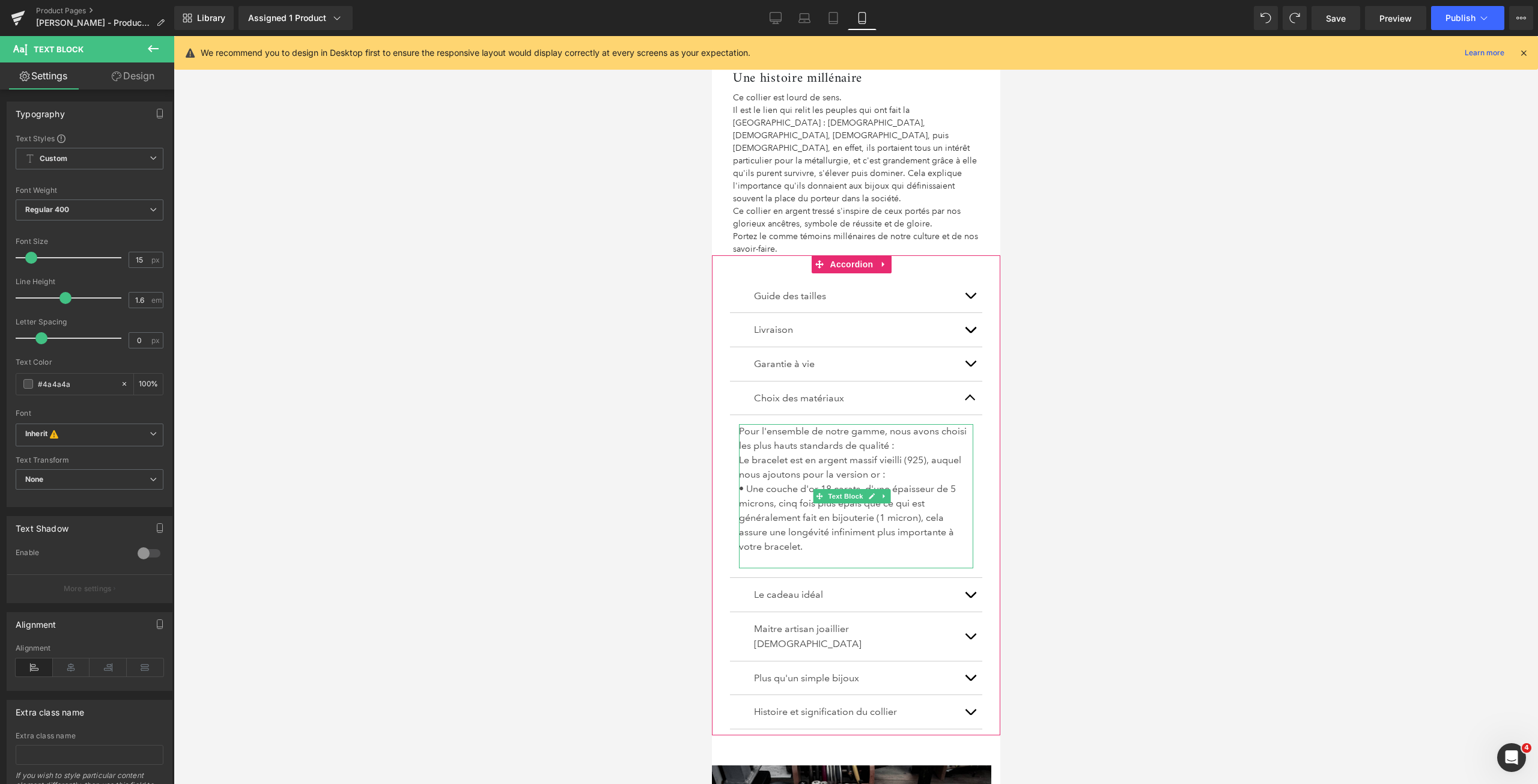
click at [892, 453] on p "Le bracelet est en argent massif vieilli (925), auquel nous ajoutons pour la ve…" at bounding box center [856, 467] width 235 height 29
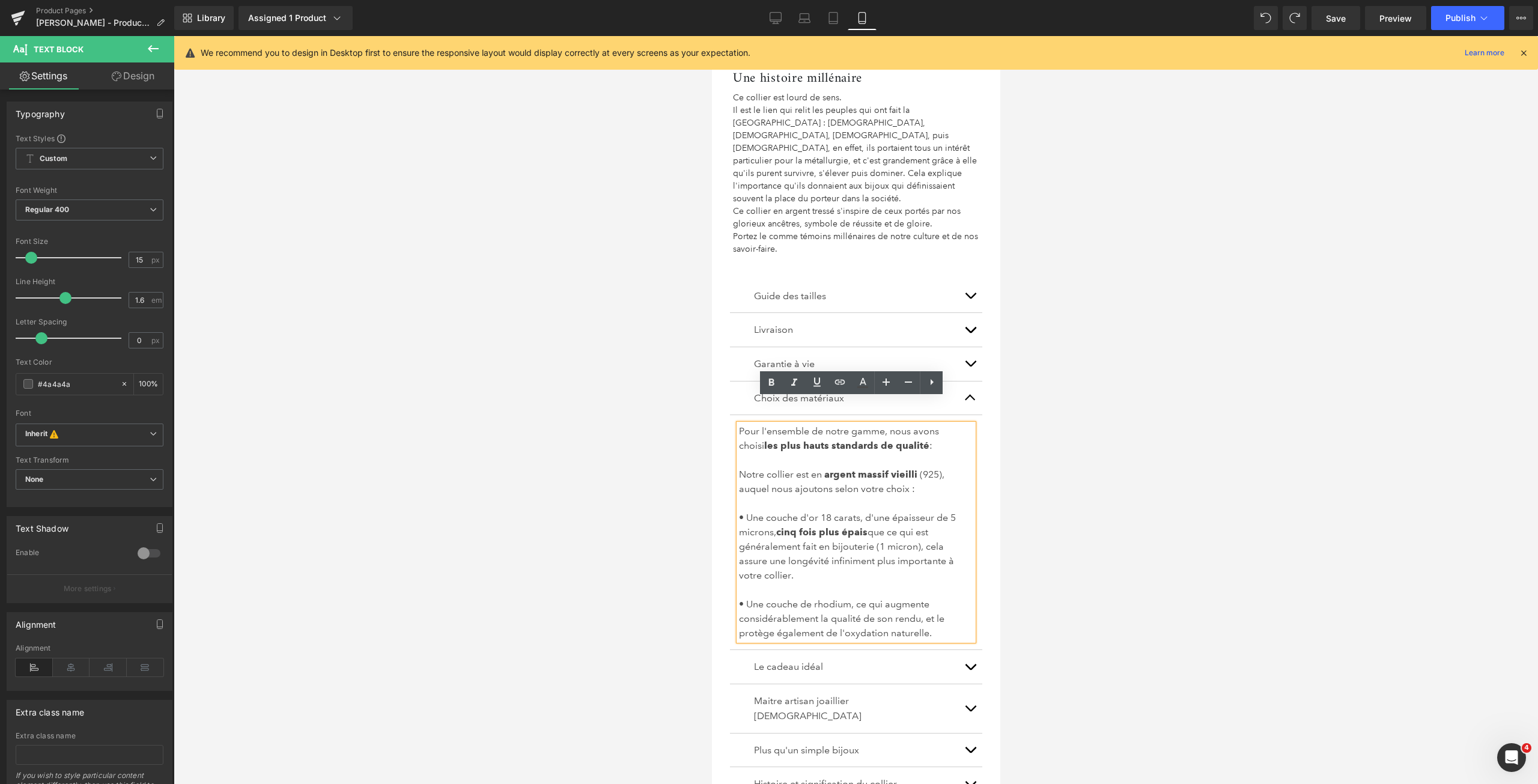
click at [886, 468] on span "(925), auquel nous ajoutons selon votre choix :" at bounding box center [841, 481] width 205 height 26
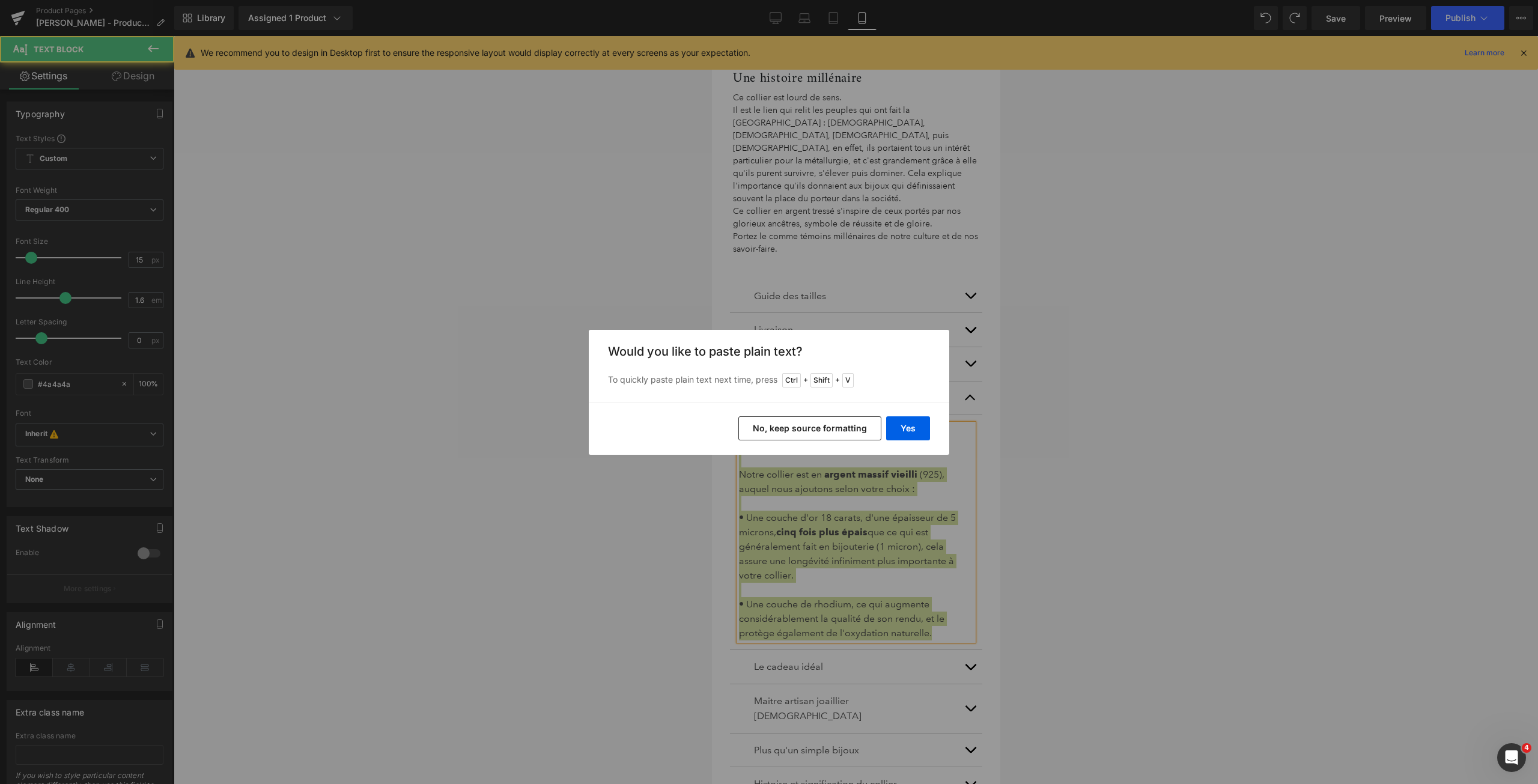
click at [855, 431] on button "No, keep source formatting" at bounding box center [810, 428] width 143 height 24
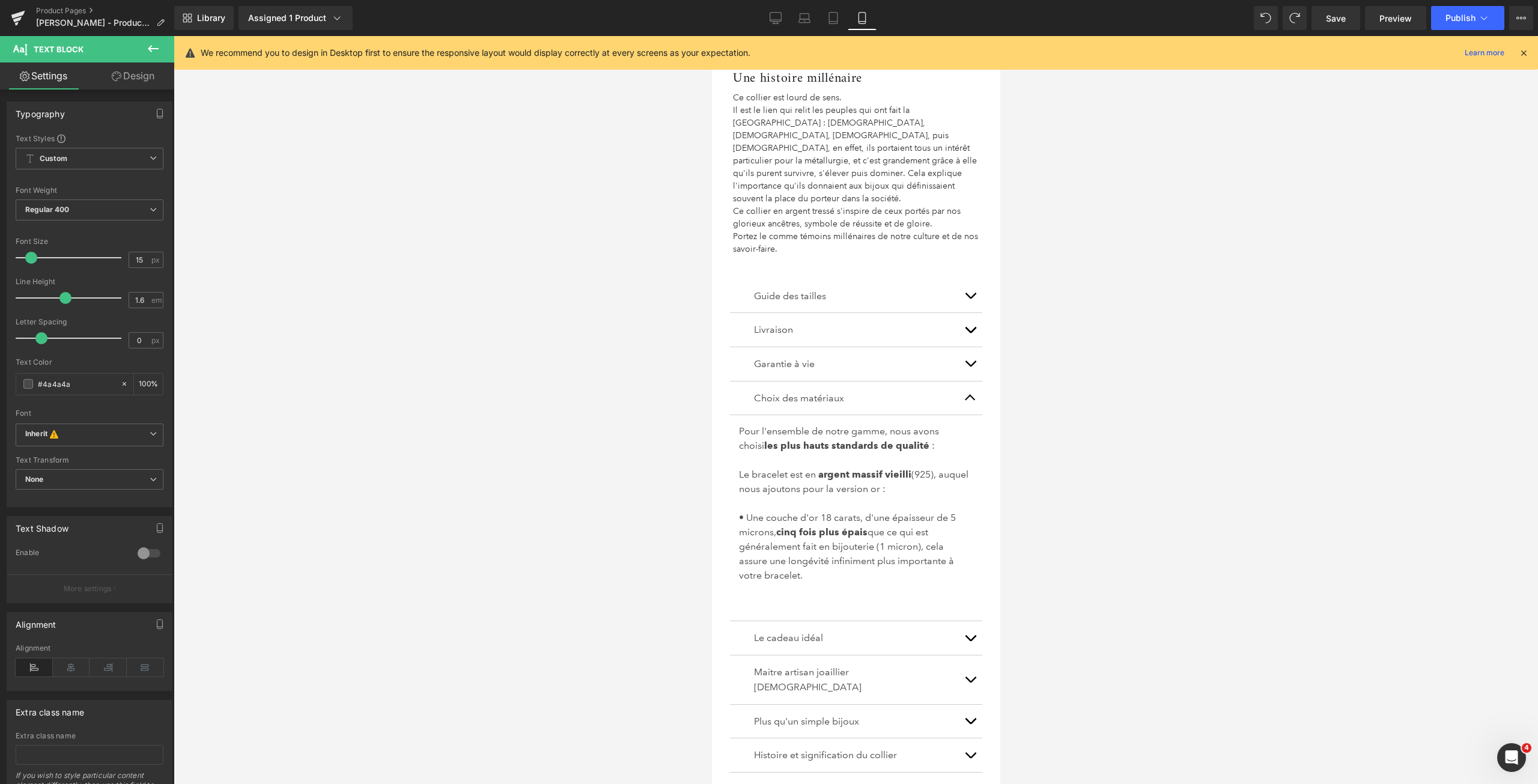
click at [1185, 310] on div at bounding box center [856, 409] width 1364 height 747
click at [799, 583] on p at bounding box center [856, 590] width 235 height 14
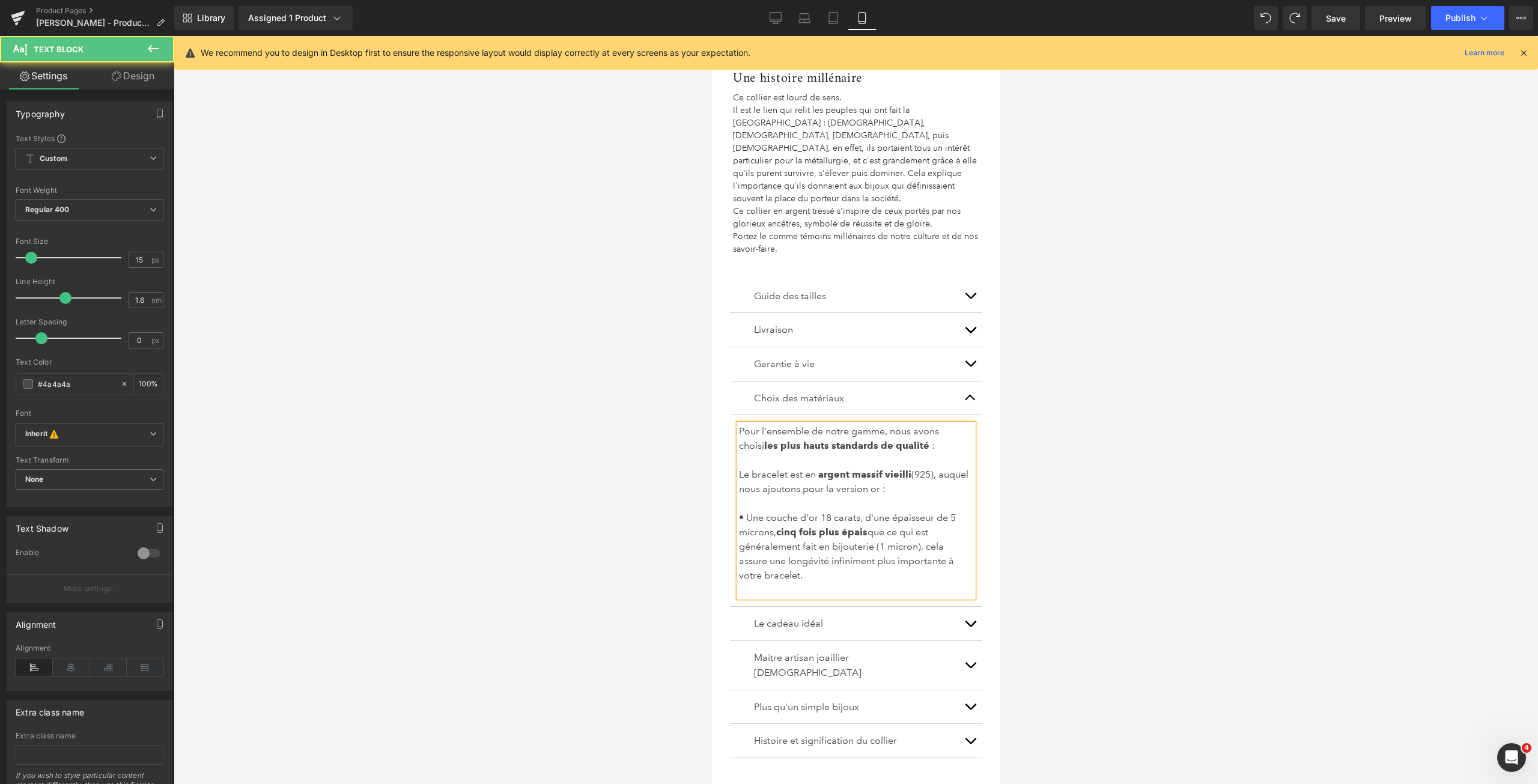
drag, startPoint x: 802, startPoint y: 558, endPoint x: 800, endPoint y: 563, distance: 5.4
click at [802, 583] on p at bounding box center [856, 590] width 235 height 14
click at [1115, 385] on div at bounding box center [856, 409] width 1364 height 747
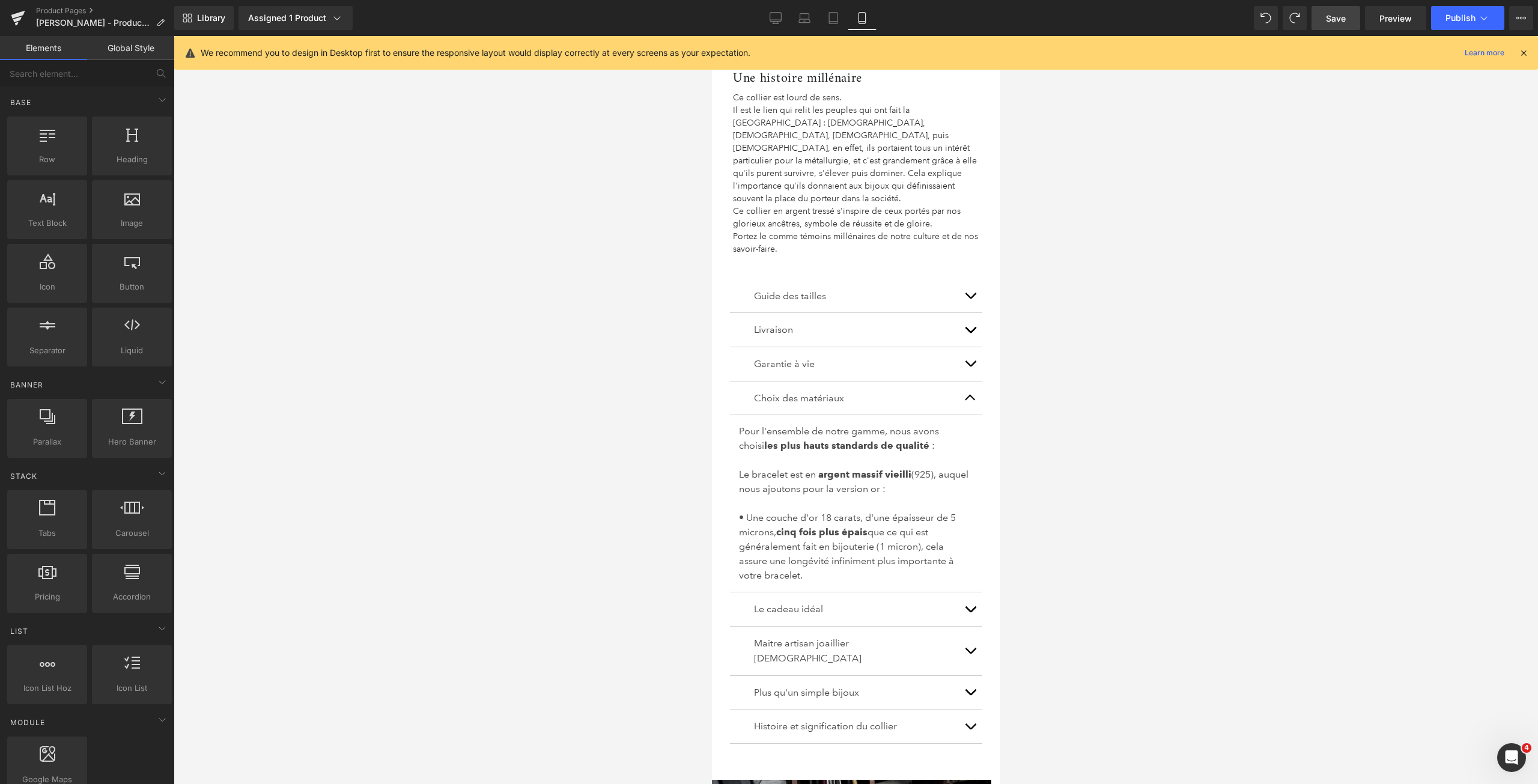
click at [1355, 15] on link "Save" at bounding box center [1336, 18] width 48 height 24
click at [1468, 13] on span "Publish" at bounding box center [1460, 18] width 30 height 10
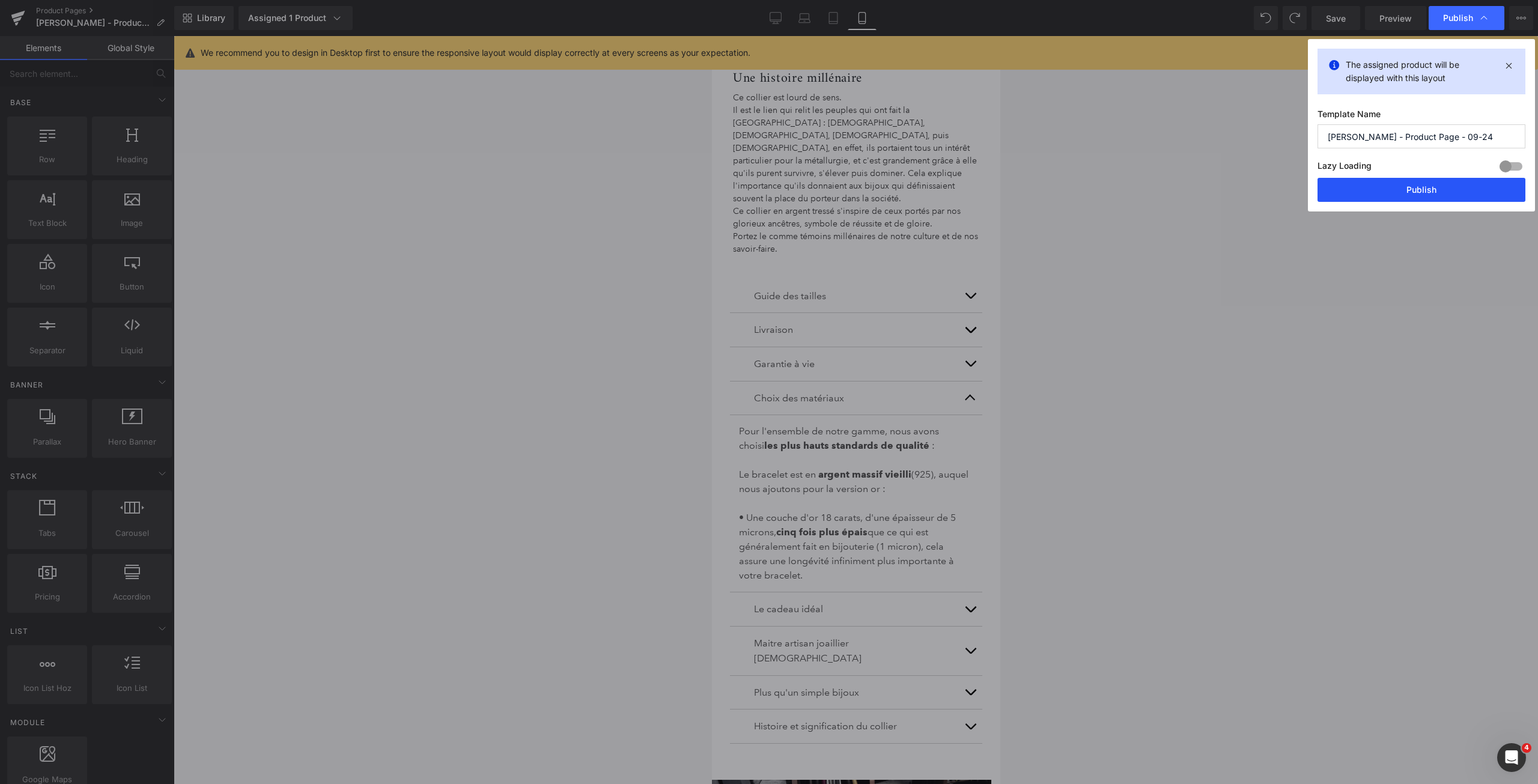
click at [1375, 189] on button "Publish" at bounding box center [1421, 190] width 208 height 24
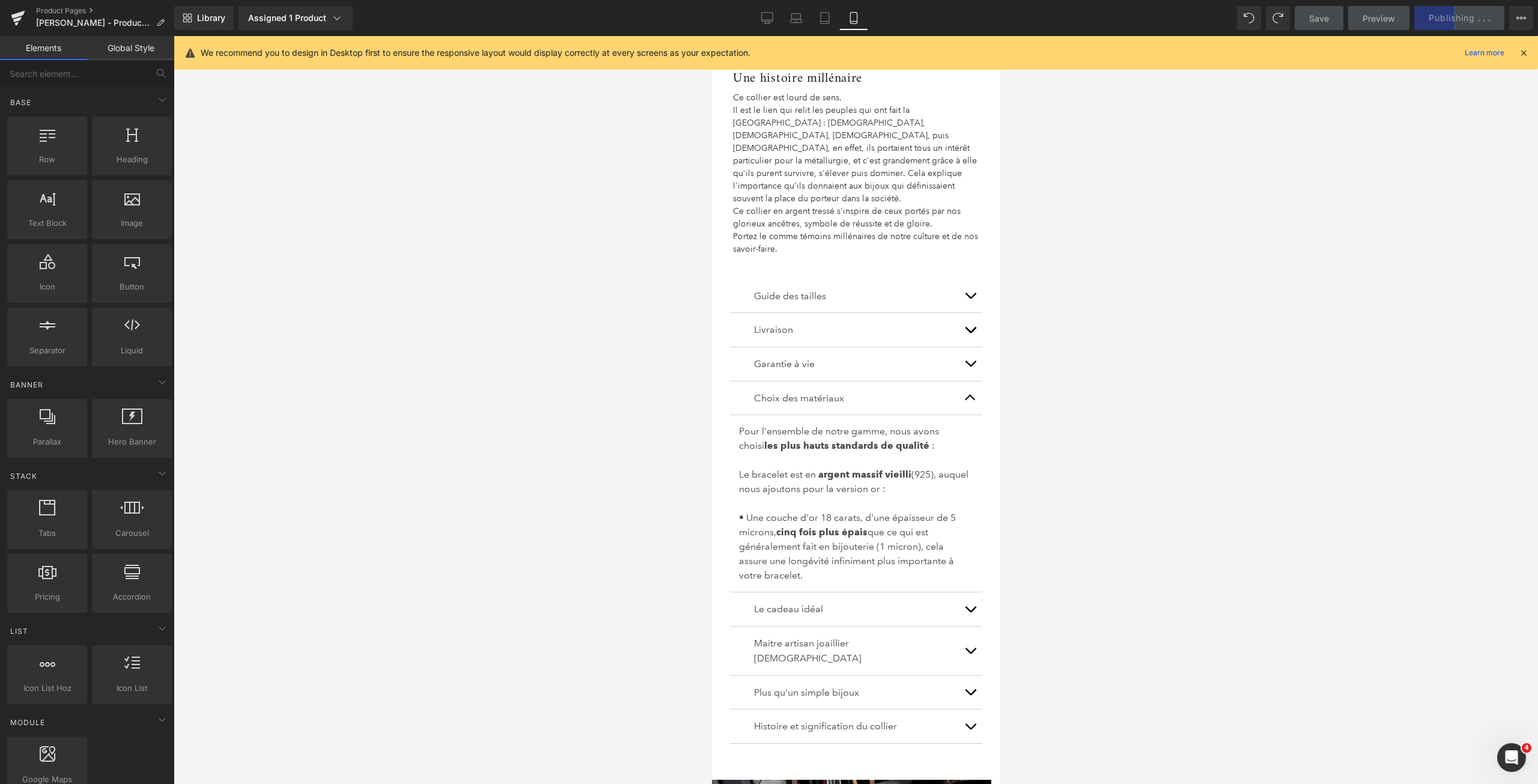
click at [1520, 55] on icon at bounding box center [1523, 53] width 11 height 11
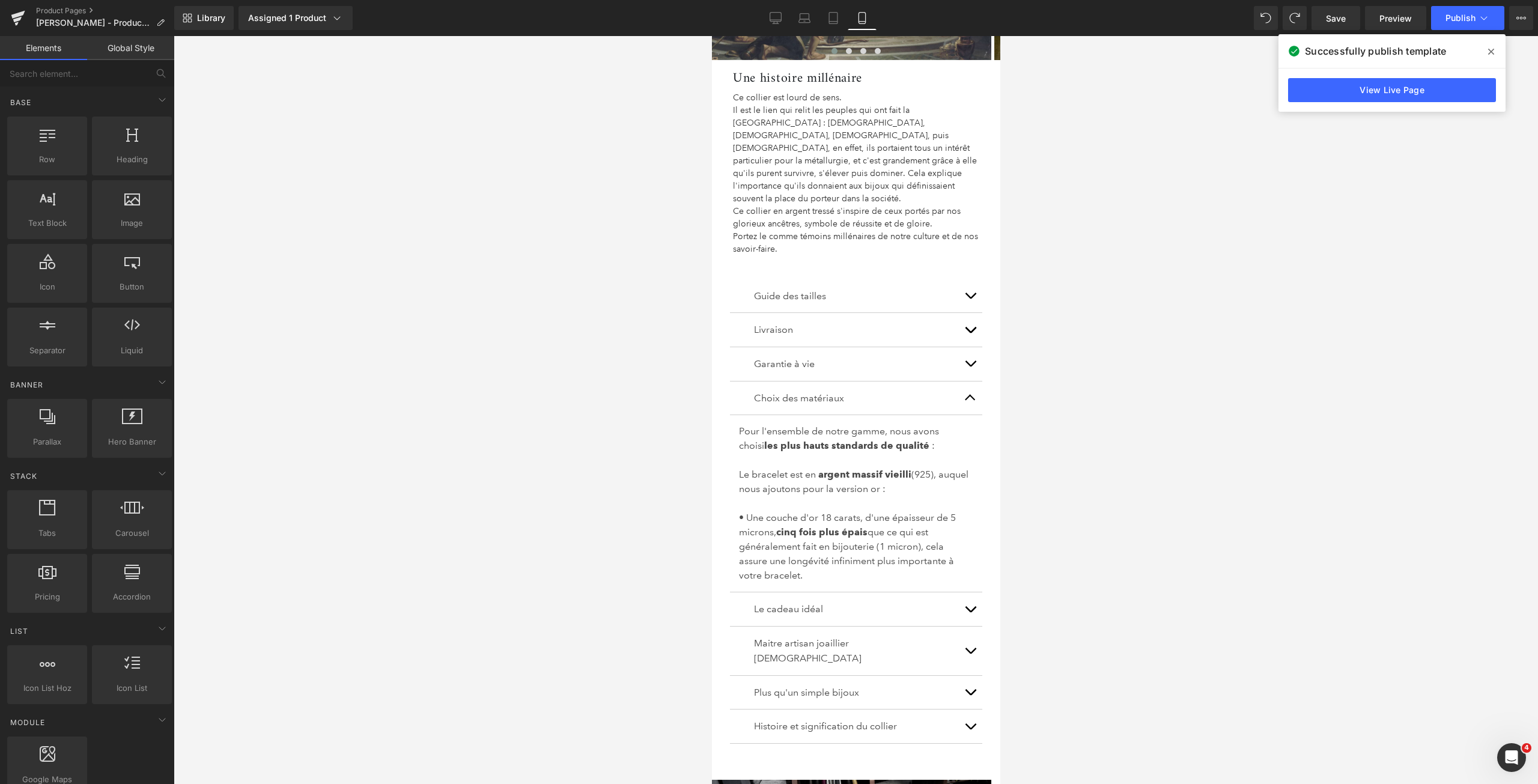
click at [1489, 48] on icon at bounding box center [1491, 51] width 6 height 10
